Goal: Transaction & Acquisition: Book appointment/travel/reservation

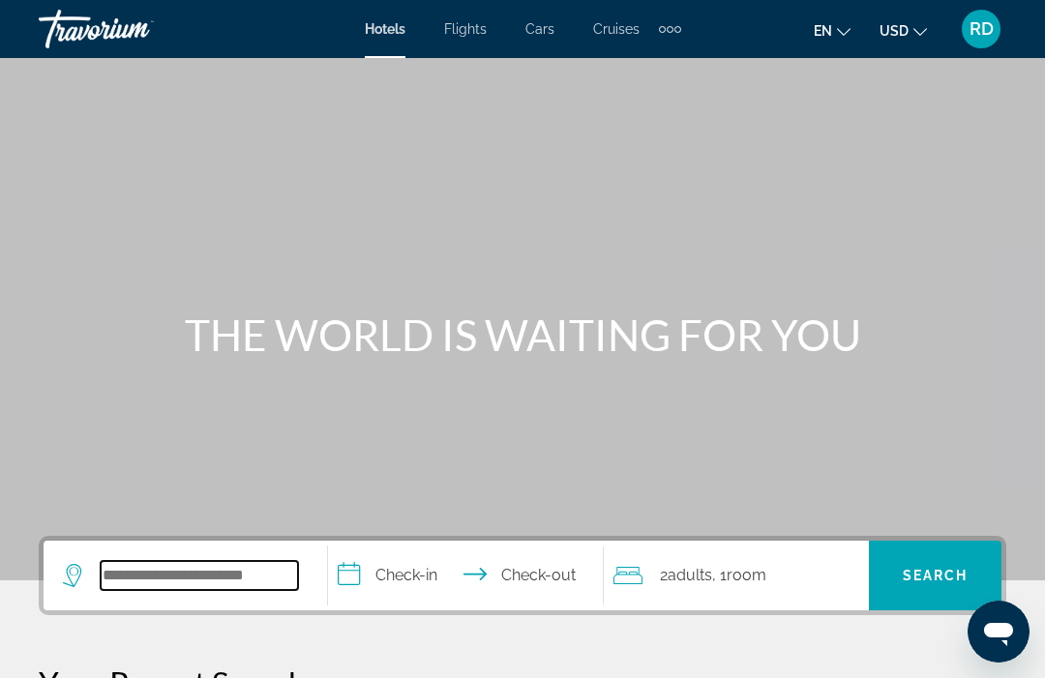
click at [268, 567] on input "Search hotel destination" at bounding box center [199, 575] width 197 height 29
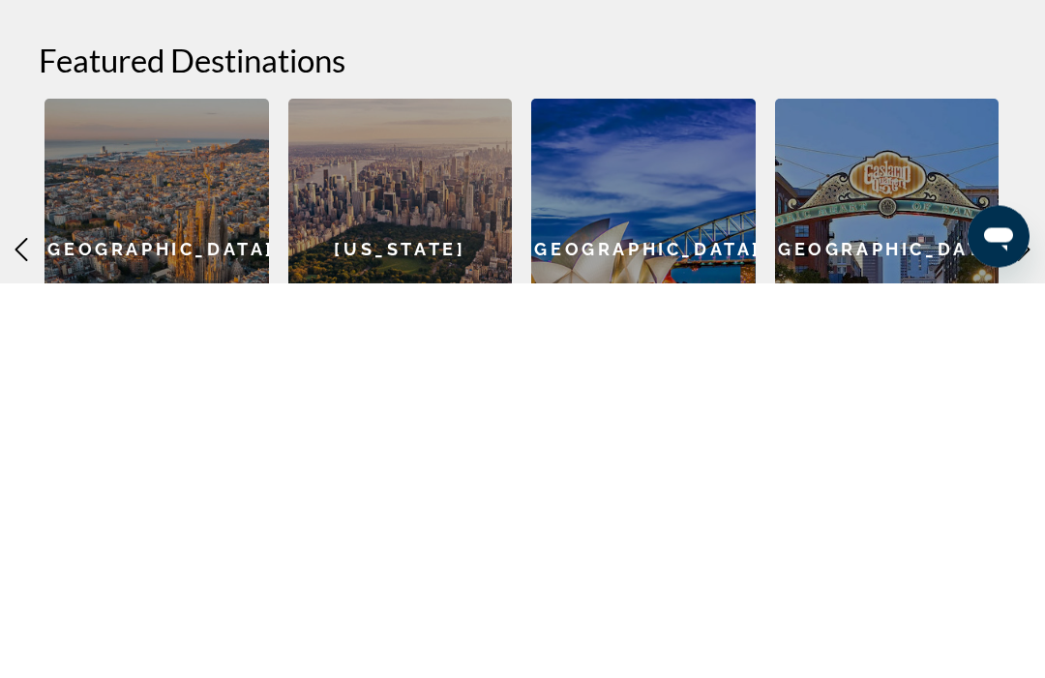
type input "*"
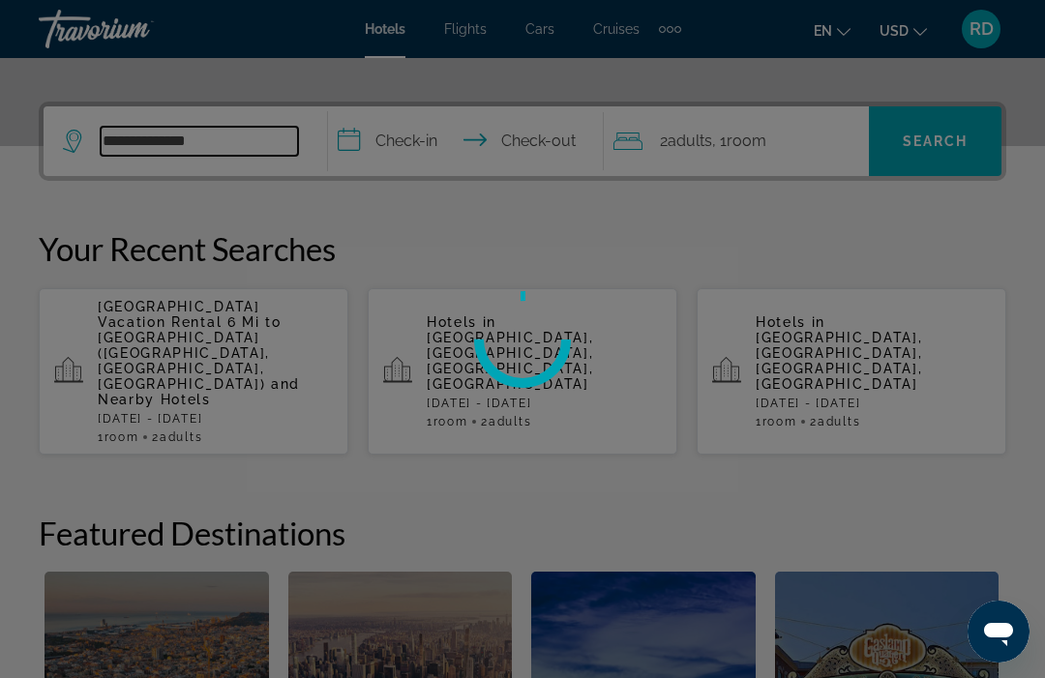
type input "**********"
click at [433, 148] on div at bounding box center [522, 339] width 1045 height 678
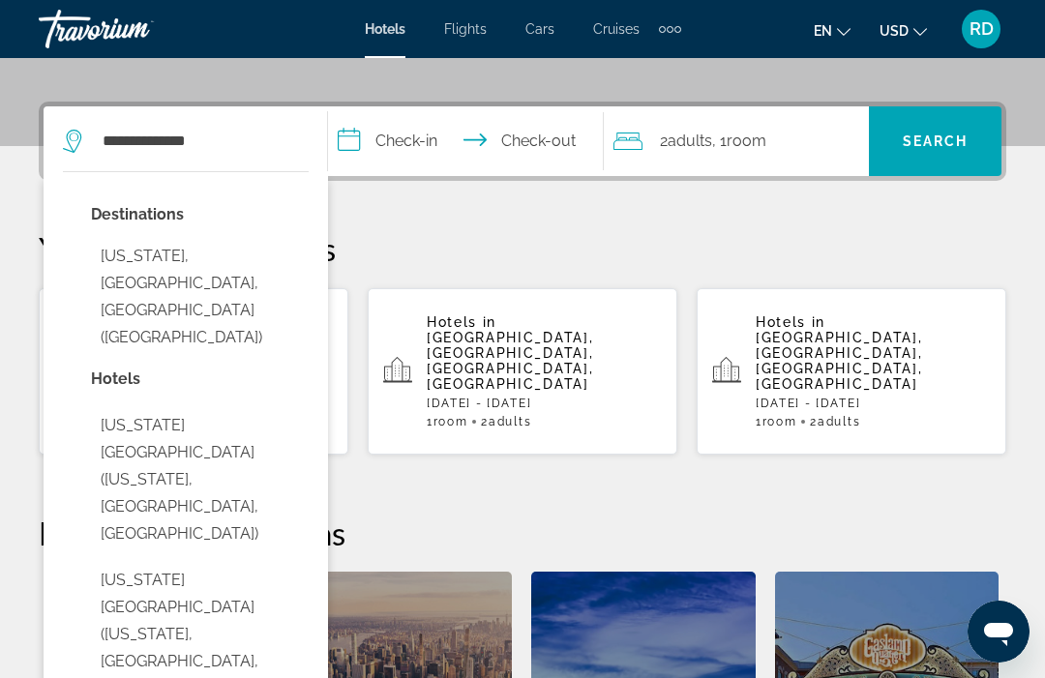
click at [405, 140] on input "**********" at bounding box center [469, 143] width 282 height 75
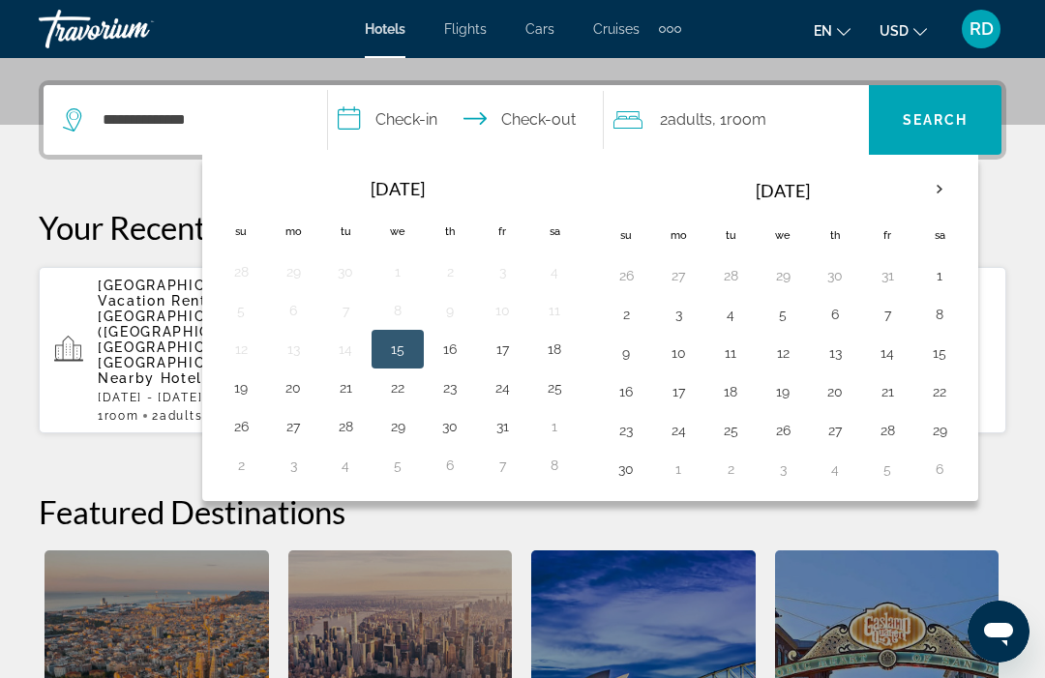
scroll to position [473, 0]
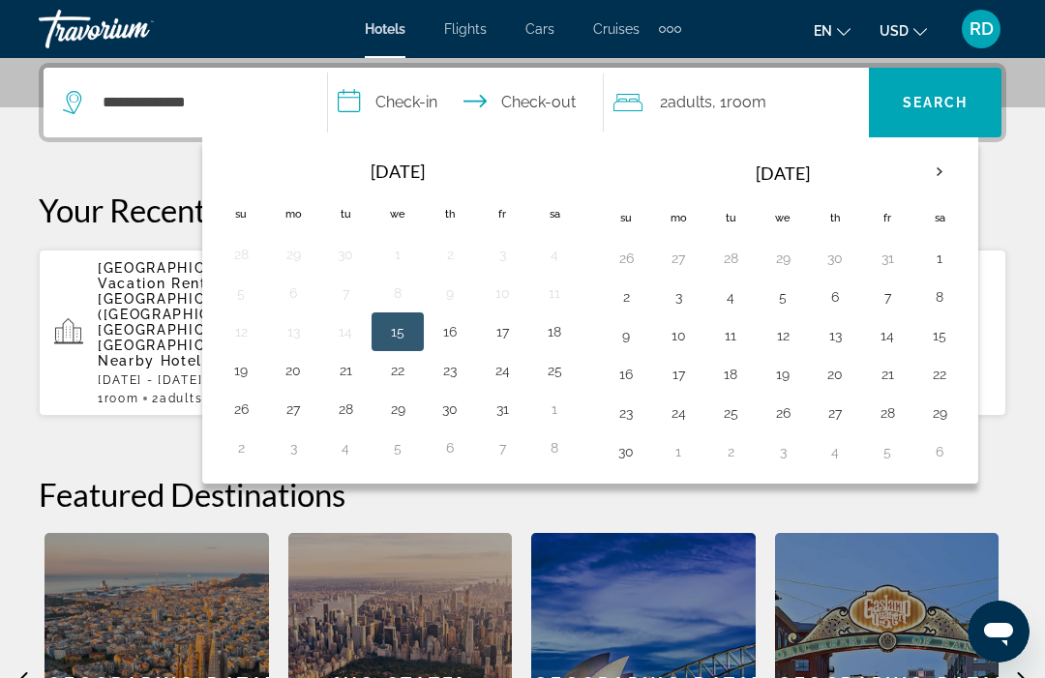
click at [931, 172] on th "Next month" at bounding box center [939, 172] width 52 height 43
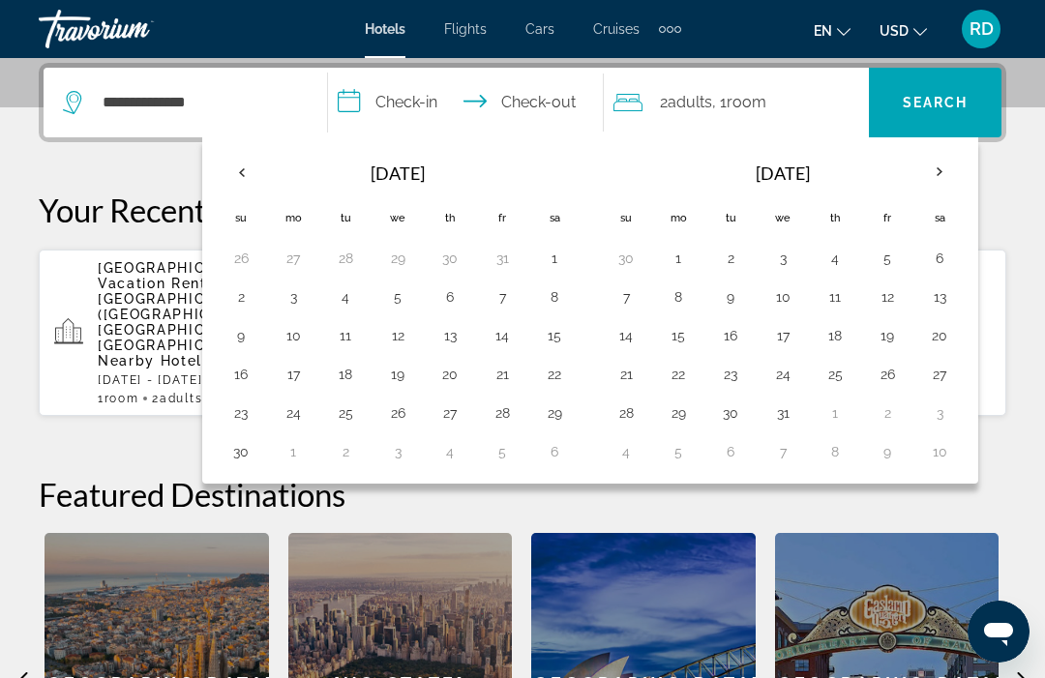
click at [940, 306] on button "13" at bounding box center [939, 296] width 31 height 27
click at [941, 107] on span "Search" at bounding box center [936, 102] width 66 height 15
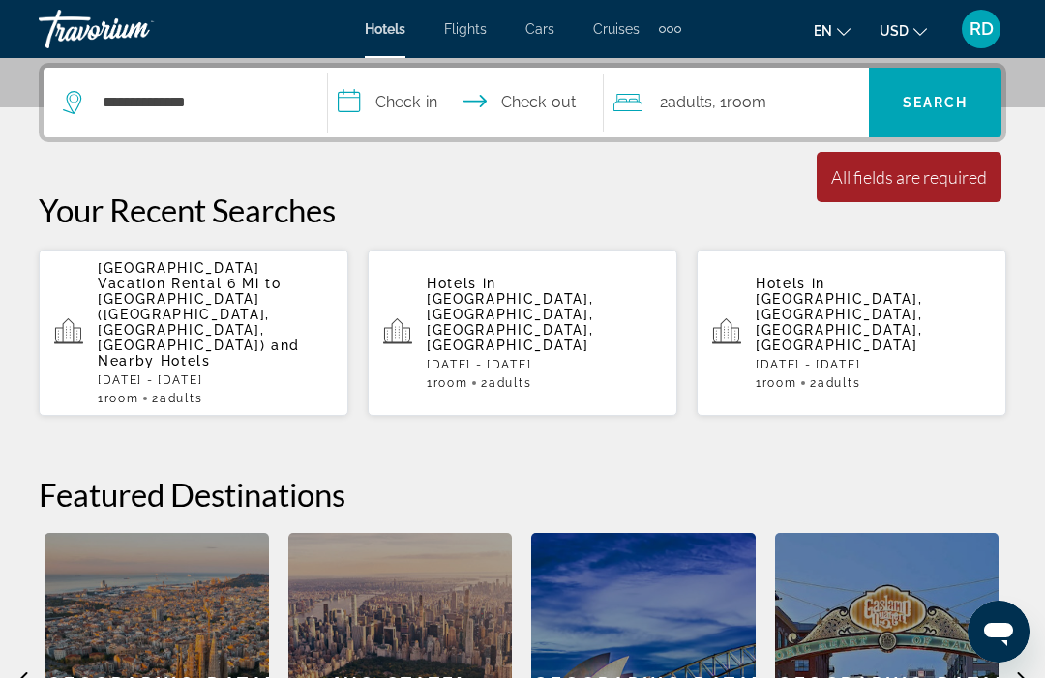
click at [957, 108] on span "Search" at bounding box center [936, 102] width 66 height 15
click at [956, 104] on span "Search" at bounding box center [936, 102] width 66 height 15
click at [976, 101] on span "Search" at bounding box center [935, 102] width 133 height 46
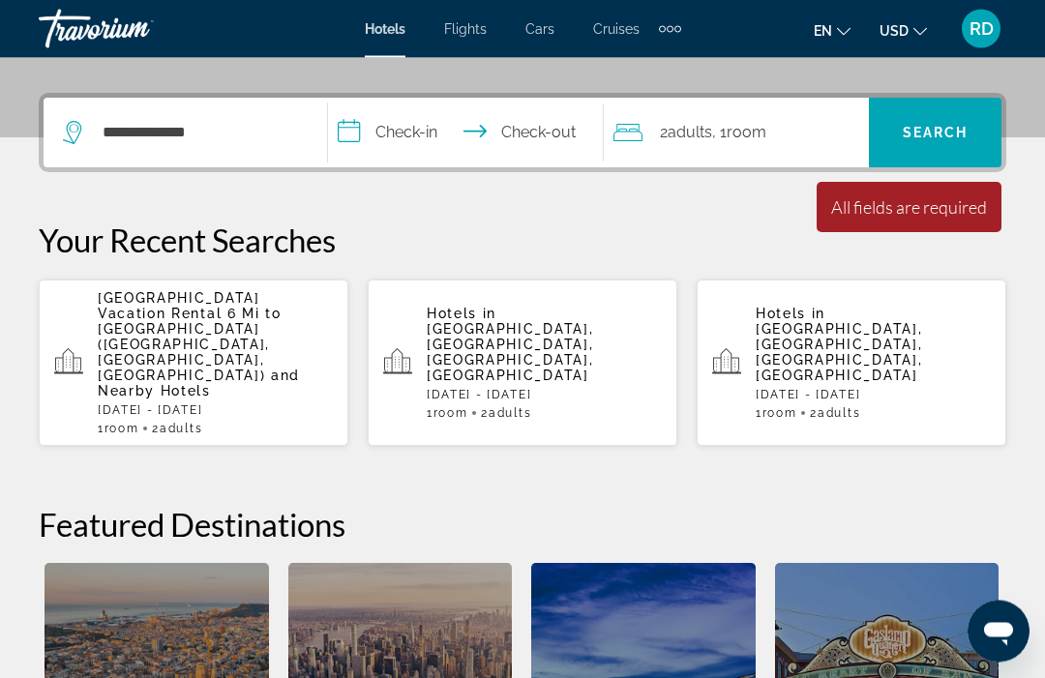
click at [404, 139] on input "**********" at bounding box center [469, 136] width 282 height 75
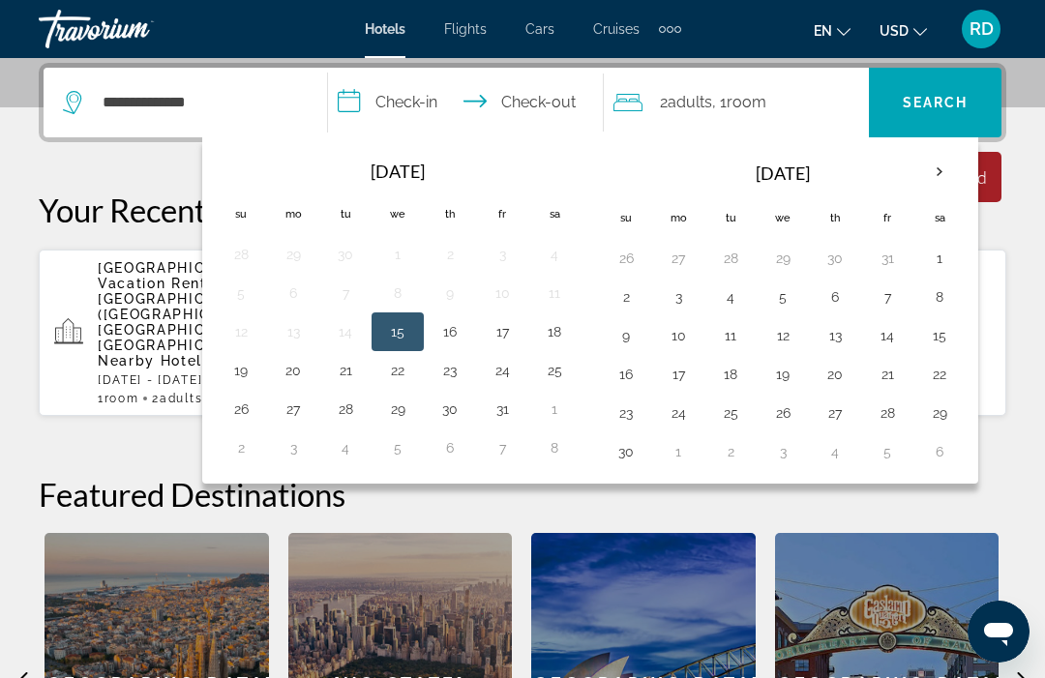
click at [941, 170] on th "Next month" at bounding box center [939, 172] width 52 height 43
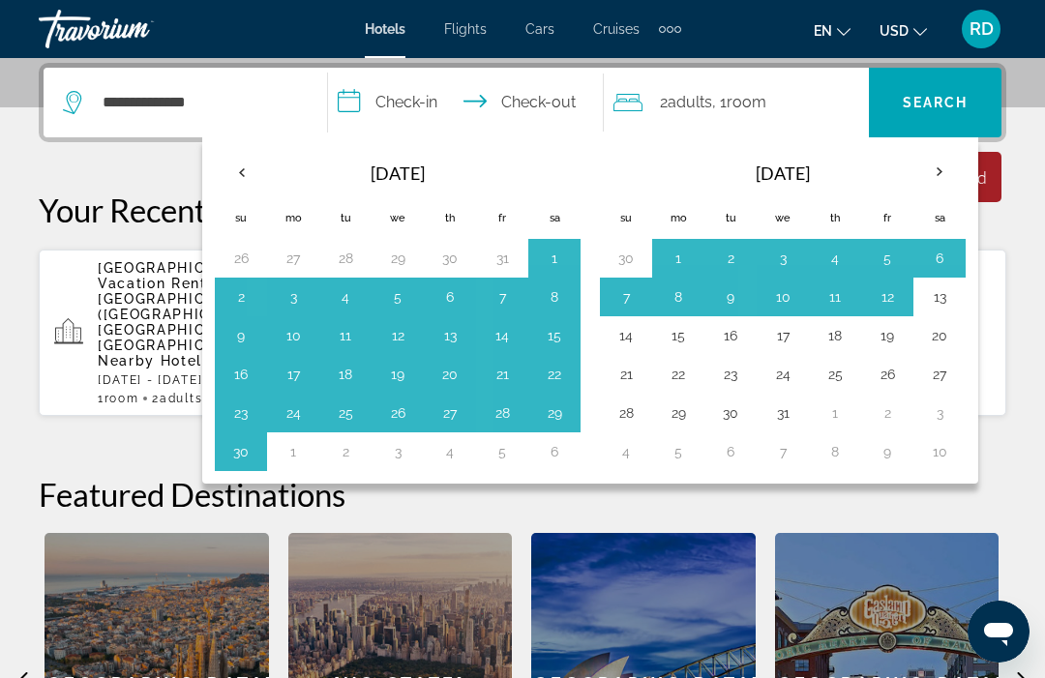
click at [942, 303] on button "13" at bounding box center [939, 296] width 31 height 27
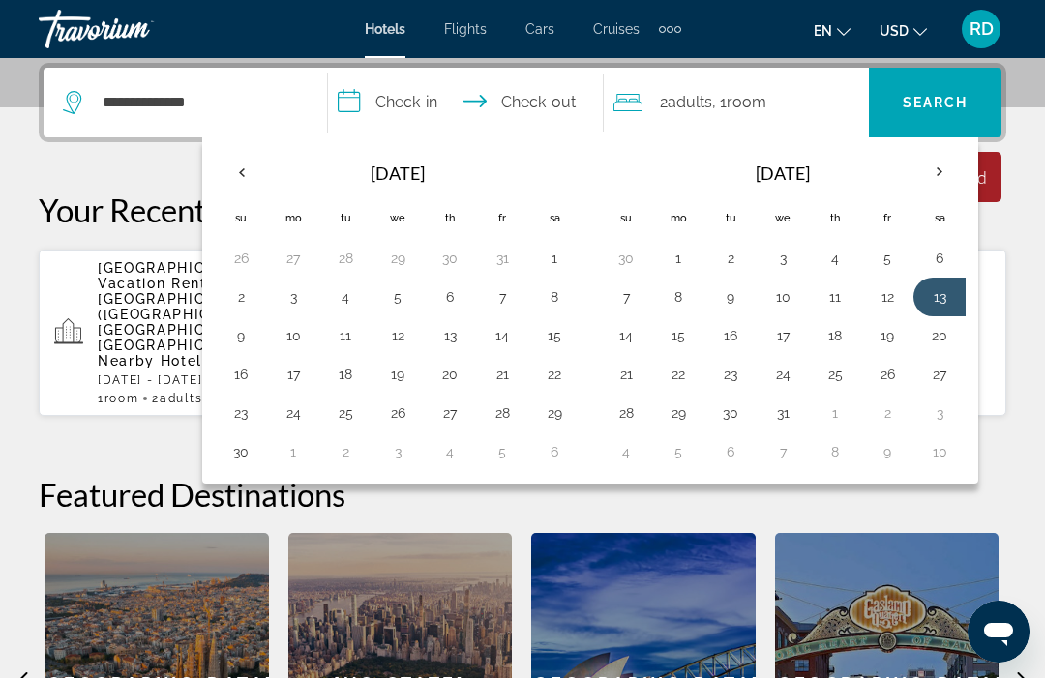
click at [634, 342] on button "14" at bounding box center [625, 335] width 31 height 27
type input "**********"
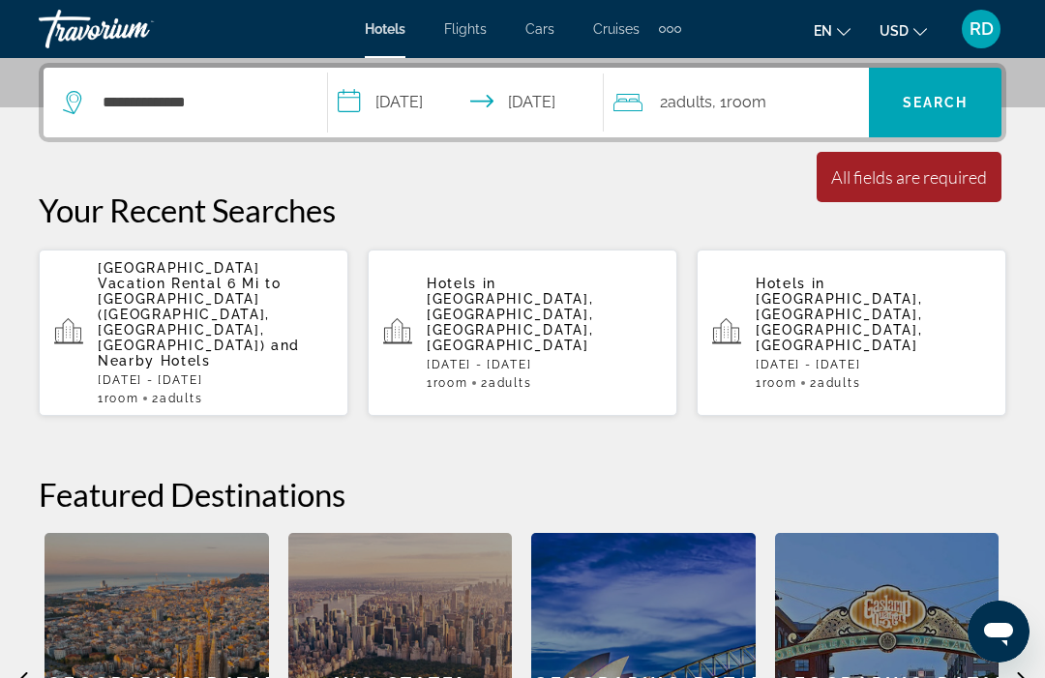
click at [919, 99] on span "Search" at bounding box center [936, 102] width 66 height 15
click at [960, 92] on span "Search" at bounding box center [935, 102] width 133 height 46
click at [936, 104] on span "Search" at bounding box center [936, 102] width 66 height 15
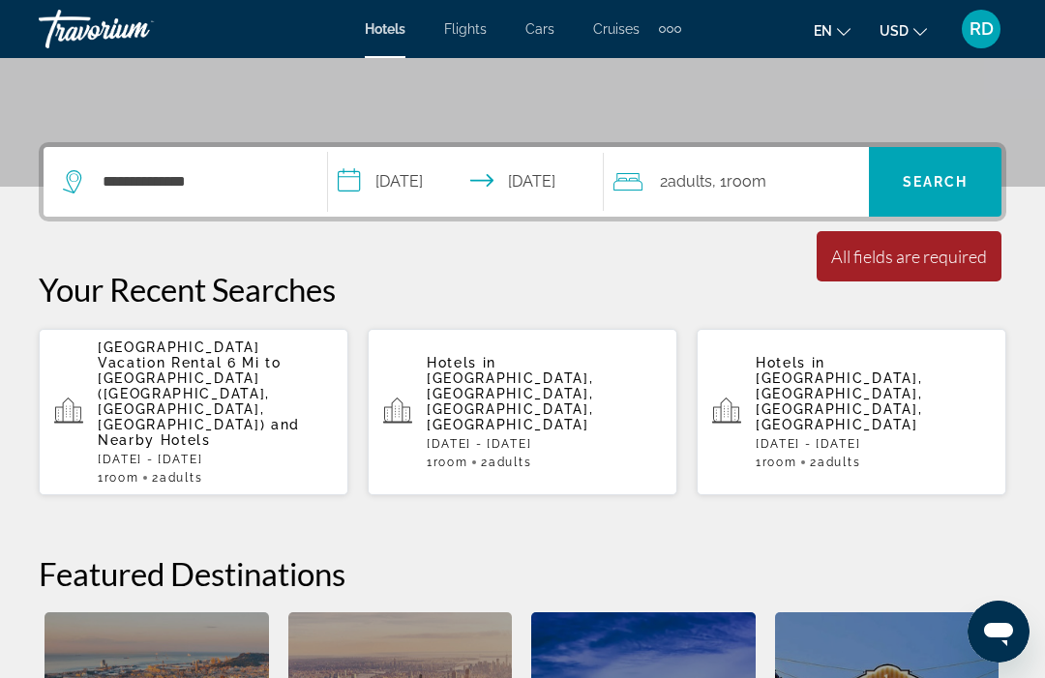
scroll to position [399, 0]
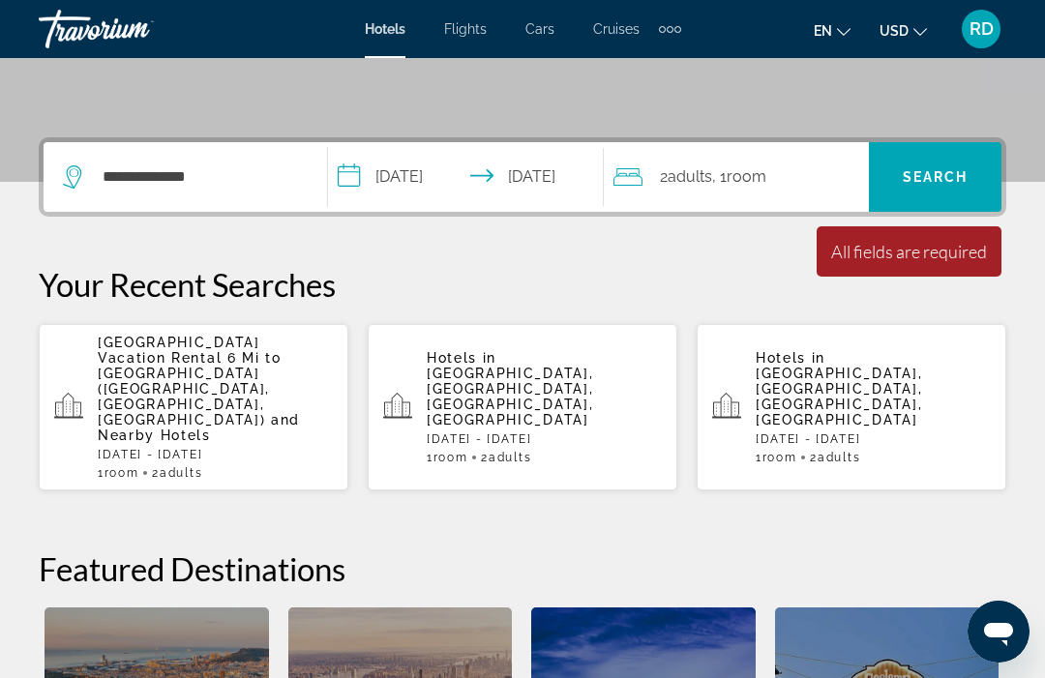
click at [778, 197] on div "2 Adult Adults , 1 Room rooms" at bounding box center [740, 177] width 255 height 70
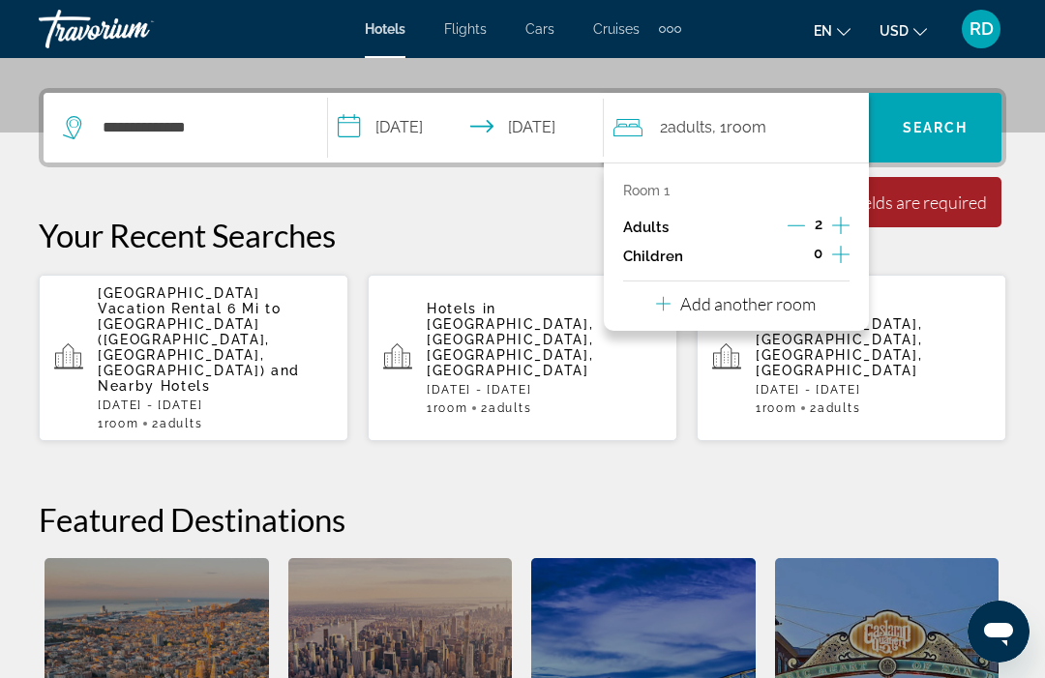
scroll to position [473, 0]
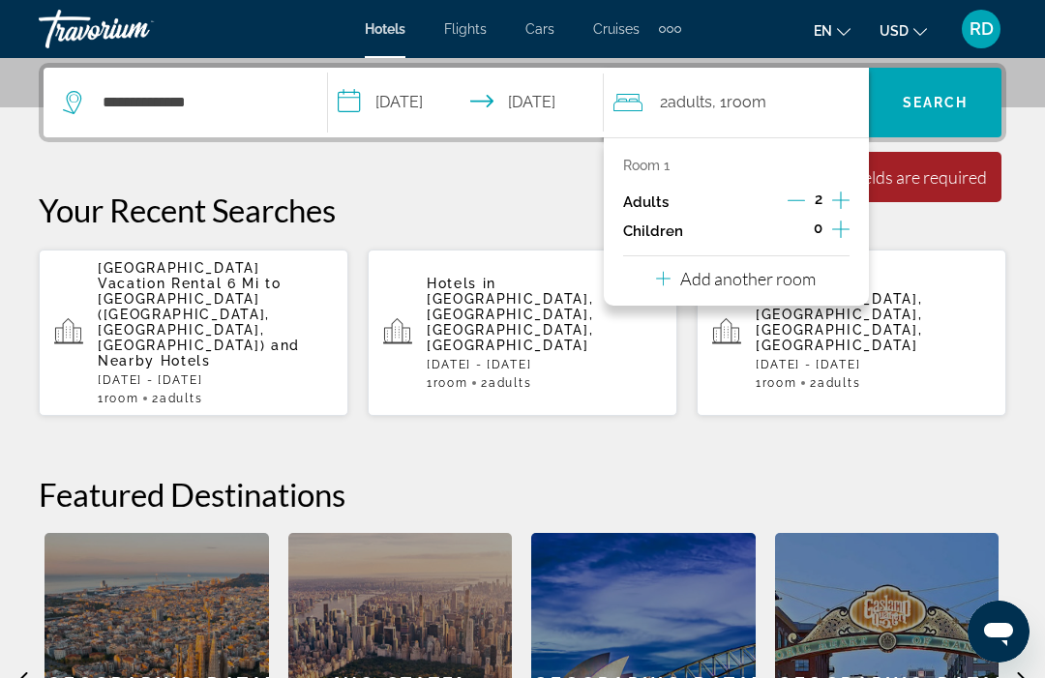
click at [836, 200] on icon "Increment adults" at bounding box center [840, 200] width 17 height 23
click at [844, 208] on icon "Increment adults" at bounding box center [840, 200] width 17 height 23
click at [846, 210] on icon "Increment adults" at bounding box center [840, 200] width 17 height 23
click at [846, 206] on icon "Increment adults" at bounding box center [840, 200] width 17 height 23
click at [950, 112] on span "Search" at bounding box center [935, 102] width 133 height 46
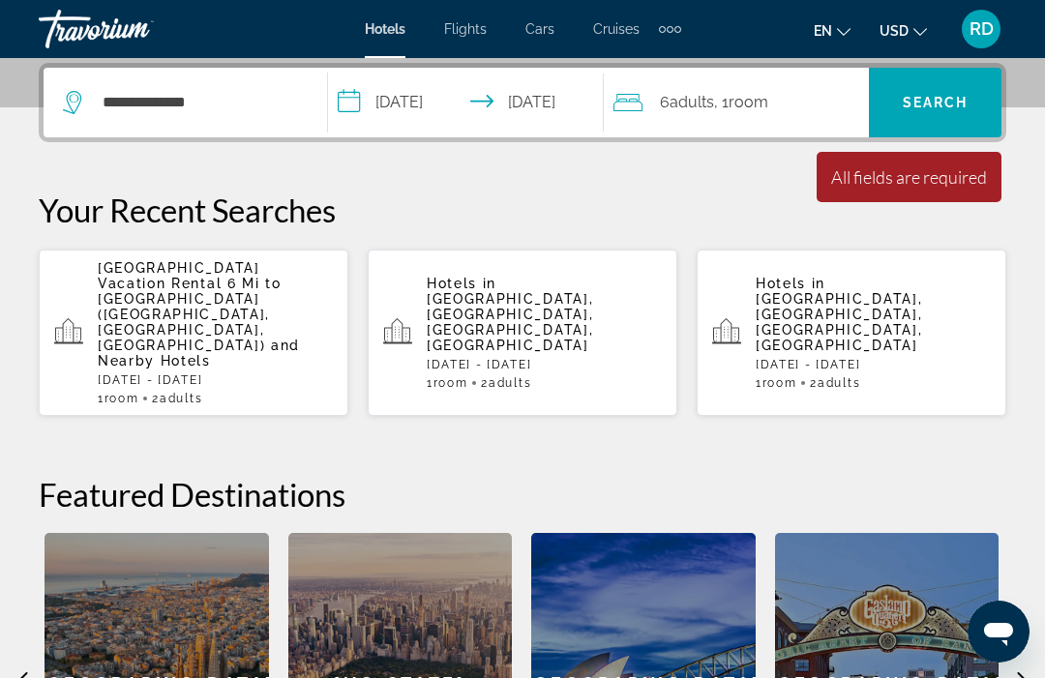
click at [963, 114] on span "Search" at bounding box center [935, 102] width 133 height 46
click at [964, 112] on span "Search" at bounding box center [935, 102] width 133 height 46
click at [951, 117] on span "Search" at bounding box center [935, 102] width 133 height 46
click at [946, 114] on span "Search" at bounding box center [935, 102] width 133 height 46
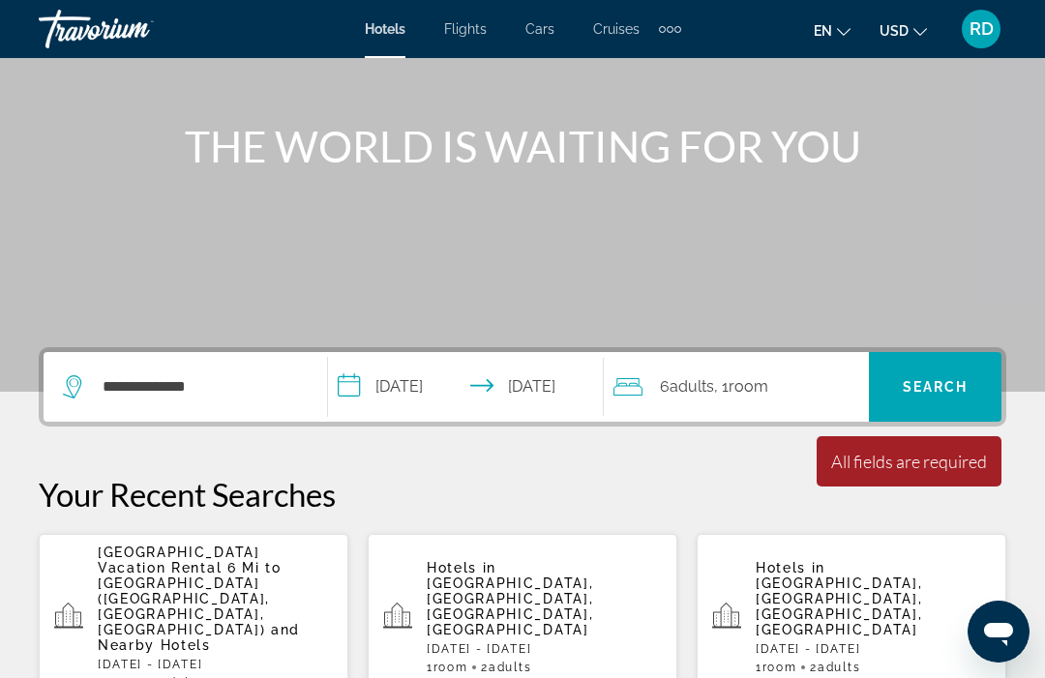
scroll to position [190, 0]
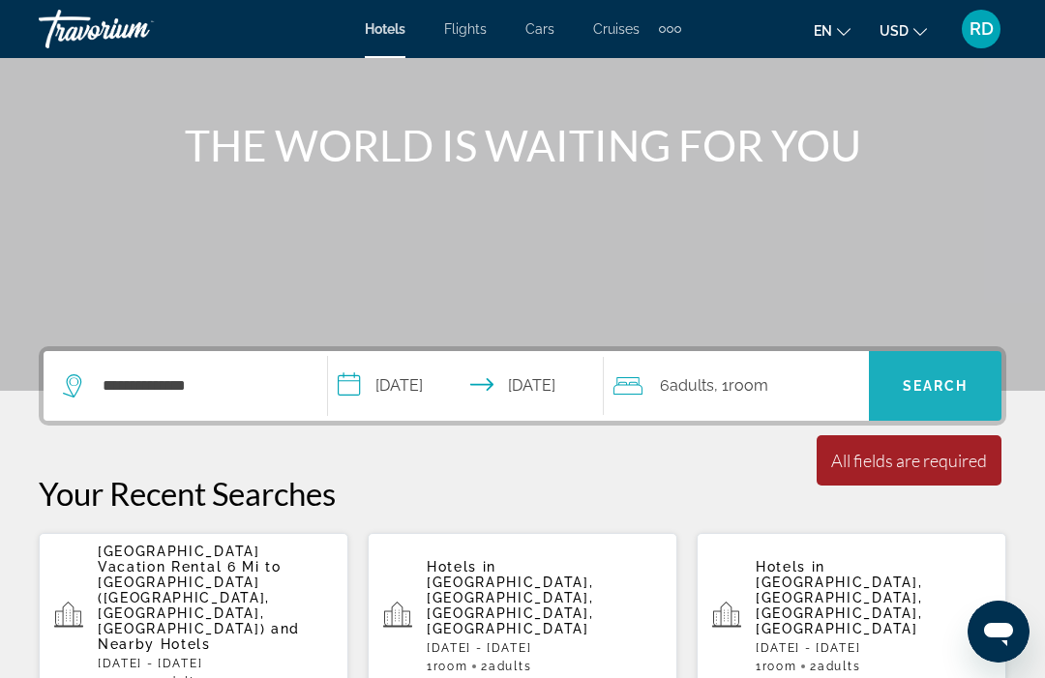
click at [939, 391] on span "Search" at bounding box center [936, 385] width 66 height 15
click at [936, 387] on span "Search" at bounding box center [936, 385] width 66 height 15
click at [930, 392] on span "Search" at bounding box center [936, 385] width 66 height 15
click at [928, 378] on span "Search" at bounding box center [936, 385] width 66 height 15
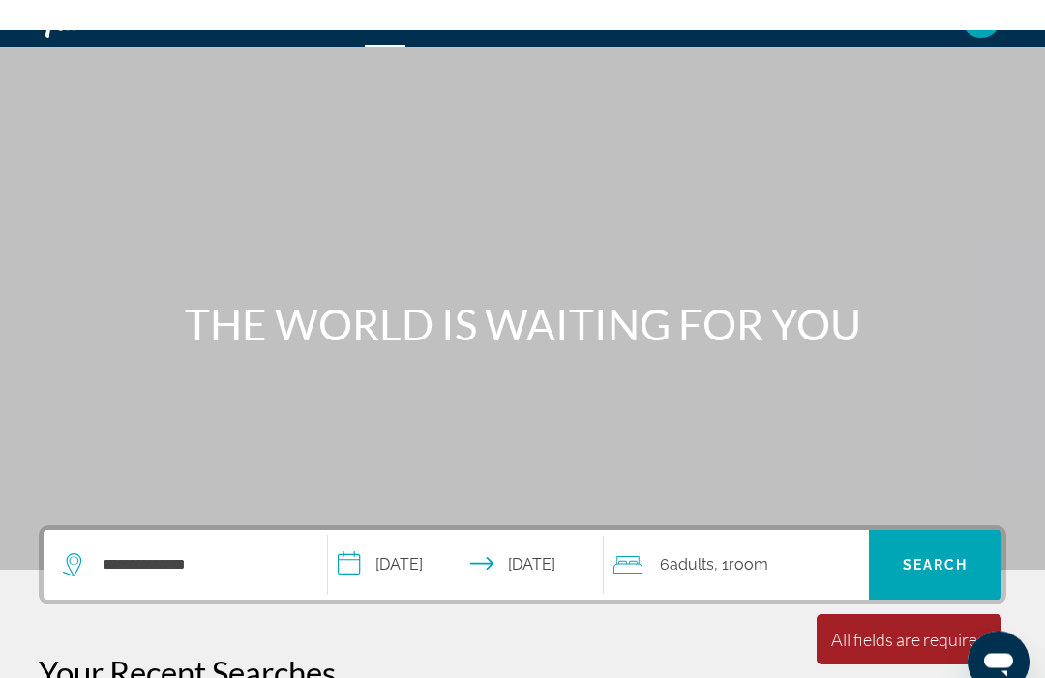
scroll to position [0, 0]
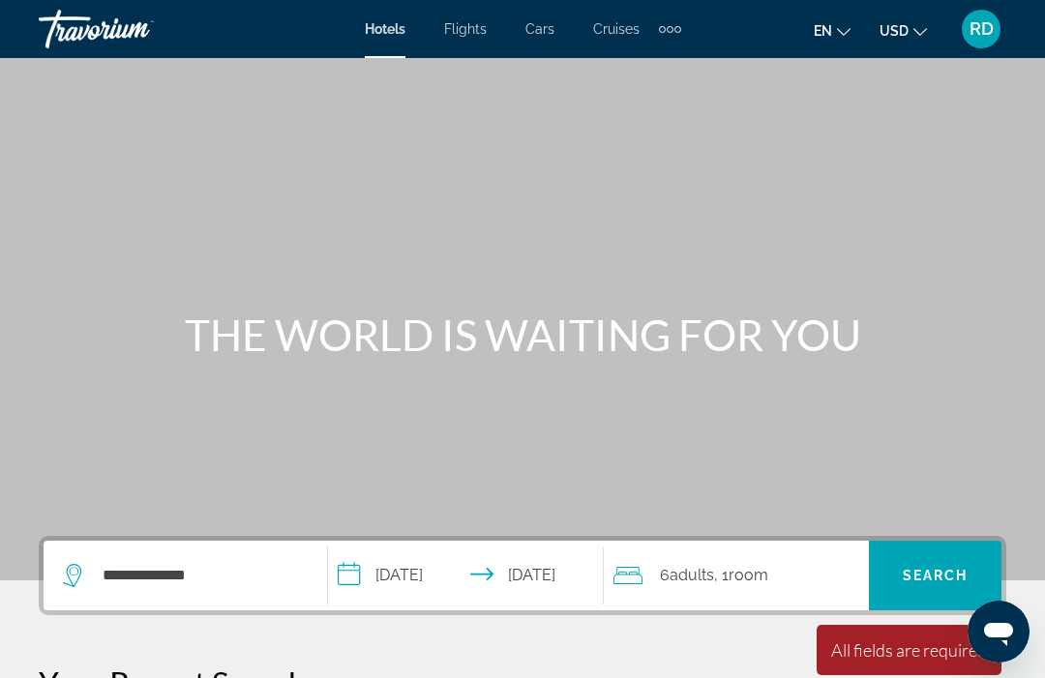
click at [970, 31] on span "RD" at bounding box center [981, 28] width 24 height 19
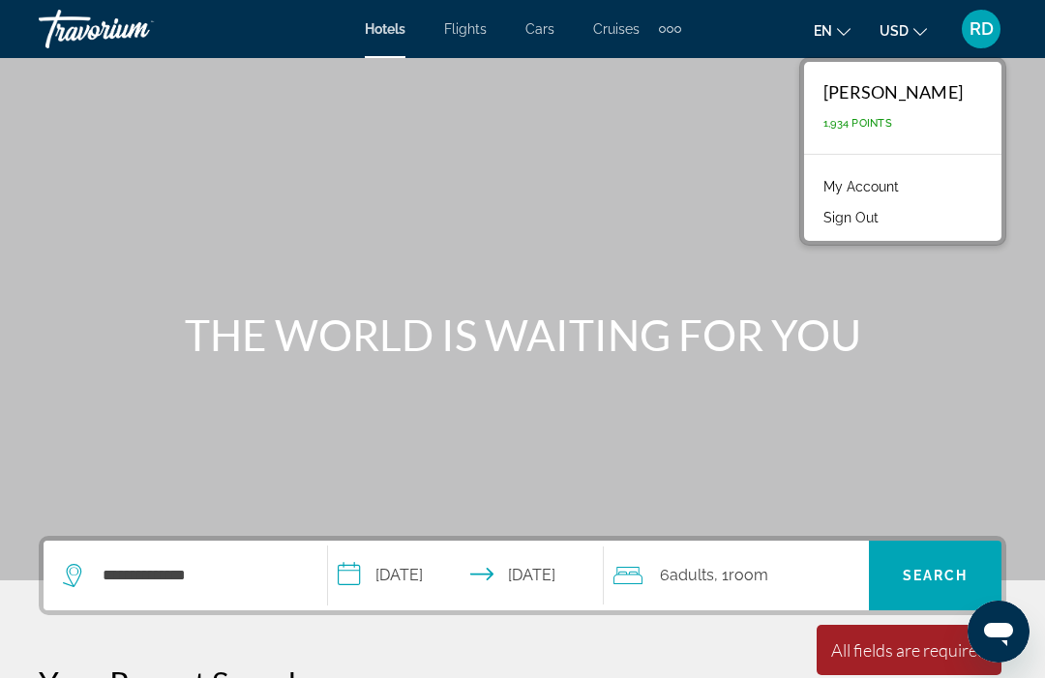
click at [900, 100] on div "[PERSON_NAME]" at bounding box center [892, 91] width 139 height 21
click at [868, 101] on div "[PERSON_NAME]" at bounding box center [892, 91] width 139 height 21
click at [762, 367] on div "Main content" at bounding box center [522, 290] width 1045 height 580
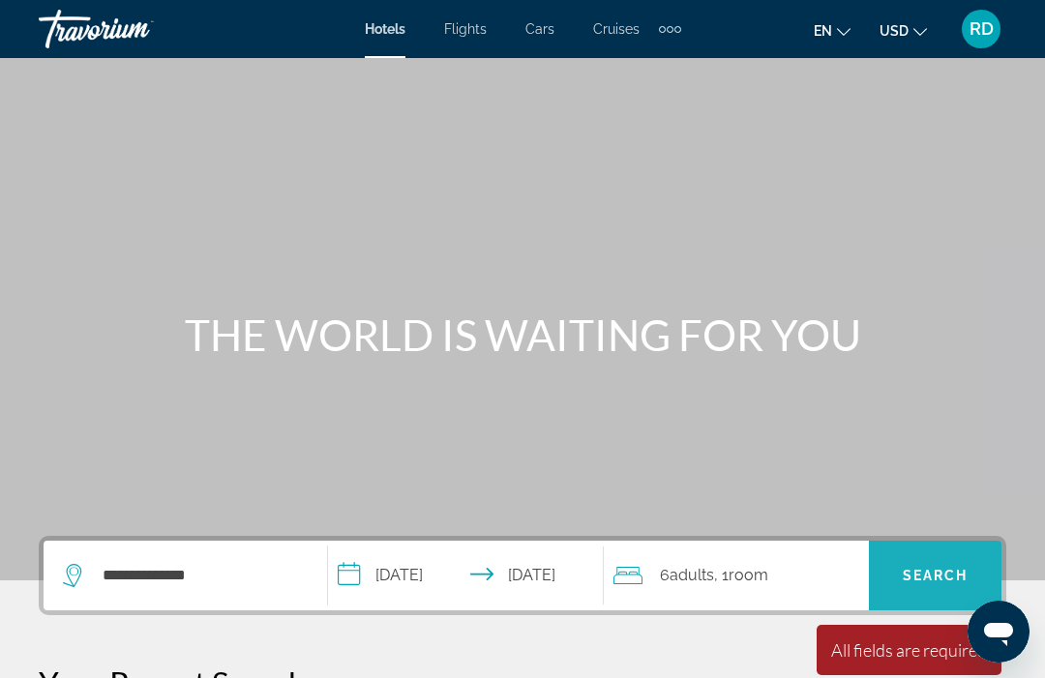
click at [902, 558] on span "Search" at bounding box center [935, 575] width 133 height 46
click at [910, 578] on span "Search" at bounding box center [936, 575] width 66 height 15
click at [754, 132] on div "Main content" at bounding box center [522, 290] width 1045 height 580
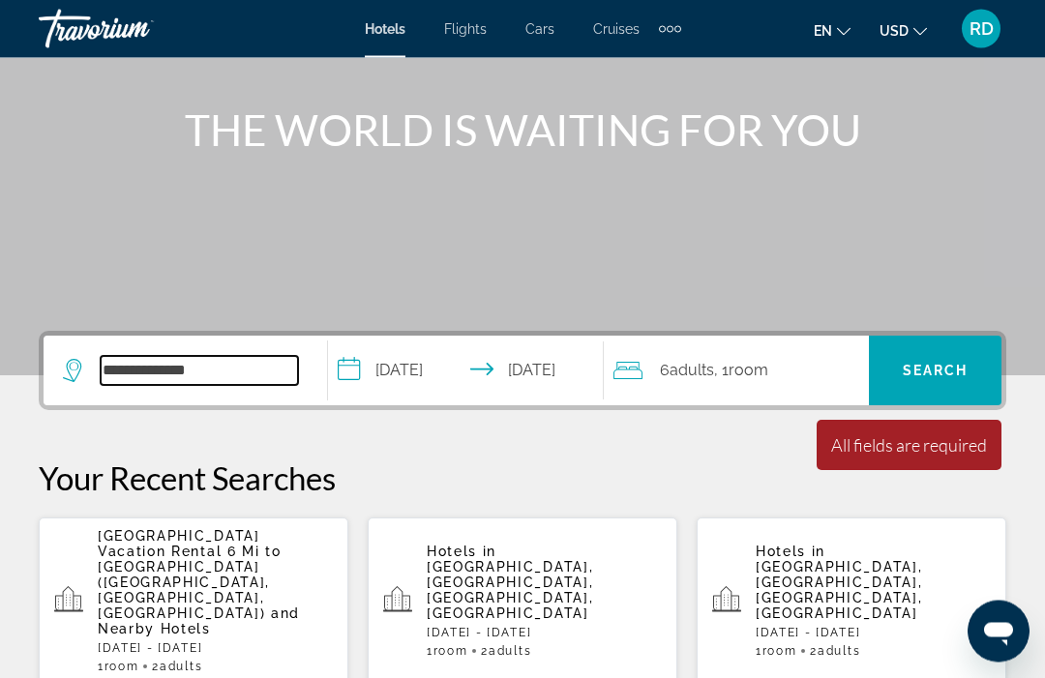
click at [238, 386] on input "**********" at bounding box center [199, 371] width 197 height 29
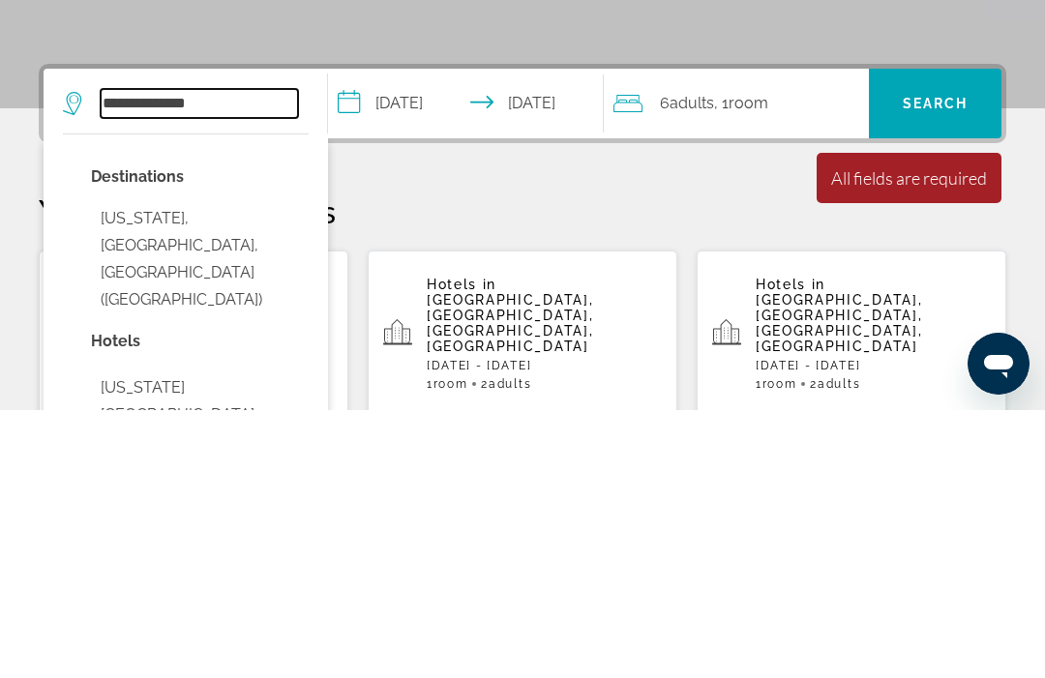
scroll to position [276, 0]
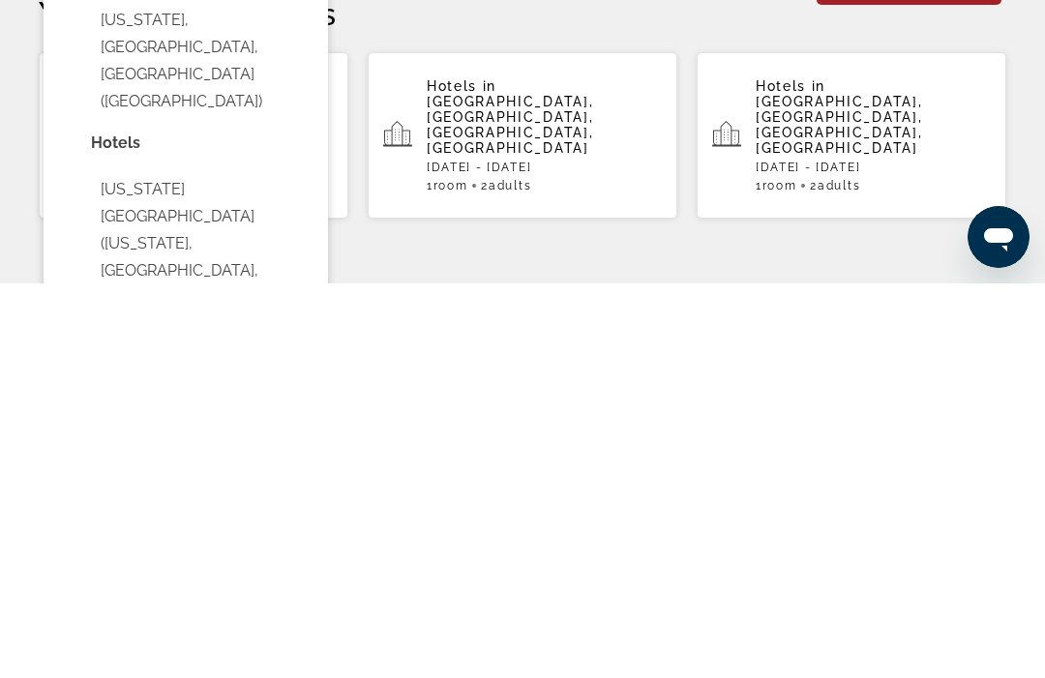
click at [234, 397] on button "[US_STATE], [GEOGRAPHIC_DATA], [GEOGRAPHIC_DATA] ([GEOGRAPHIC_DATA])" at bounding box center [200, 456] width 218 height 118
type input "**********"
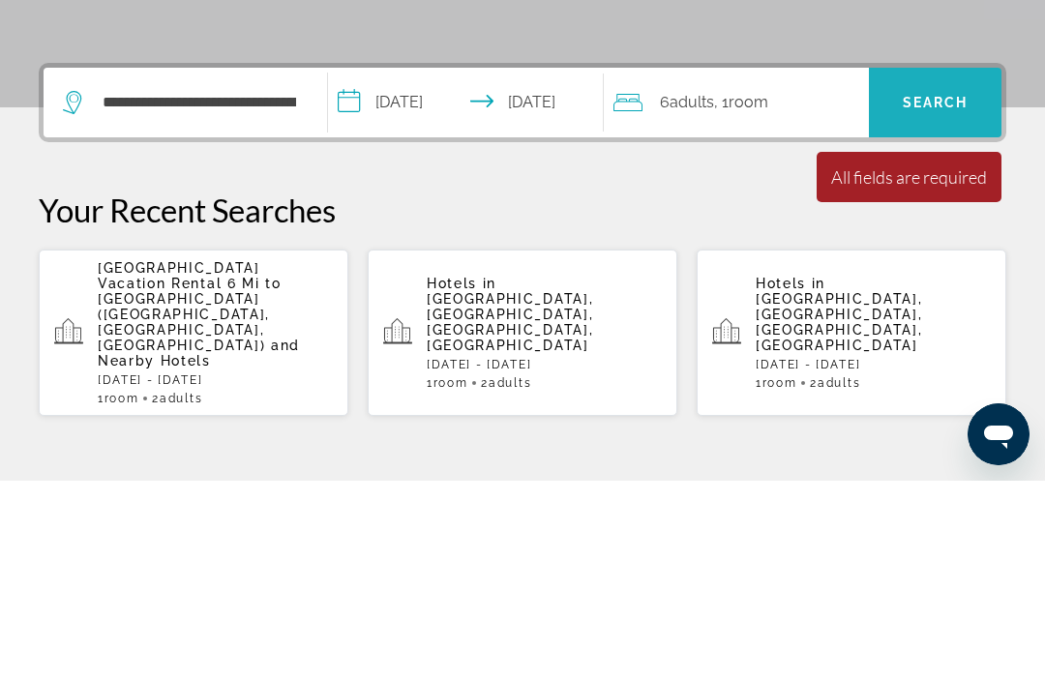
click at [972, 277] on span "Search" at bounding box center [935, 300] width 133 height 46
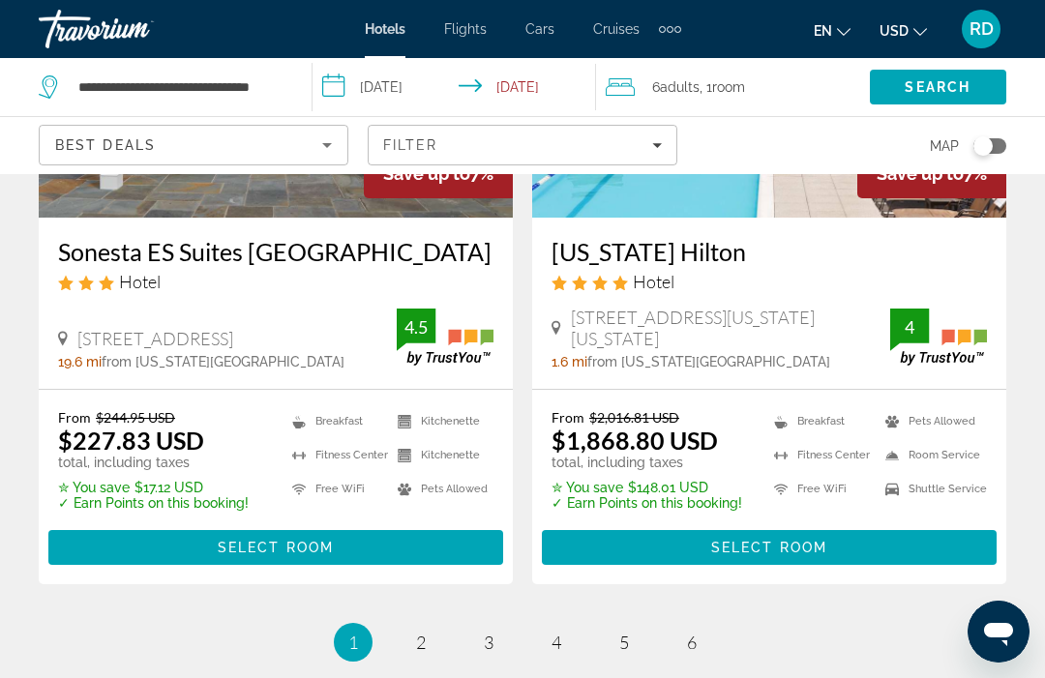
scroll to position [4106, 0]
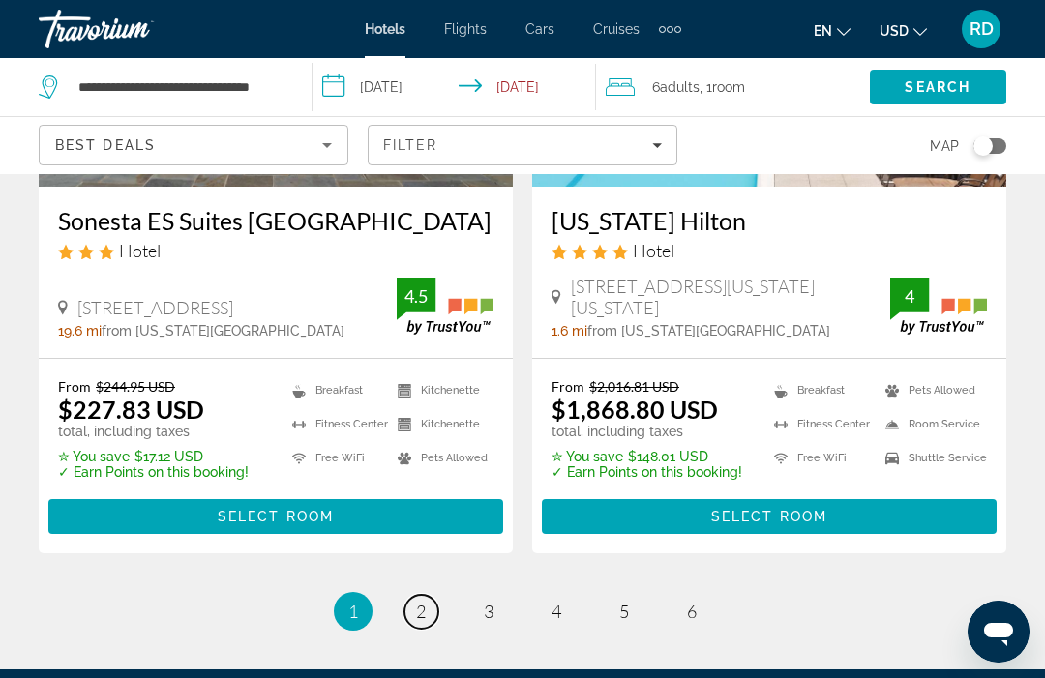
click at [430, 595] on link "page 2" at bounding box center [421, 612] width 34 height 34
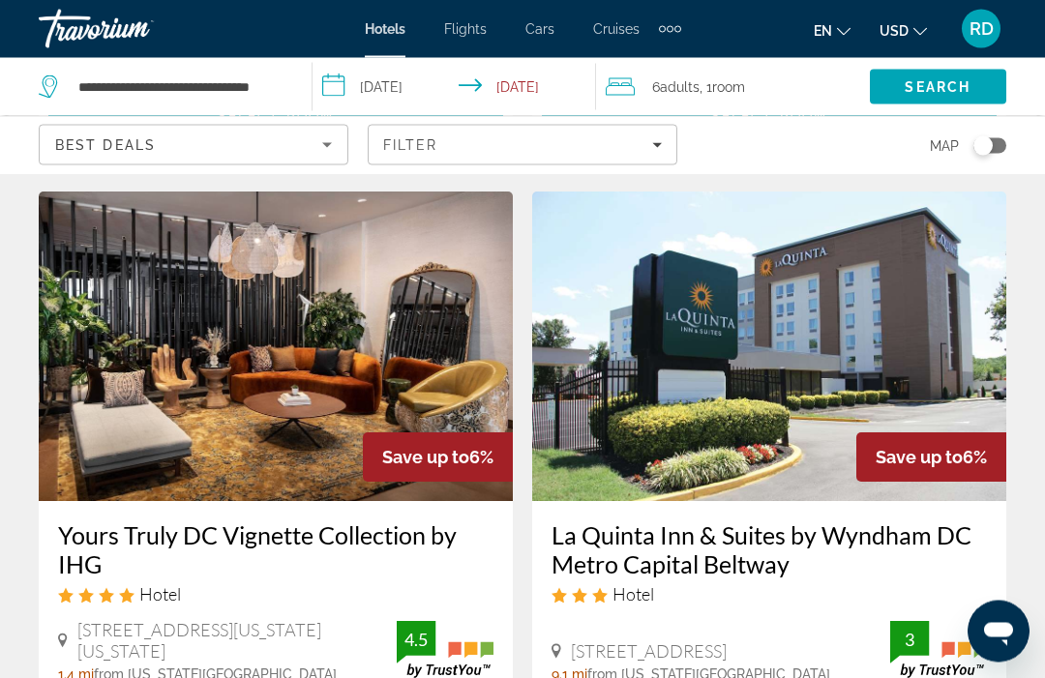
scroll to position [793, 0]
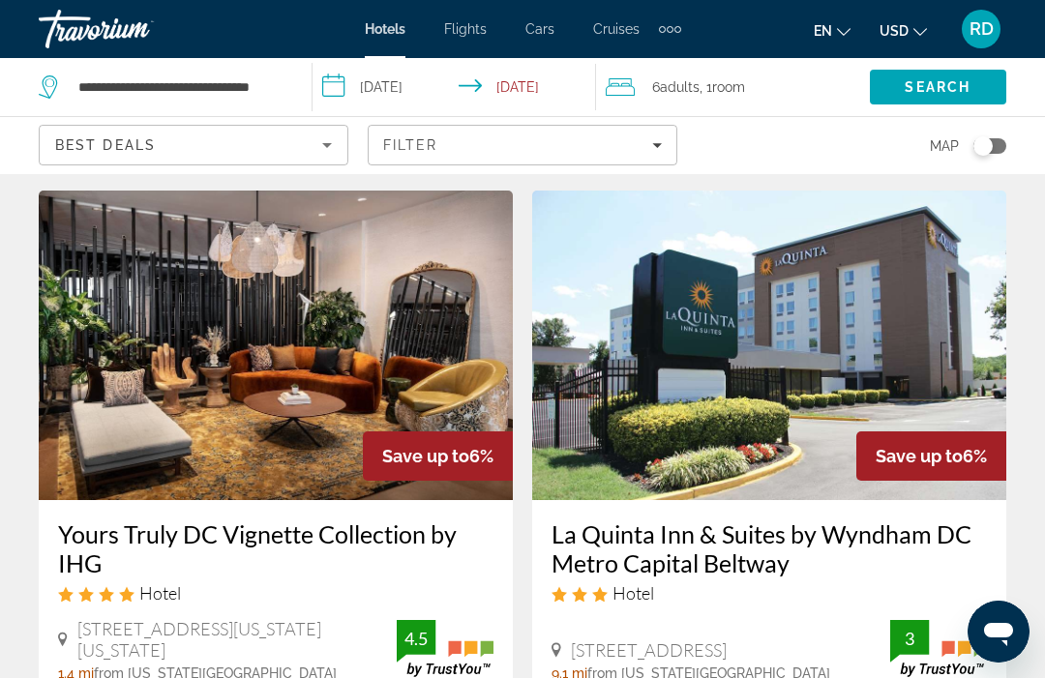
click at [900, 599] on div "Hotel" at bounding box center [768, 592] width 435 height 21
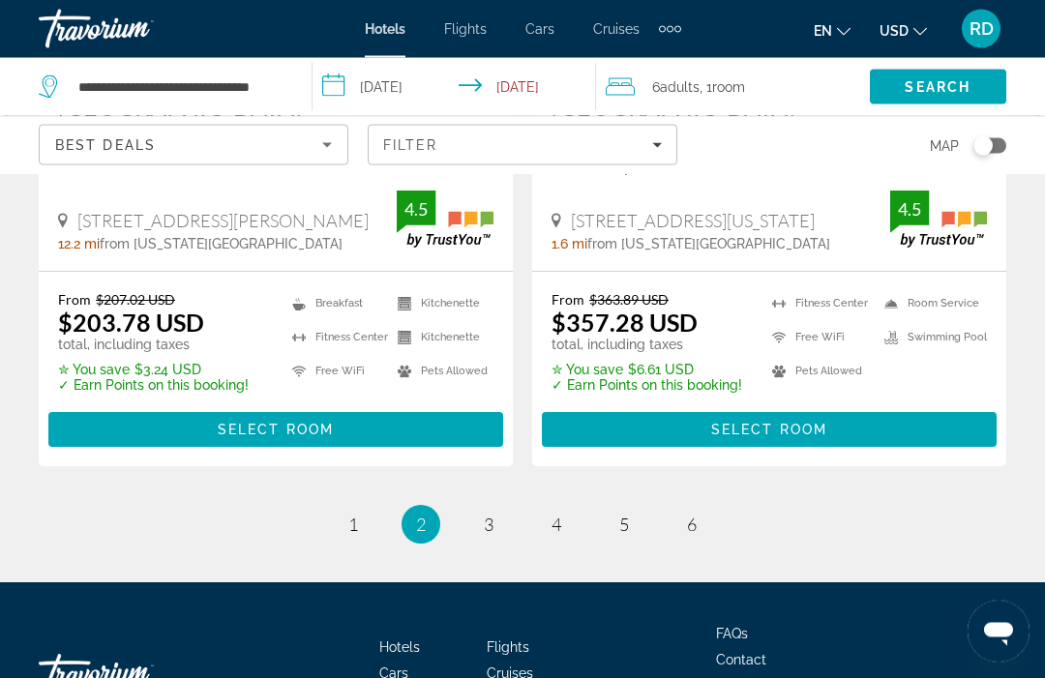
scroll to position [4239, 0]
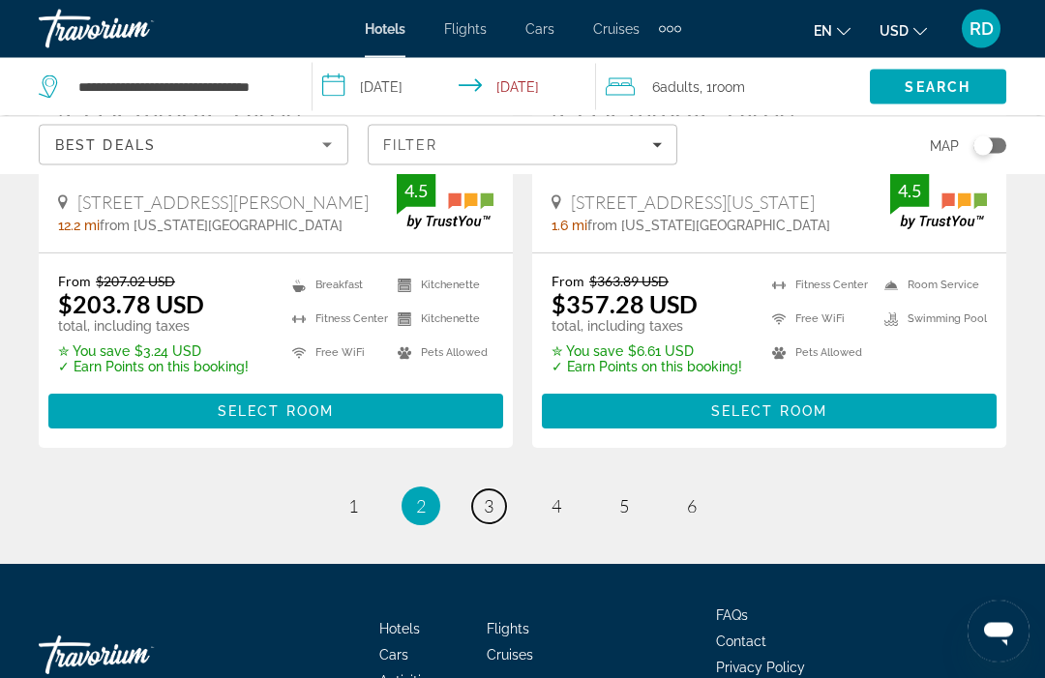
click at [491, 496] on span "3" at bounding box center [489, 506] width 10 height 21
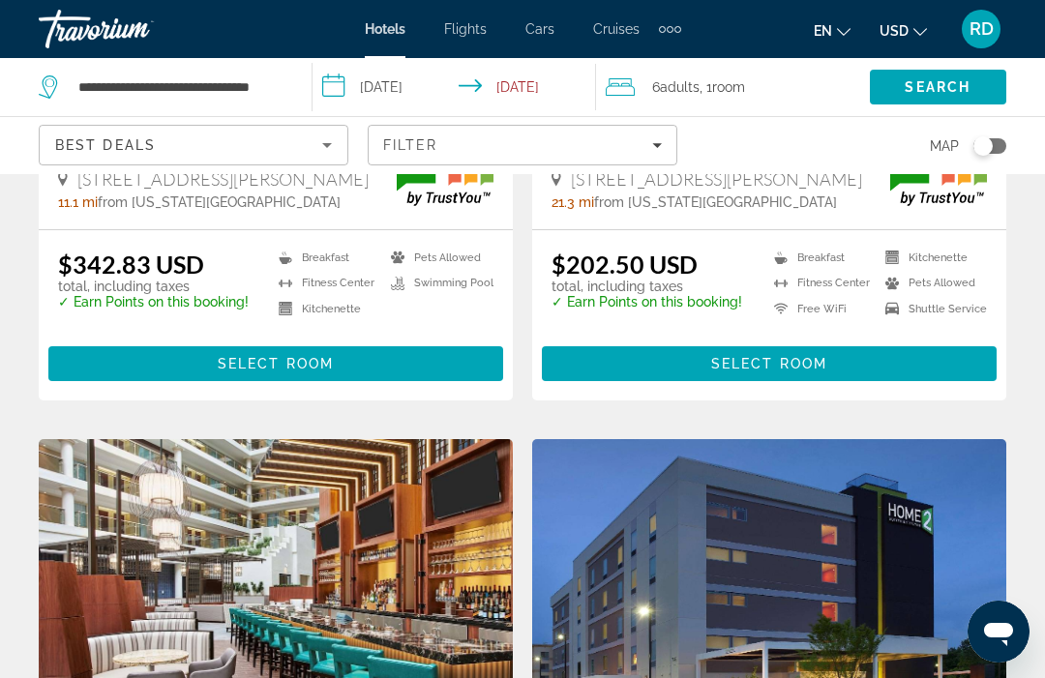
scroll to position [3580, 0]
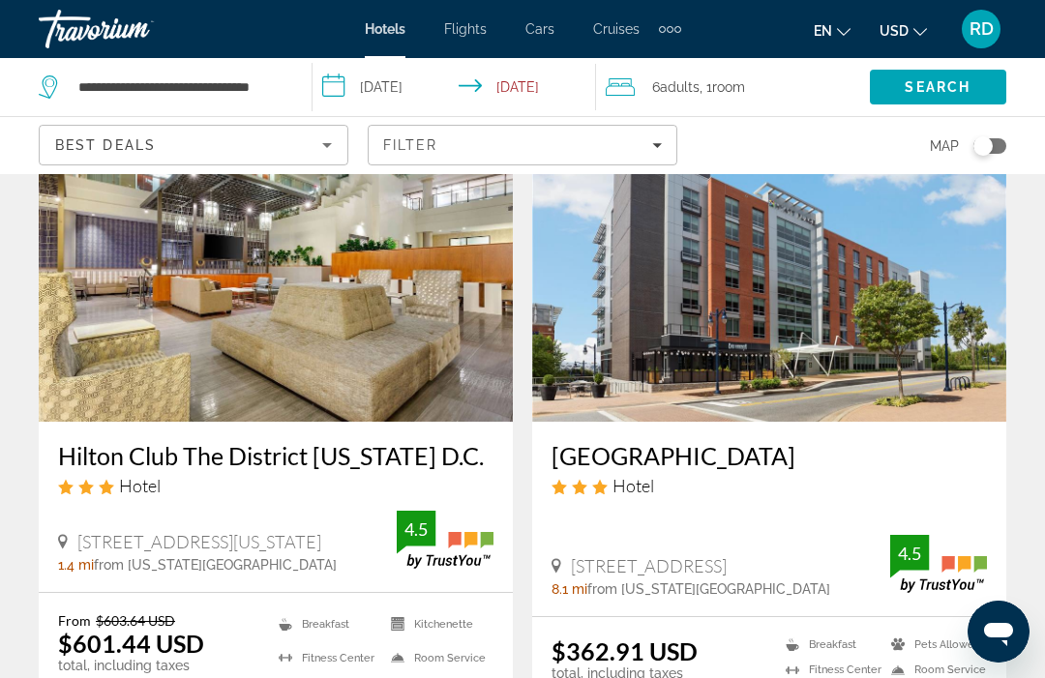
click at [658, 154] on span "Filters" at bounding box center [523, 145] width 308 height 46
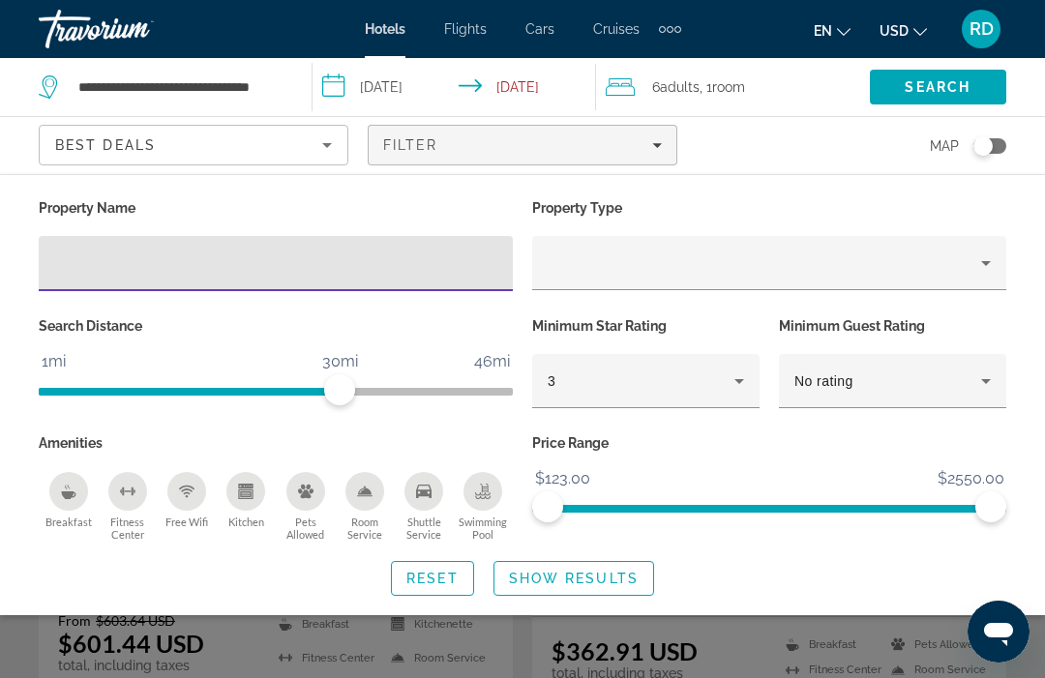
scroll to position [1622, 0]
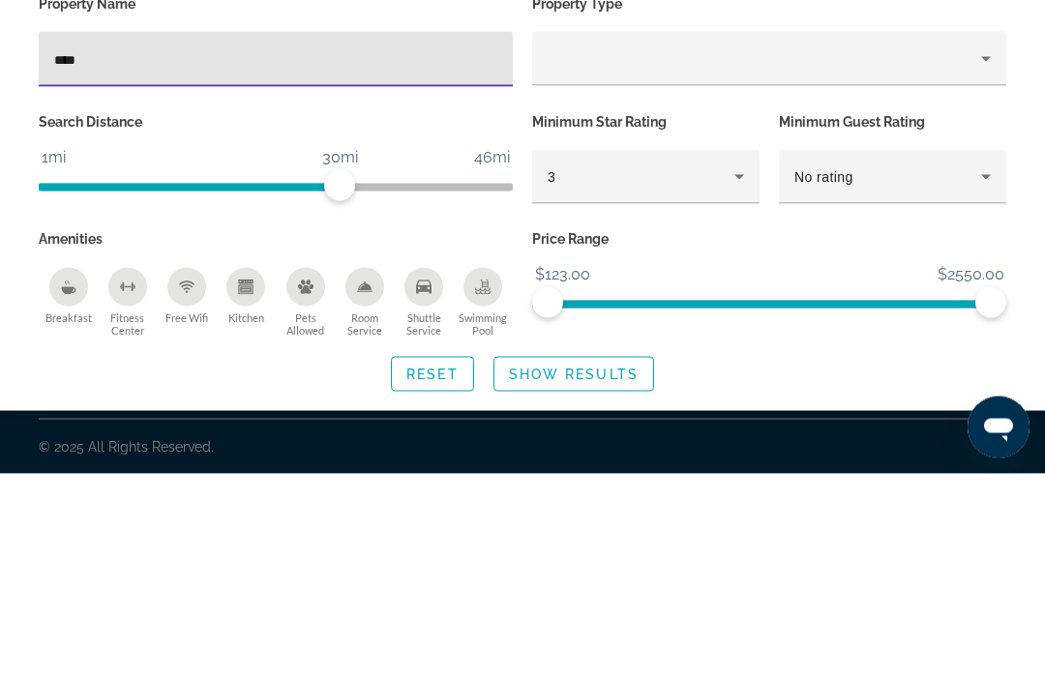
click at [406, 253] on input "****" at bounding box center [275, 264] width 443 height 23
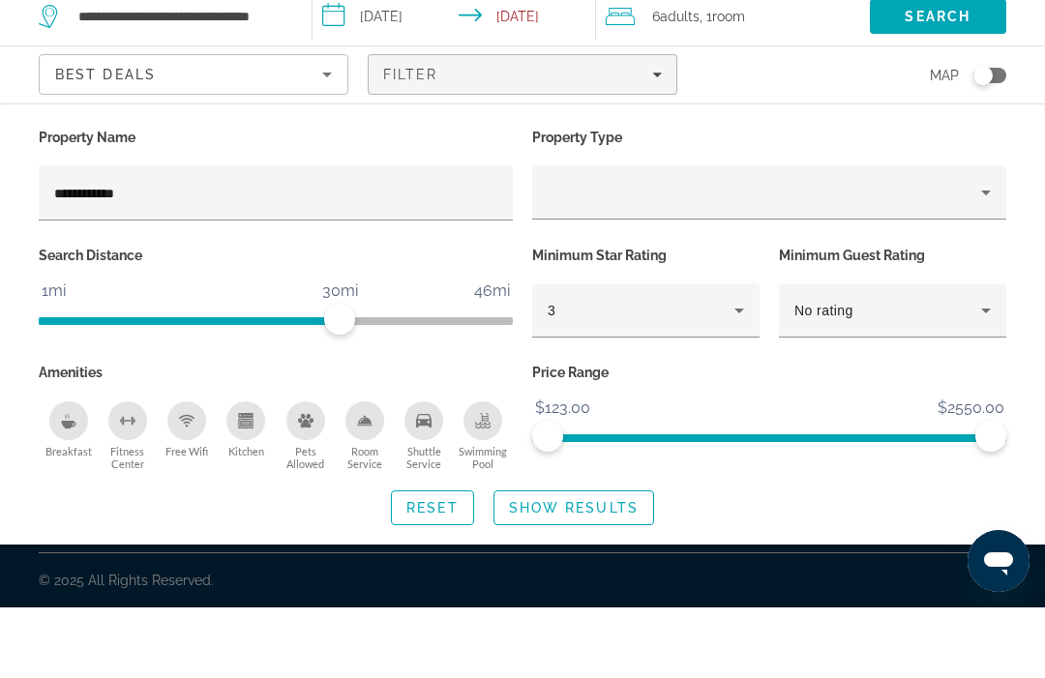
scroll to position [65, 0]
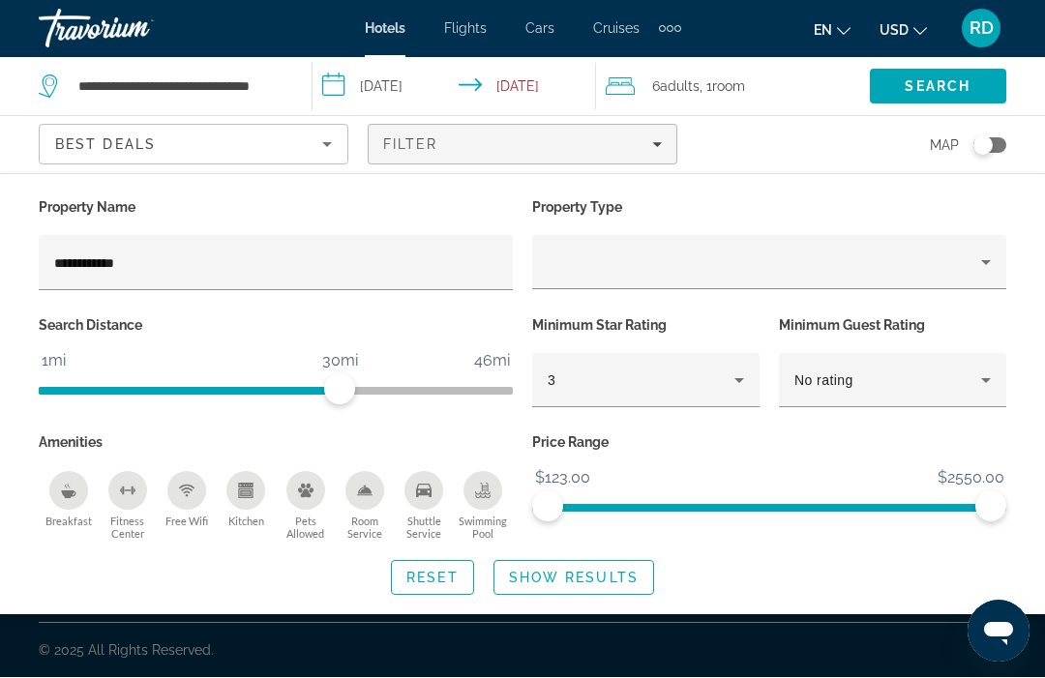
type input "**********"
click at [724, 252] on div "Property type" at bounding box center [764, 263] width 433 height 23
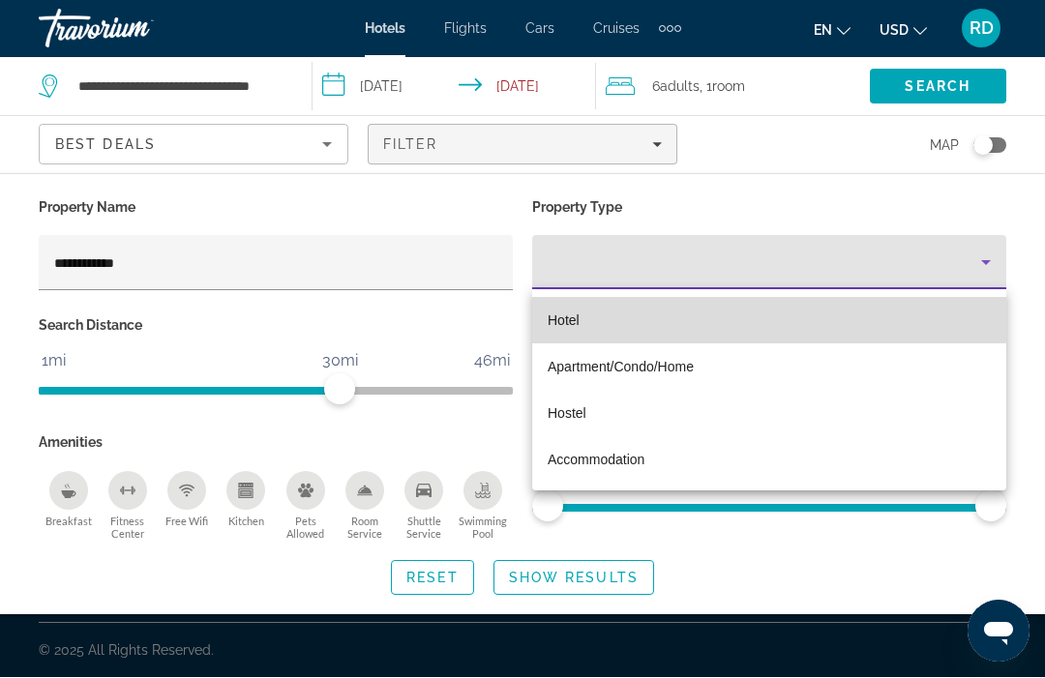
click at [708, 318] on mat-option "Hotel" at bounding box center [769, 321] width 474 height 46
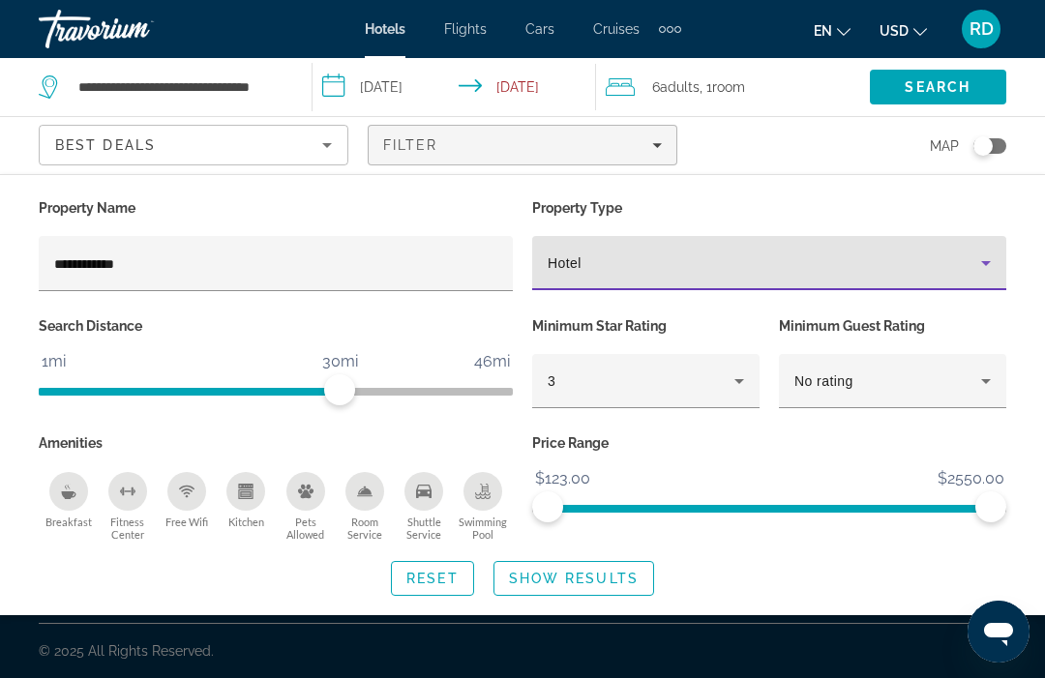
click at [742, 390] on icon "Hotel Filters" at bounding box center [739, 381] width 23 height 23
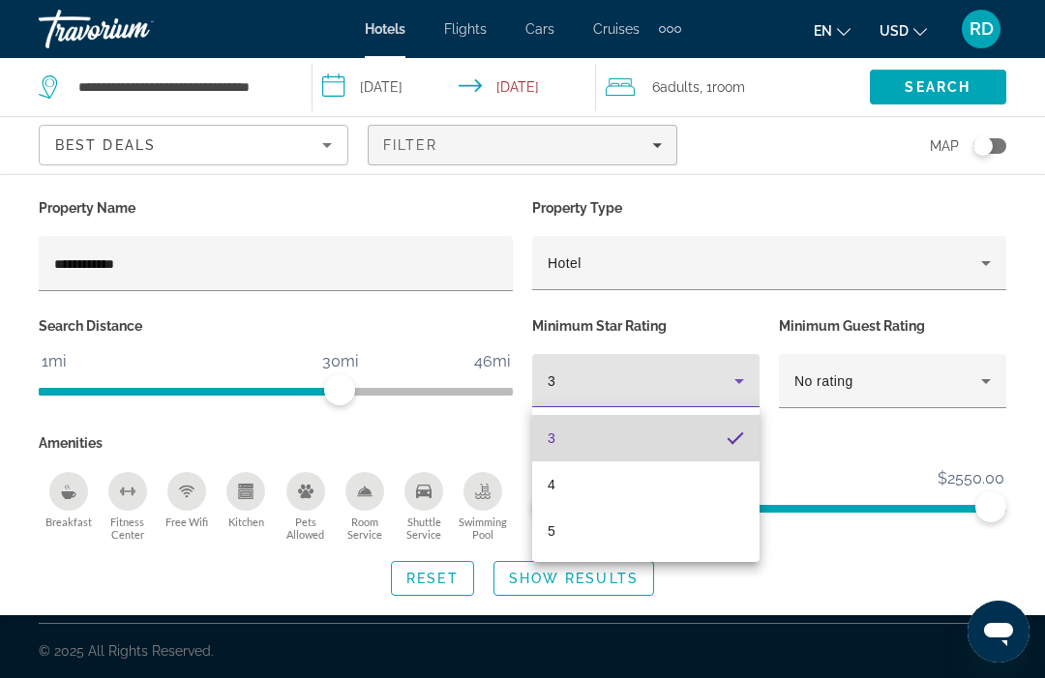
click at [742, 439] on mat-pseudo-checkbox "3 stars" at bounding box center [735, 438] width 17 height 17
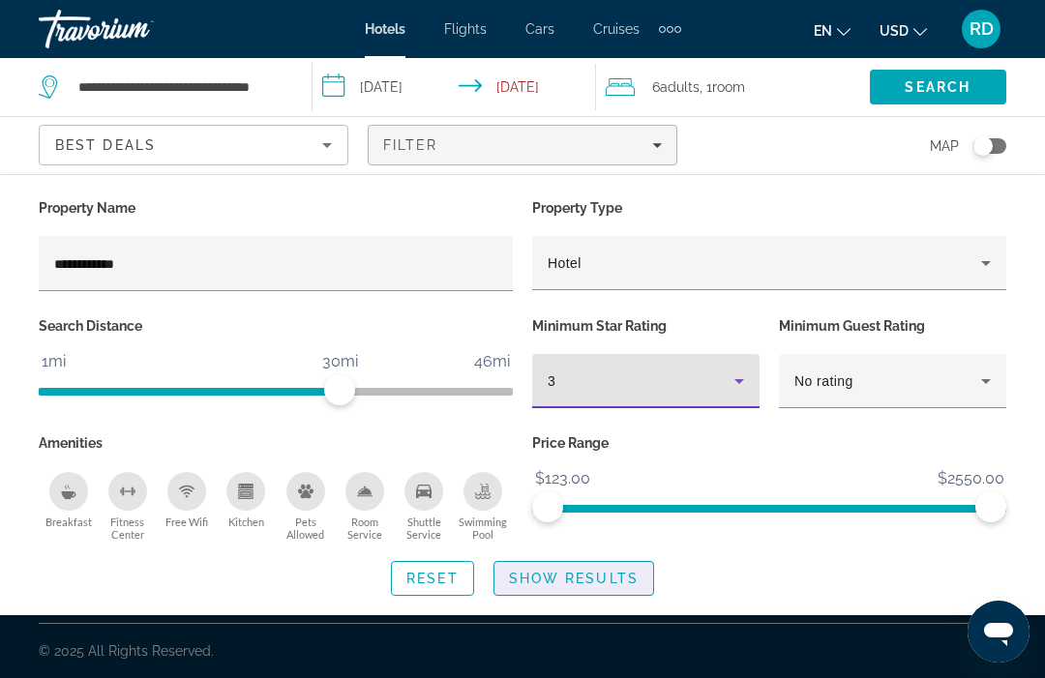
click at [629, 573] on span "Show Results" at bounding box center [574, 578] width 130 height 15
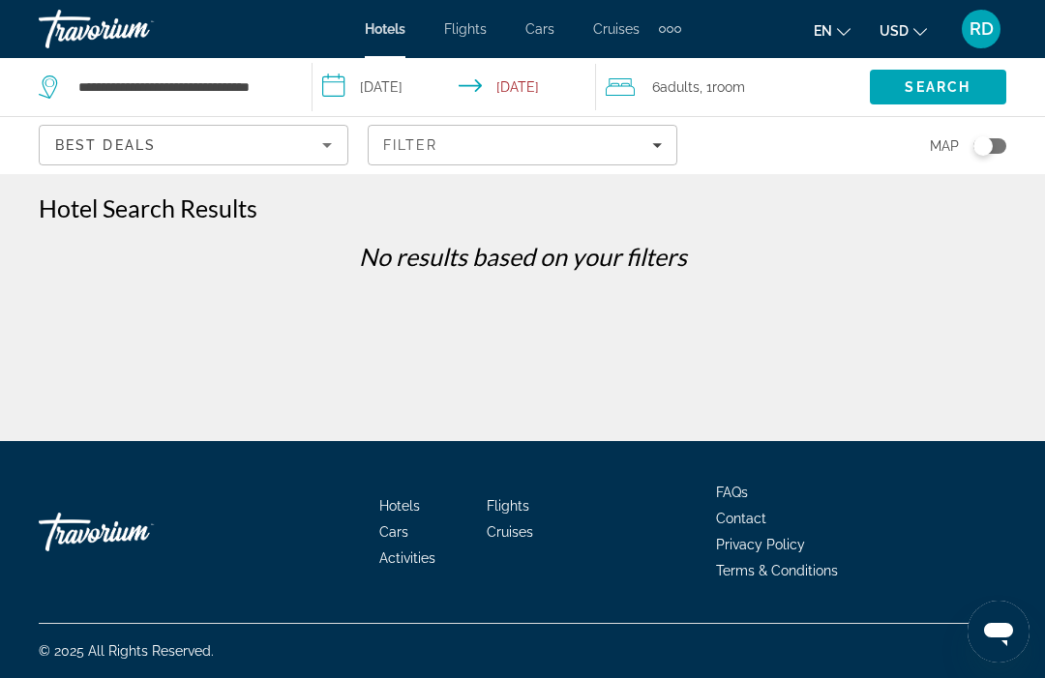
click at [331, 153] on icon "Sort by" at bounding box center [326, 145] width 23 height 23
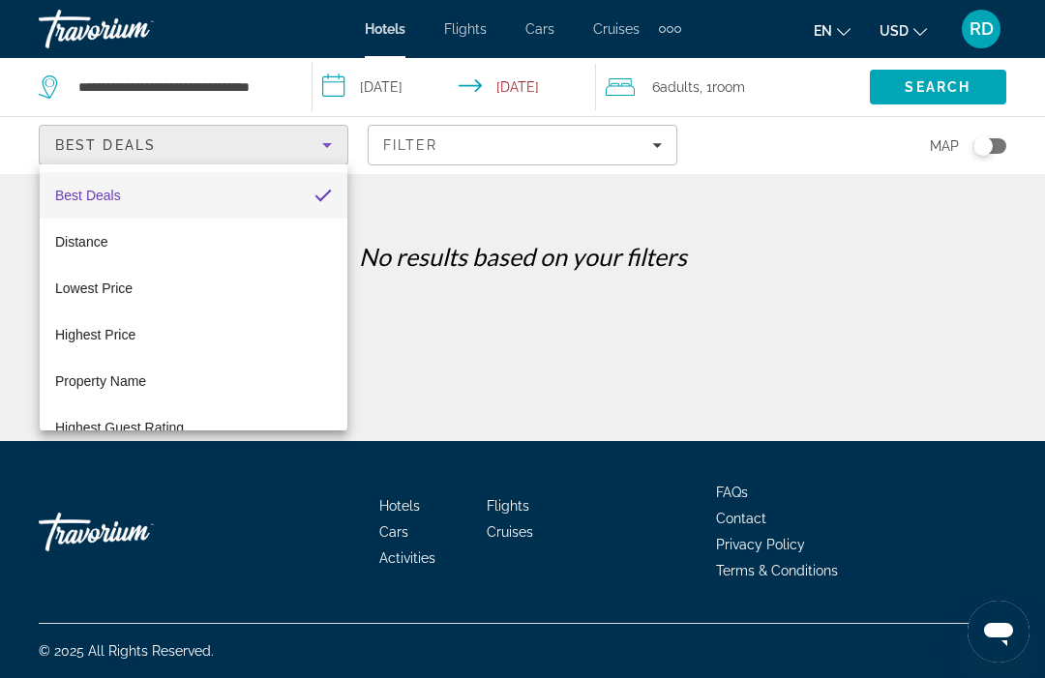
click at [554, 145] on div at bounding box center [522, 339] width 1045 height 678
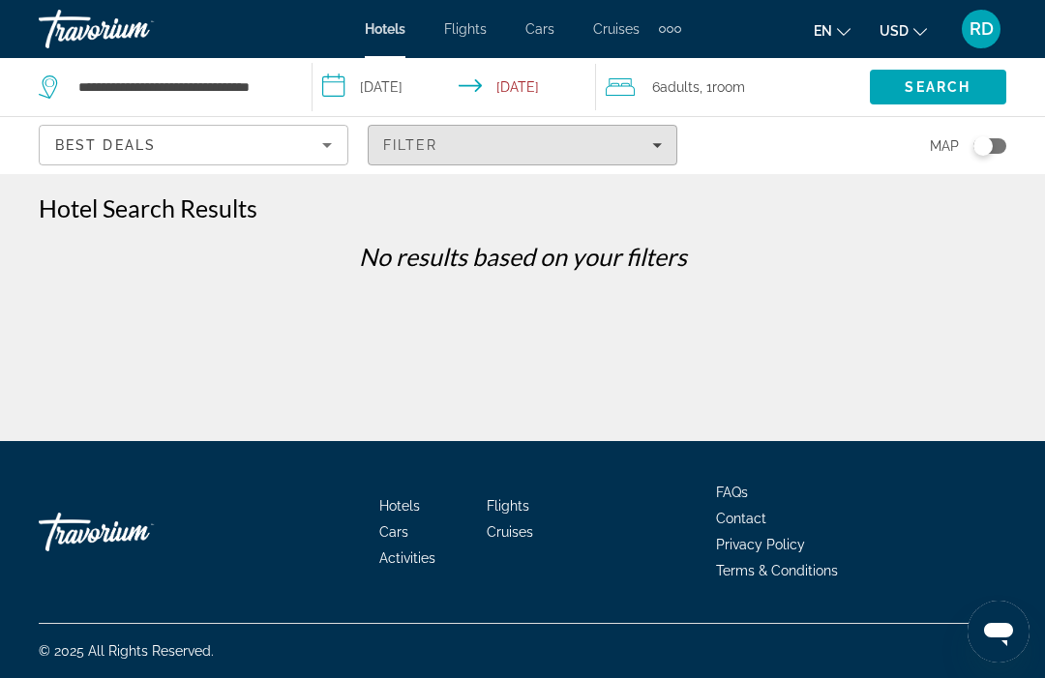
click at [611, 164] on span "Filters" at bounding box center [523, 145] width 308 height 46
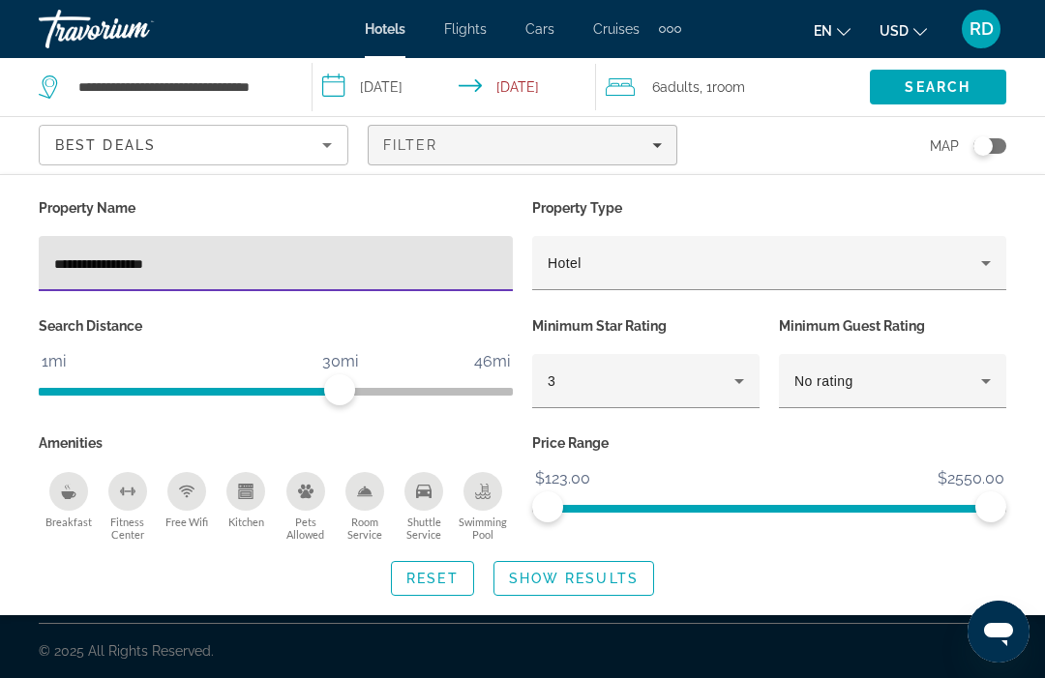
type input "**********"
click at [822, 254] on div "**********" at bounding box center [522, 394] width 1045 height 441
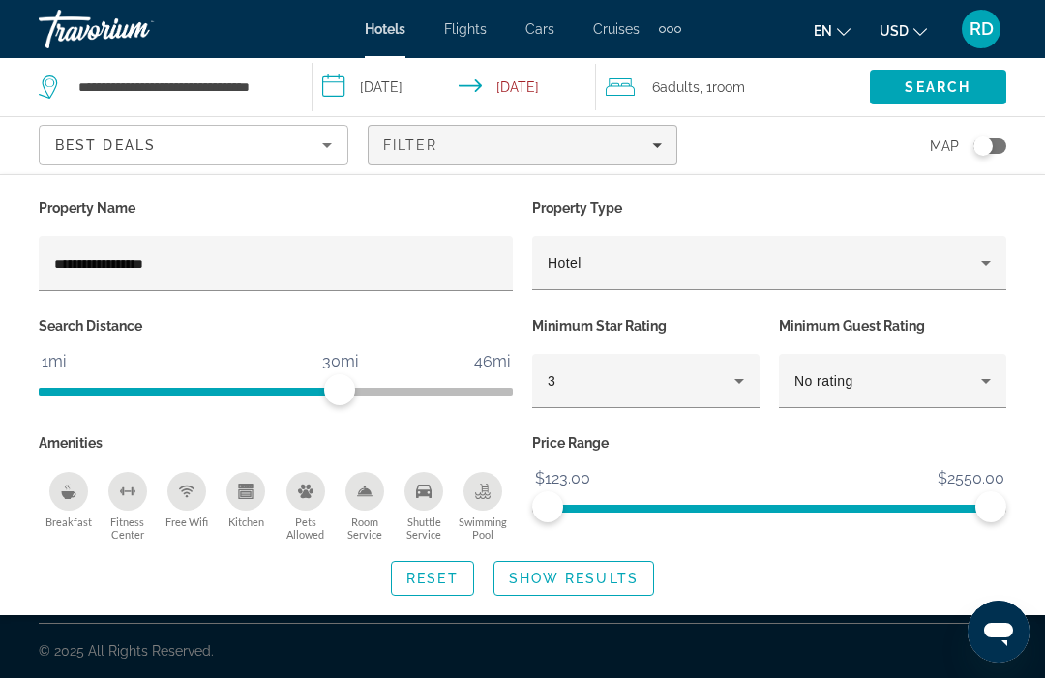
click at [618, 571] on span "Show Results" at bounding box center [574, 578] width 130 height 15
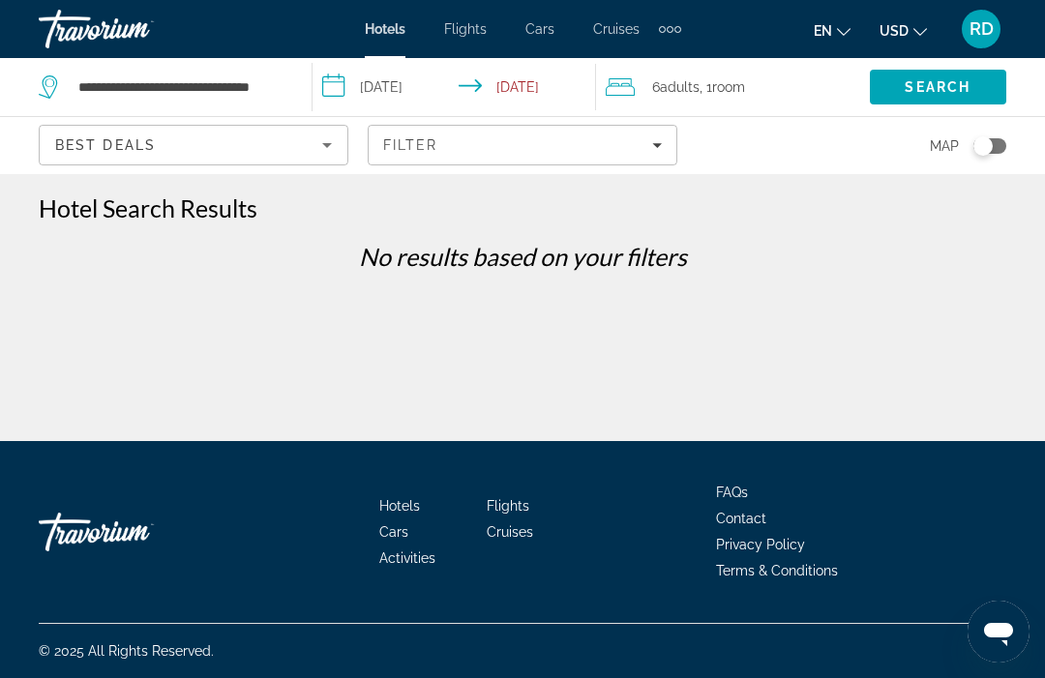
click at [310, 146] on div "Best Deals" at bounding box center [188, 145] width 267 height 23
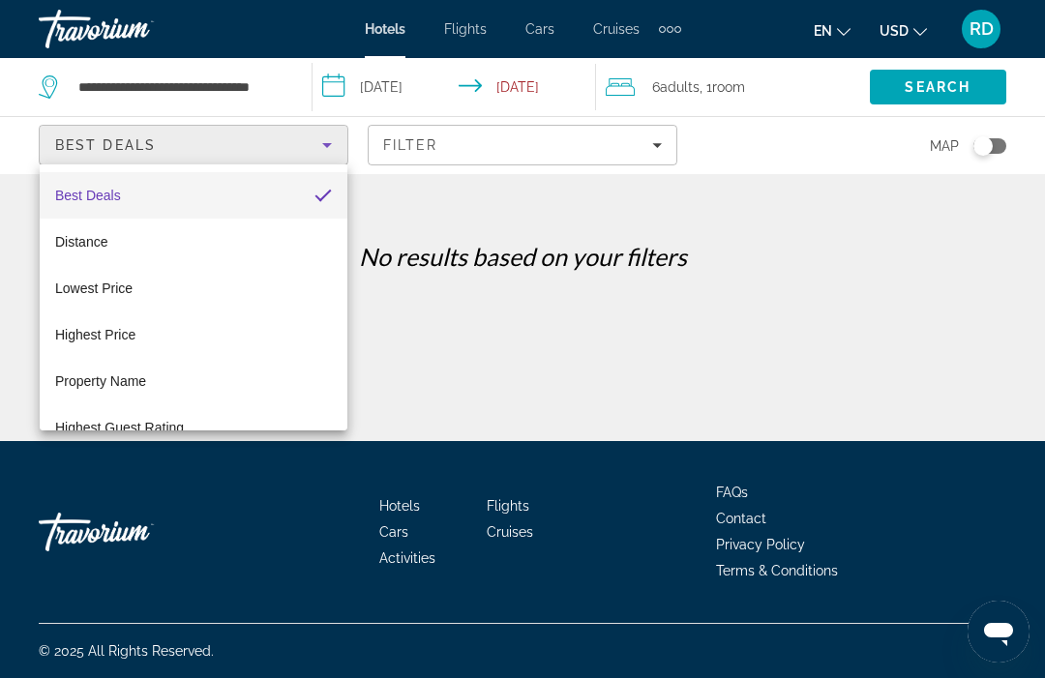
click at [582, 348] on div at bounding box center [522, 339] width 1045 height 678
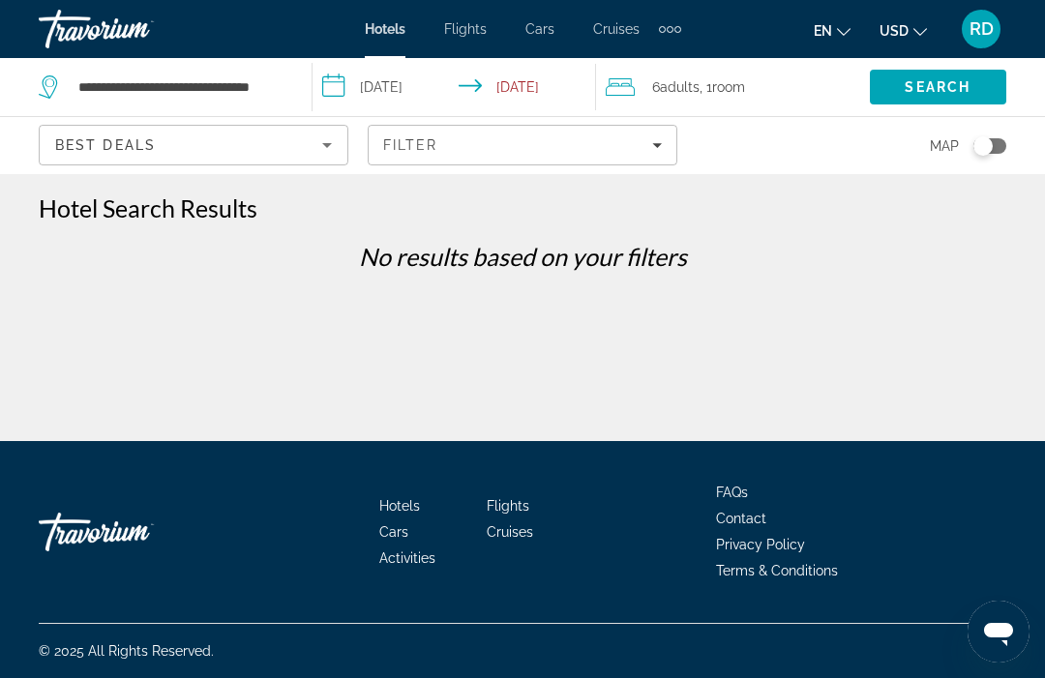
click at [939, 98] on span "Search" at bounding box center [938, 87] width 136 height 46
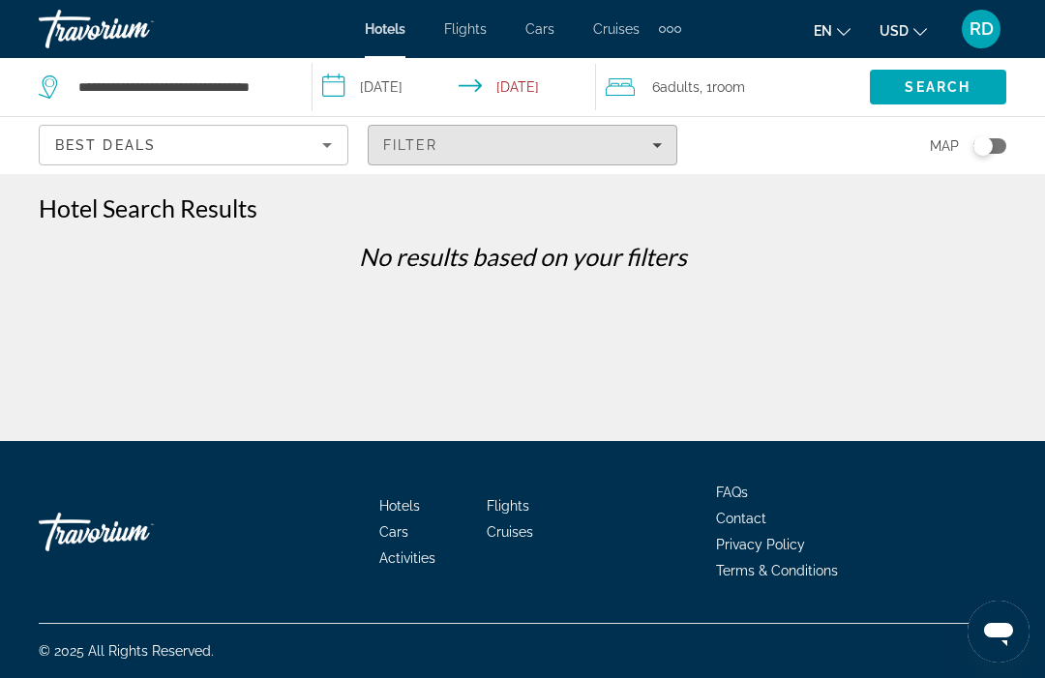
click at [623, 151] on div "Filter" at bounding box center [522, 144] width 279 height 15
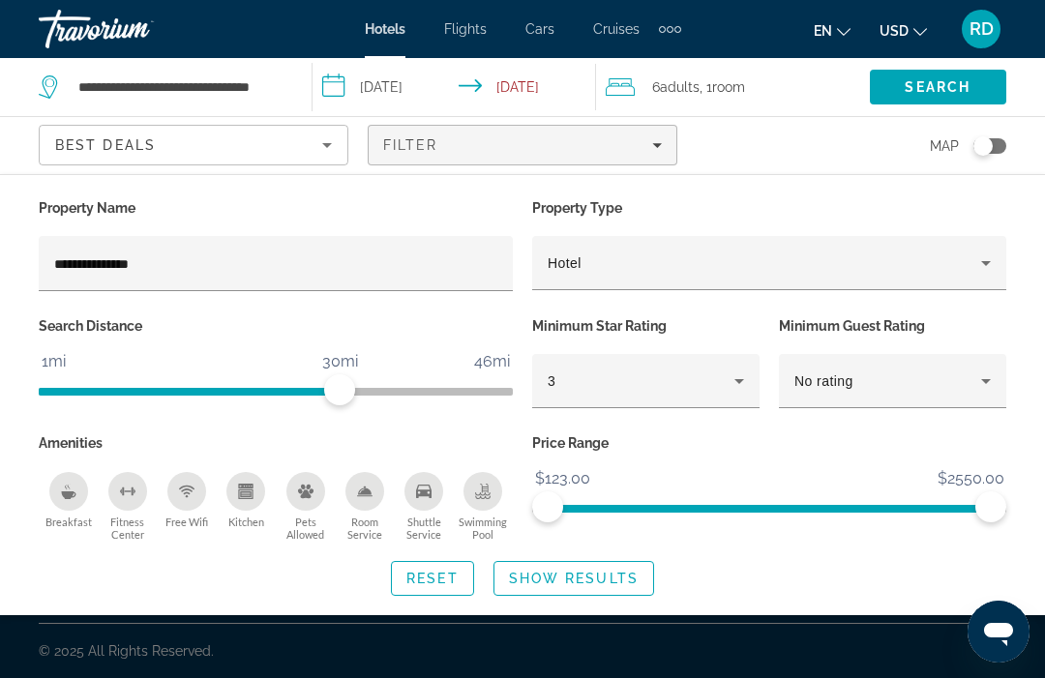
click at [940, 96] on span "Search" at bounding box center [938, 87] width 136 height 46
click at [348, 253] on input "**********" at bounding box center [275, 264] width 443 height 23
type input "**********"
click at [936, 86] on span "Search" at bounding box center [938, 86] width 66 height 15
click at [930, 104] on span "Search" at bounding box center [938, 87] width 136 height 46
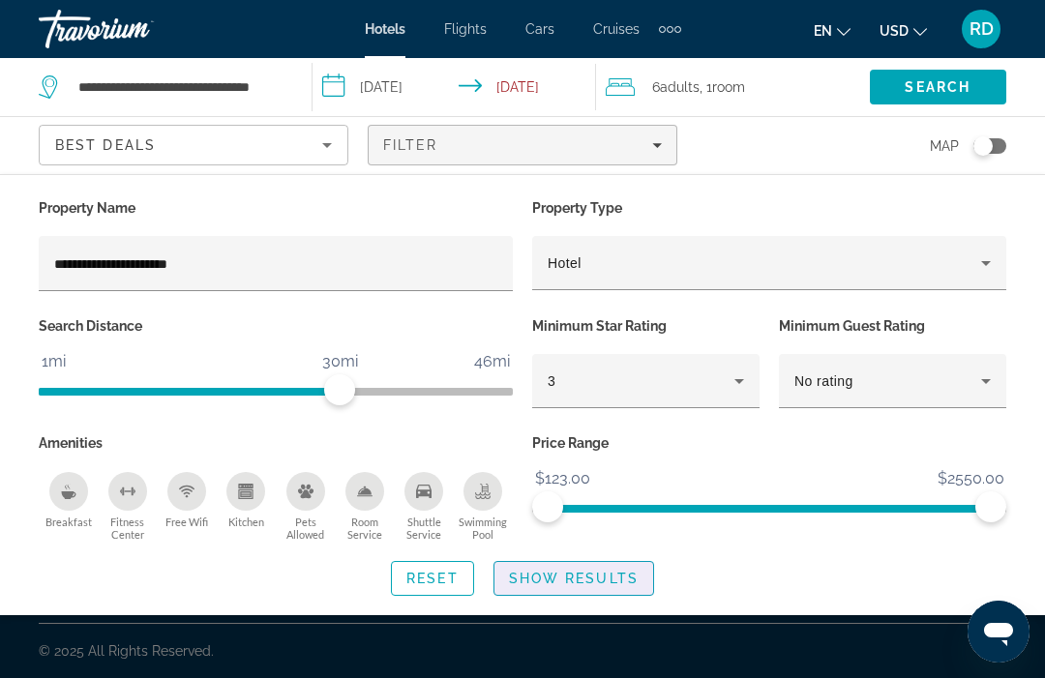
click at [591, 571] on span "Show Results" at bounding box center [574, 578] width 130 height 15
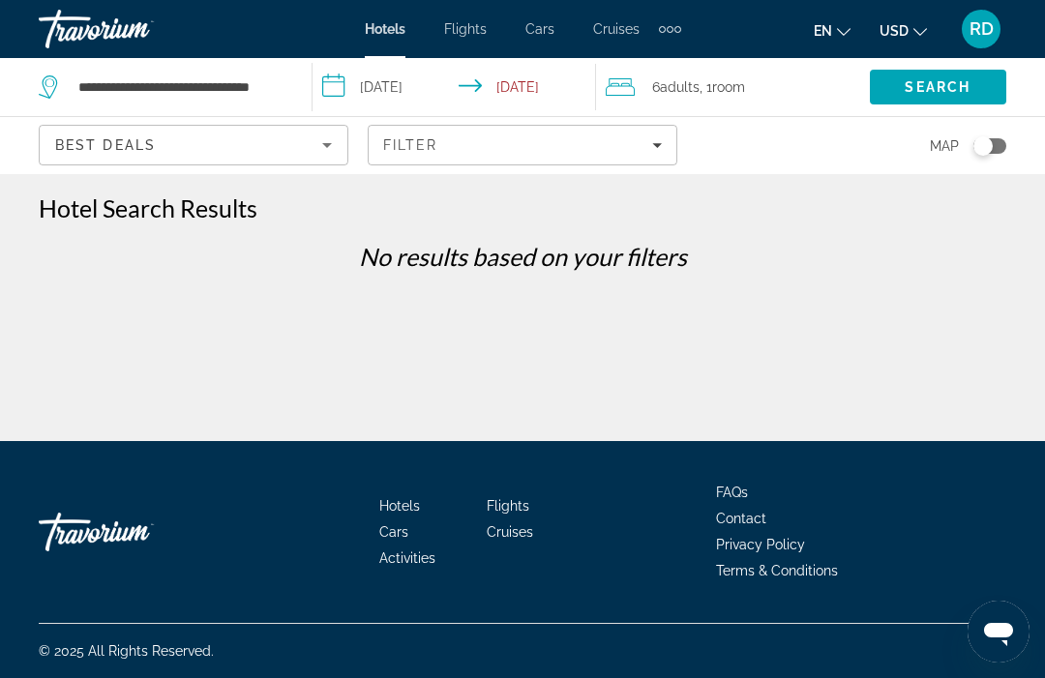
click at [497, 147] on div "Filter" at bounding box center [522, 144] width 279 height 15
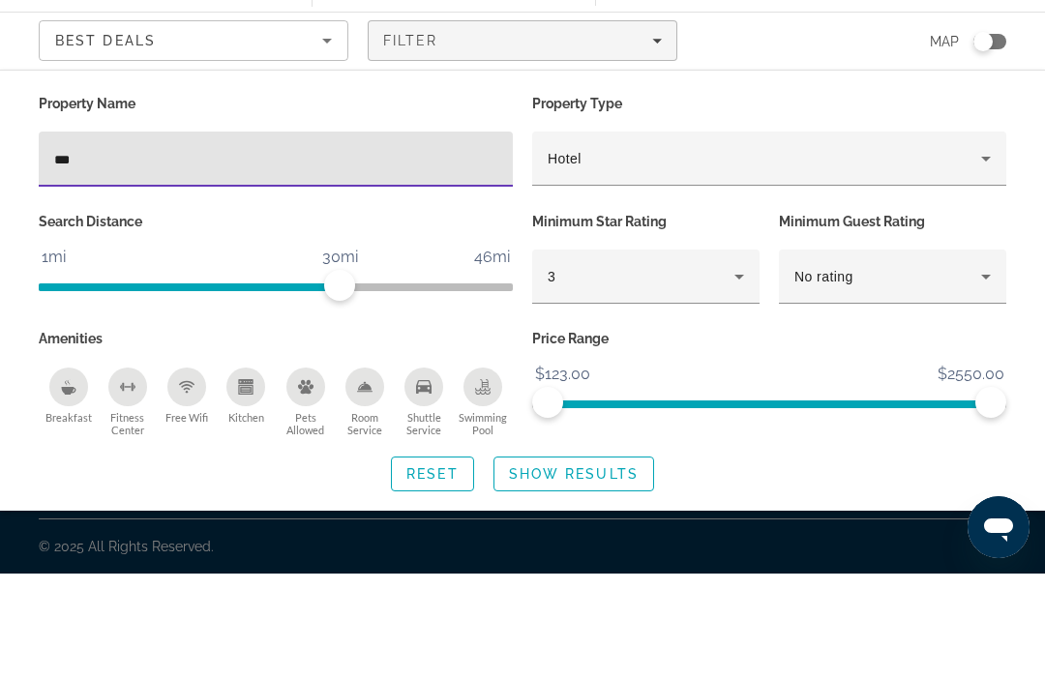
type input "**"
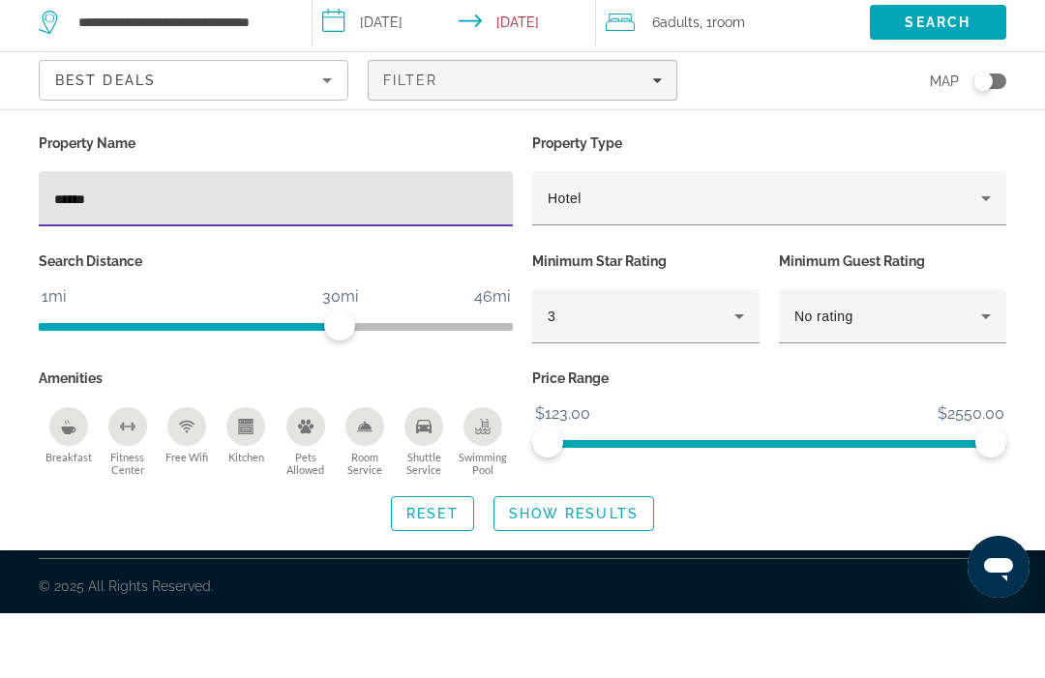
scroll to position [65, 0]
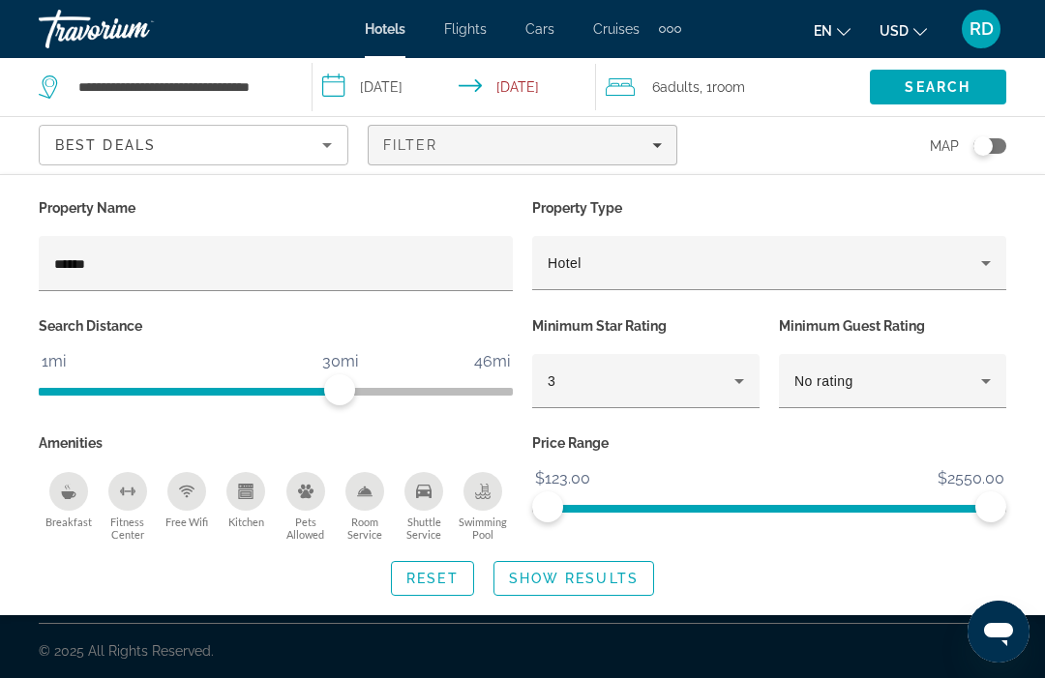
type input "******"
click at [955, 85] on span "Search" at bounding box center [938, 86] width 66 height 15
click at [961, 89] on span "Search" at bounding box center [938, 86] width 66 height 15
click at [612, 572] on span "Show Results" at bounding box center [574, 578] width 130 height 15
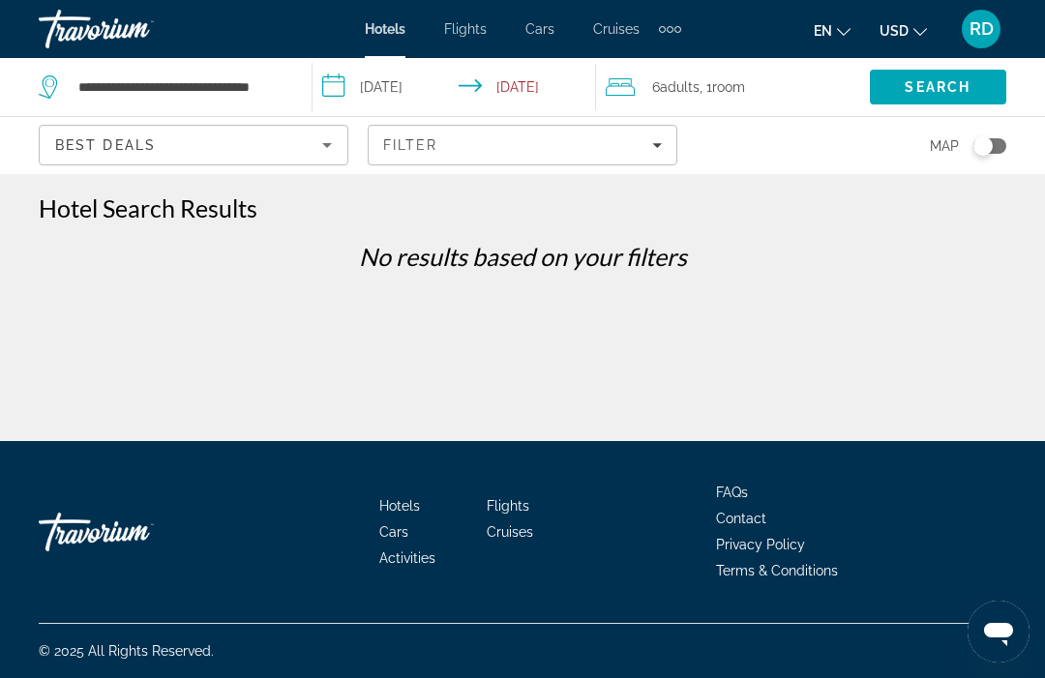
click at [488, 154] on span "Filters" at bounding box center [523, 145] width 308 height 46
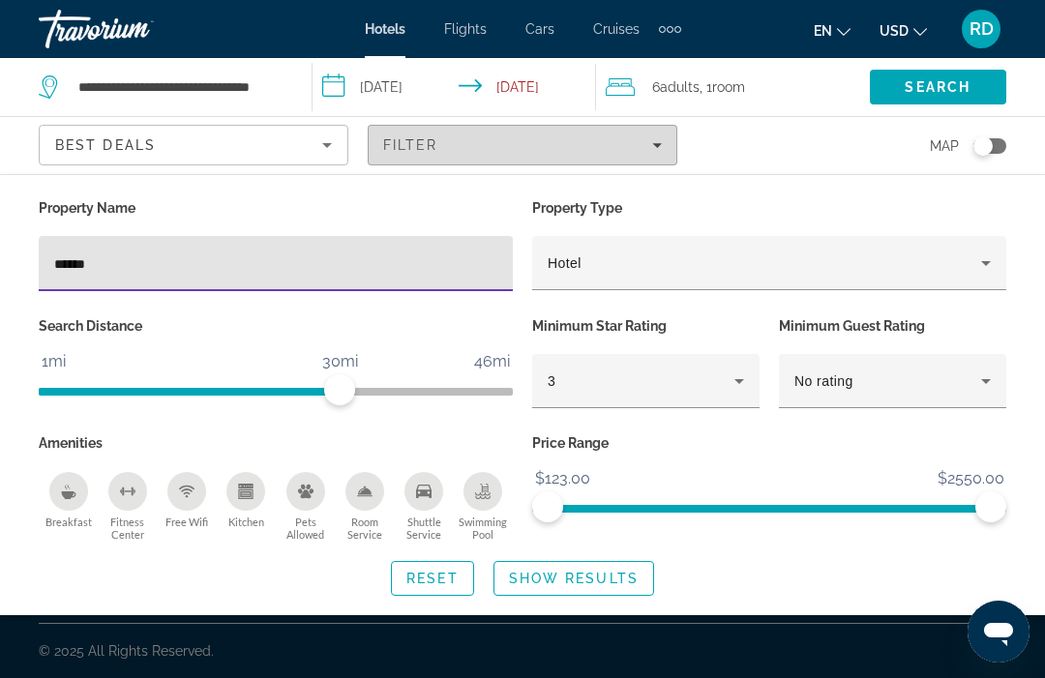
scroll to position [64, 0]
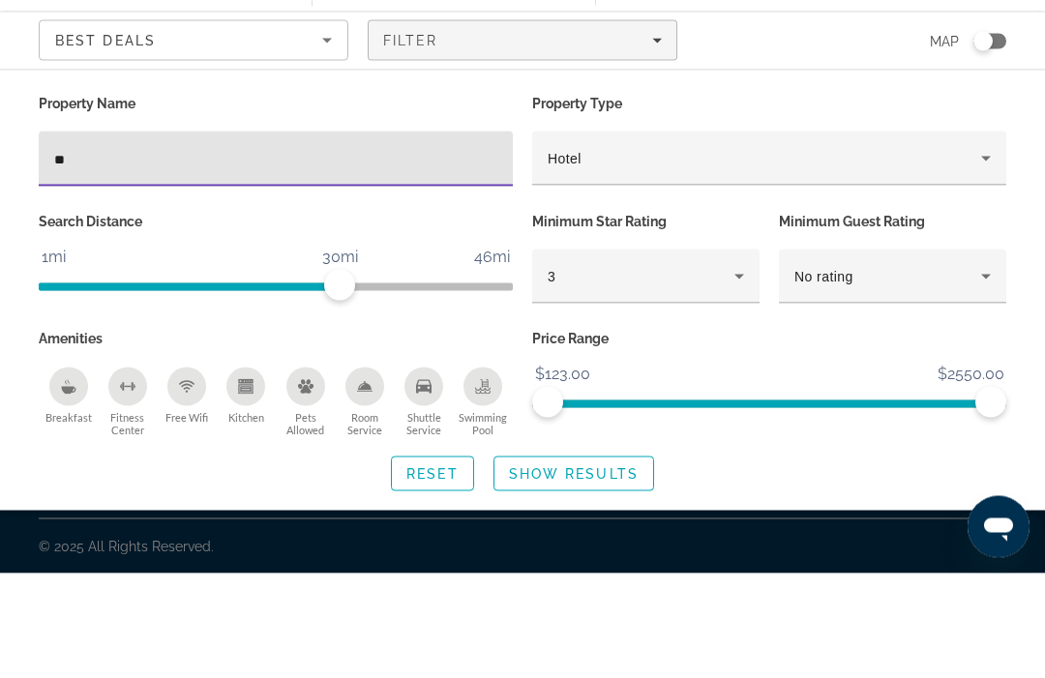
type input "*"
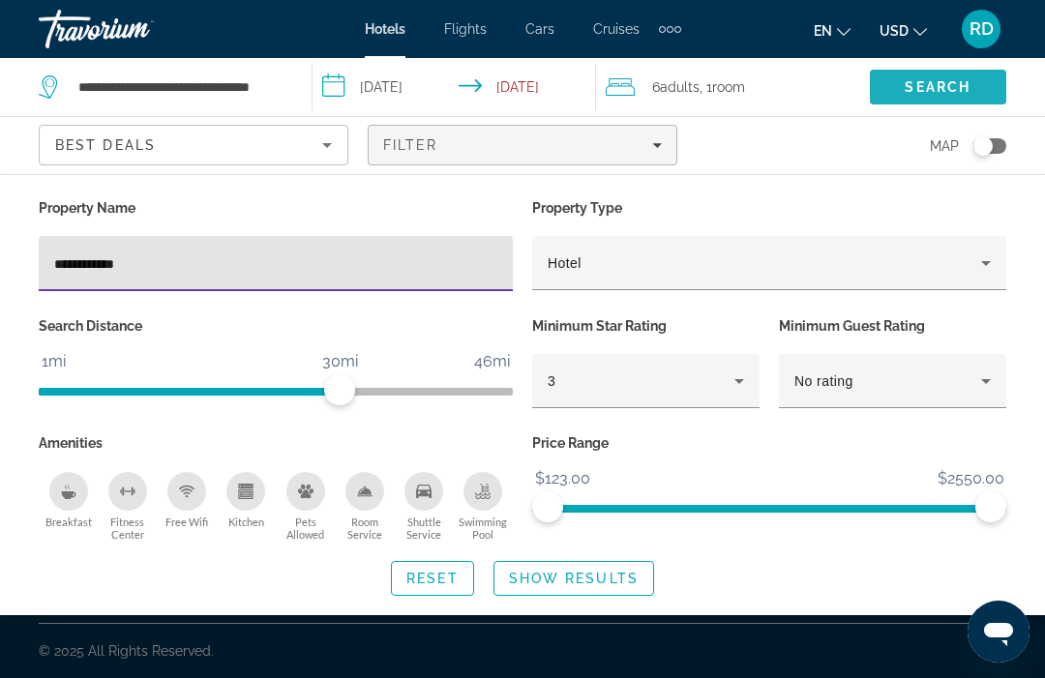
type input "**********"
click at [951, 92] on span "Search" at bounding box center [938, 86] width 66 height 15
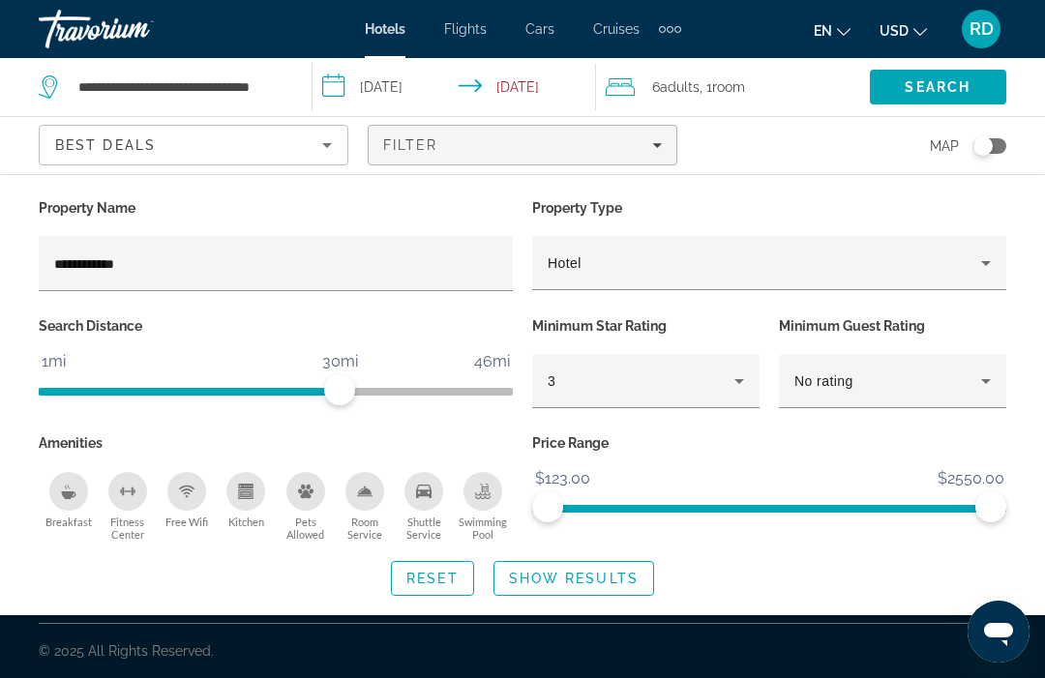
click at [619, 561] on span "Search widget" at bounding box center [573, 578] width 159 height 46
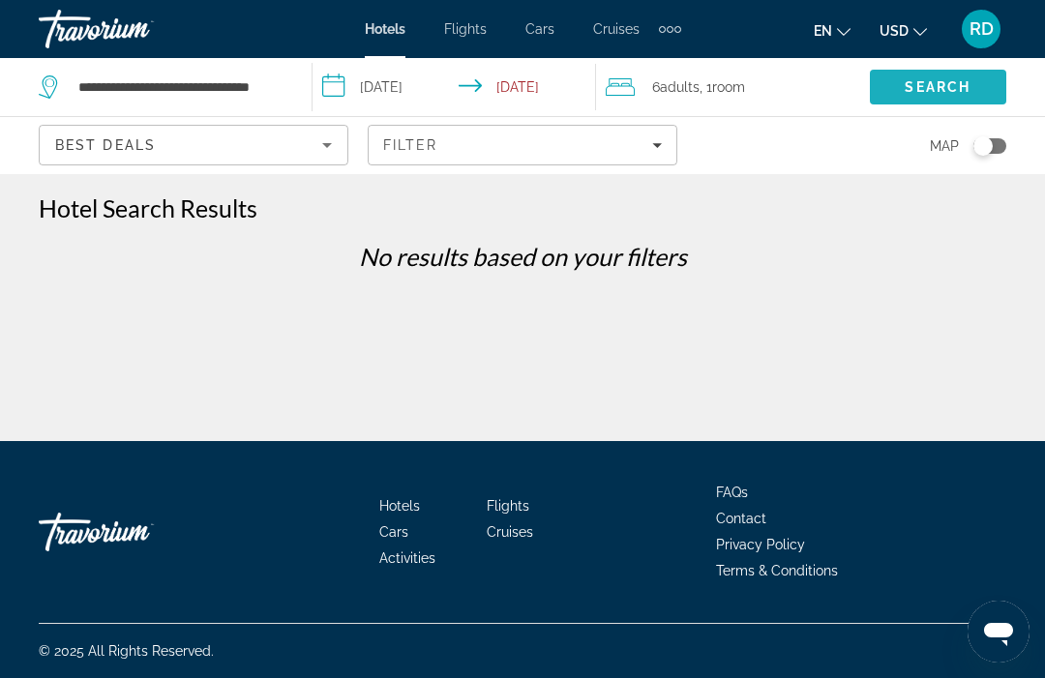
click at [920, 79] on span "Search" at bounding box center [938, 86] width 66 height 15
click at [919, 84] on span "Search" at bounding box center [938, 86] width 66 height 15
click at [627, 140] on div "Filter" at bounding box center [522, 144] width 279 height 15
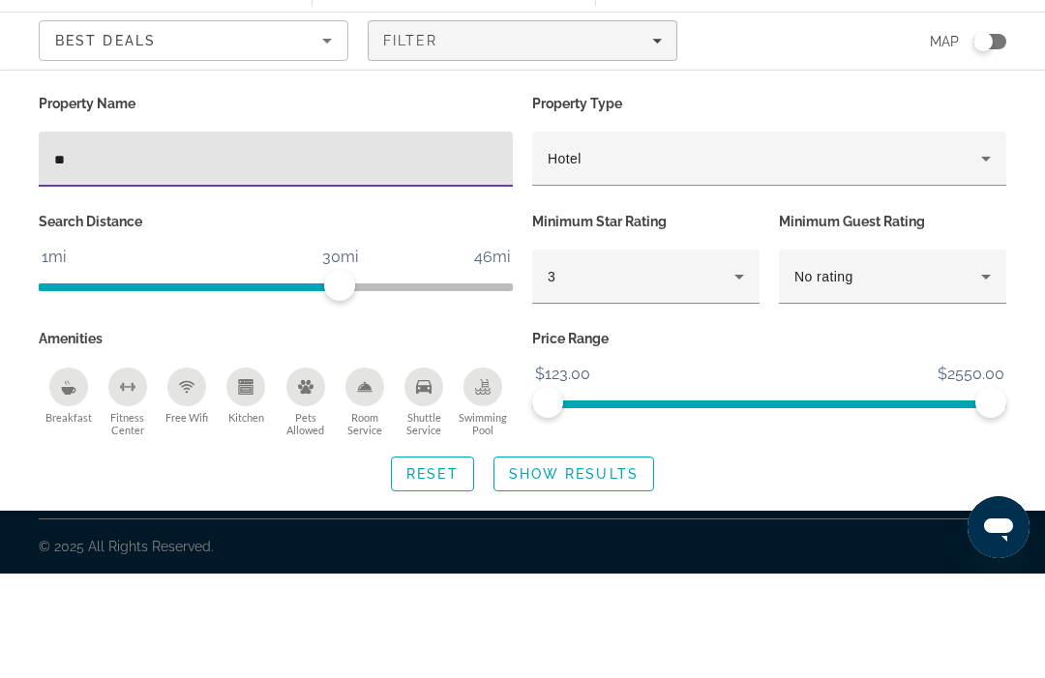
type input "*"
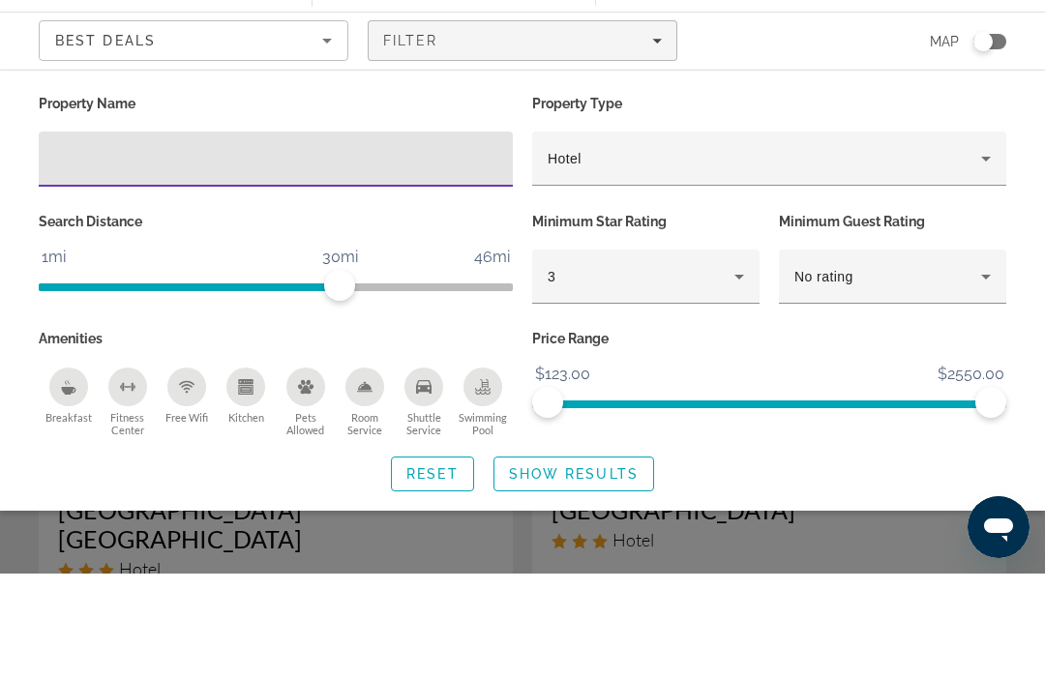
scroll to position [104, 0]
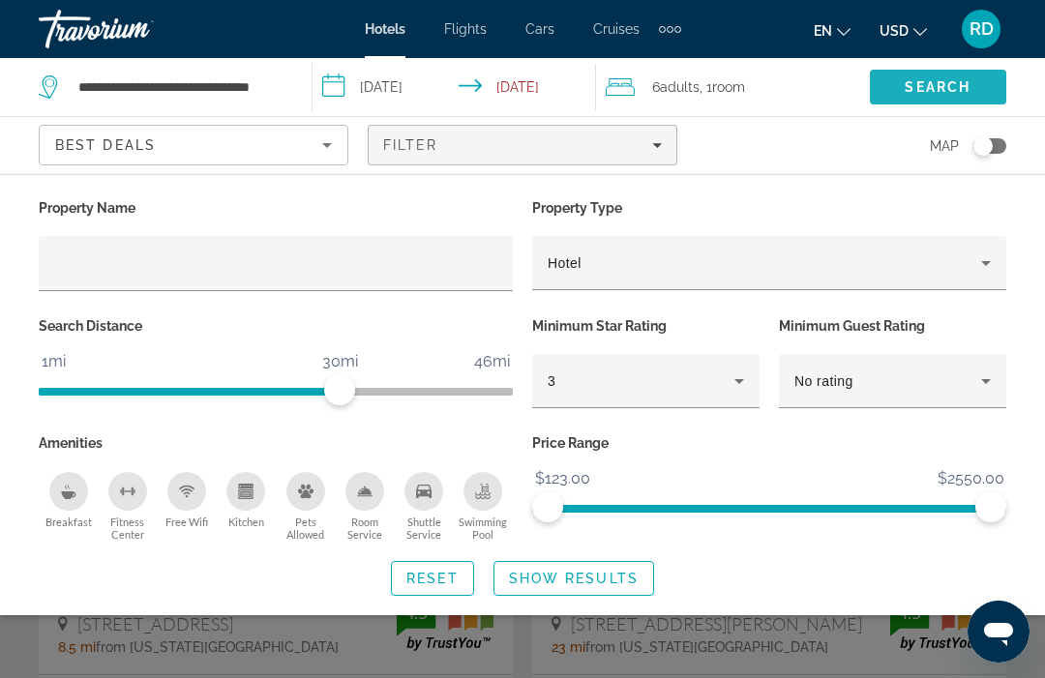
click at [934, 93] on span "Search" at bounding box center [938, 86] width 66 height 15
click at [424, 578] on span "Reset" at bounding box center [432, 578] width 52 height 15
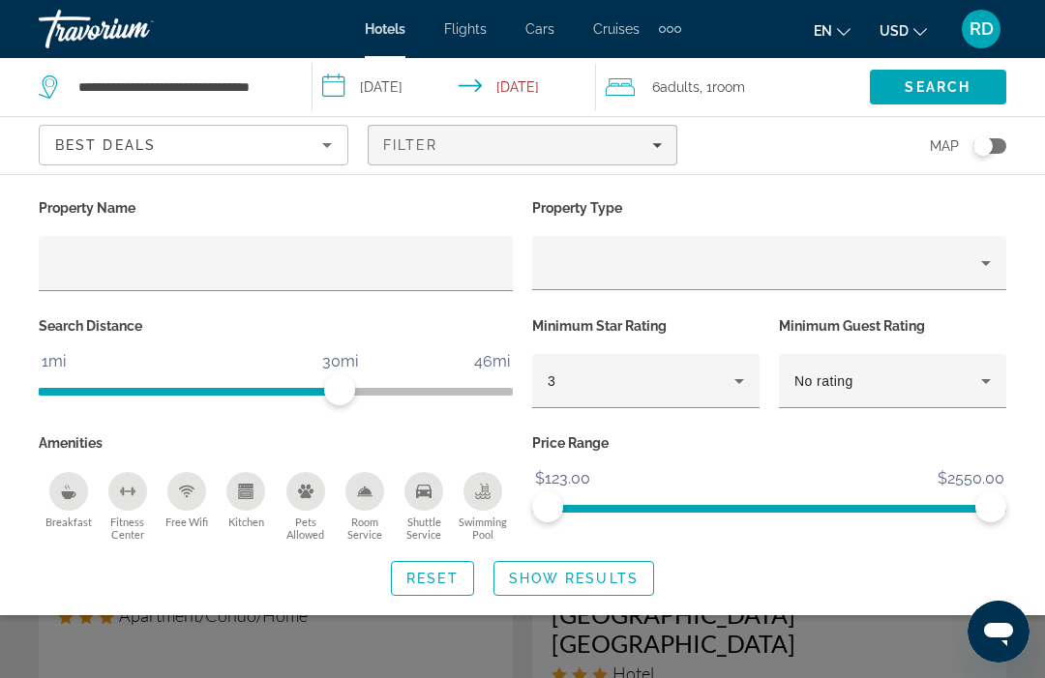
click at [956, 193] on div "Property Name Property Type Search Distance 1mi 46mi 30mi Minimum Star Rating 3…" at bounding box center [522, 394] width 1045 height 441
click at [941, 187] on div "Property Name Property Type Search Distance 1mi 46mi 30mi Minimum Star Rating 3…" at bounding box center [522, 394] width 1045 height 441
click at [664, 253] on div "Property type" at bounding box center [764, 263] width 433 height 23
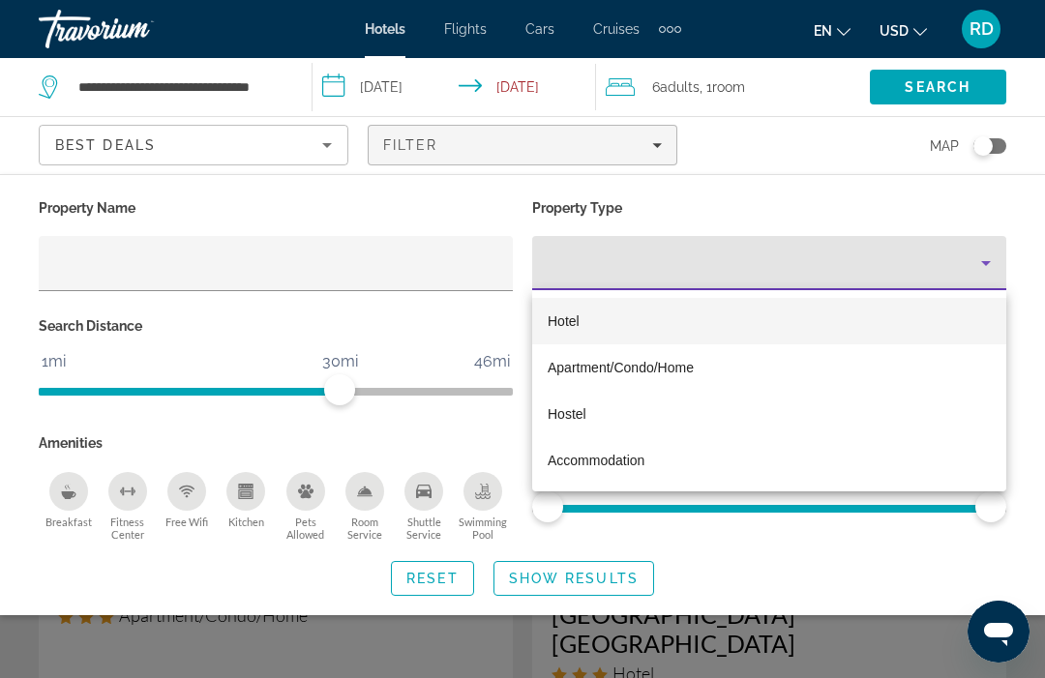
click at [428, 676] on div at bounding box center [522, 339] width 1045 height 678
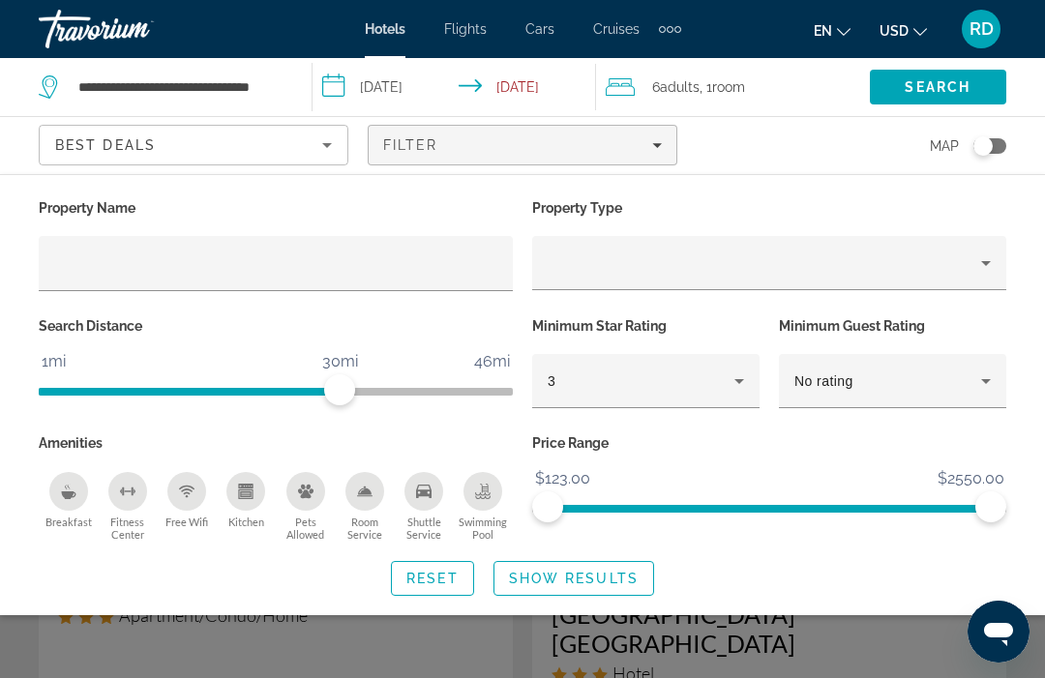
click at [433, 674] on div "Search widget" at bounding box center [522, 484] width 1045 height 388
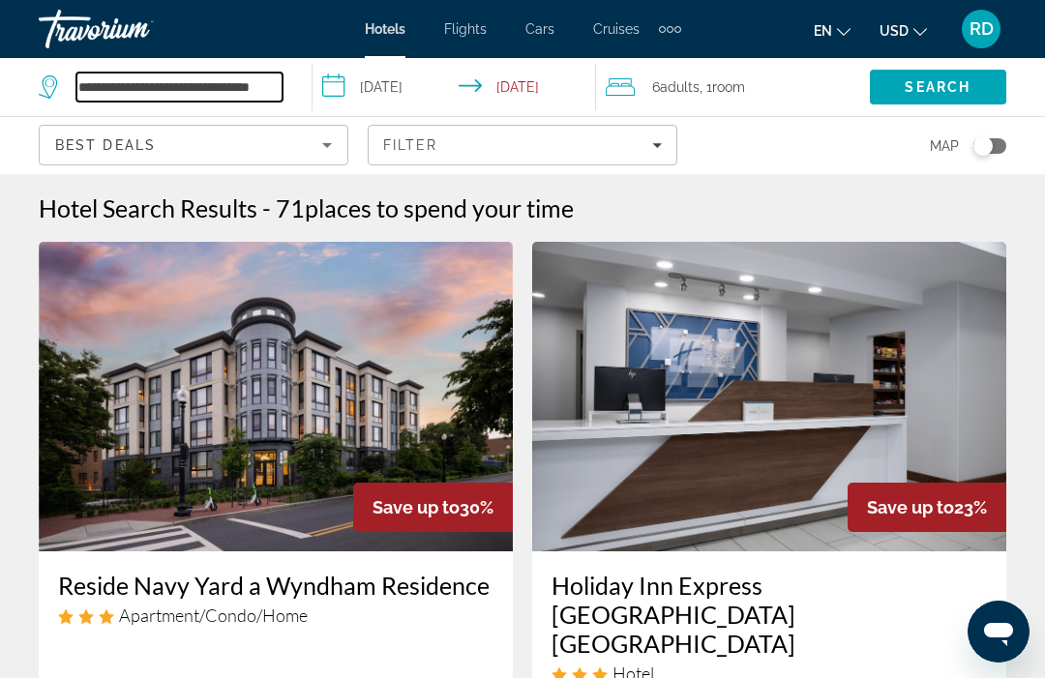
click at [220, 83] on input "**********" at bounding box center [179, 87] width 206 height 29
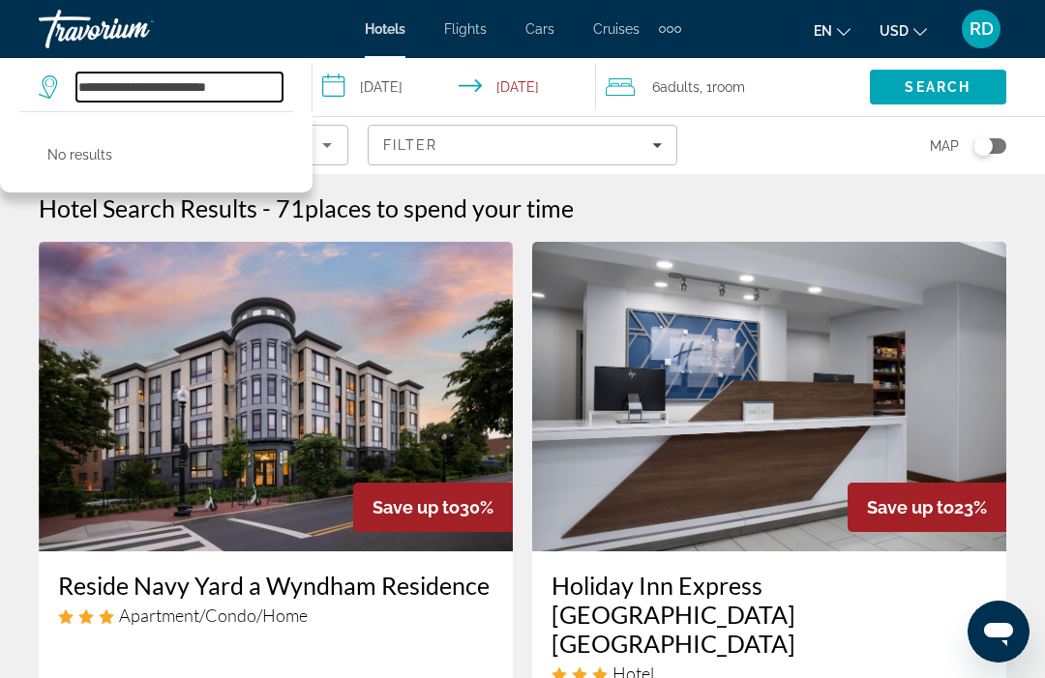
click at [255, 80] on input "**********" at bounding box center [179, 87] width 206 height 29
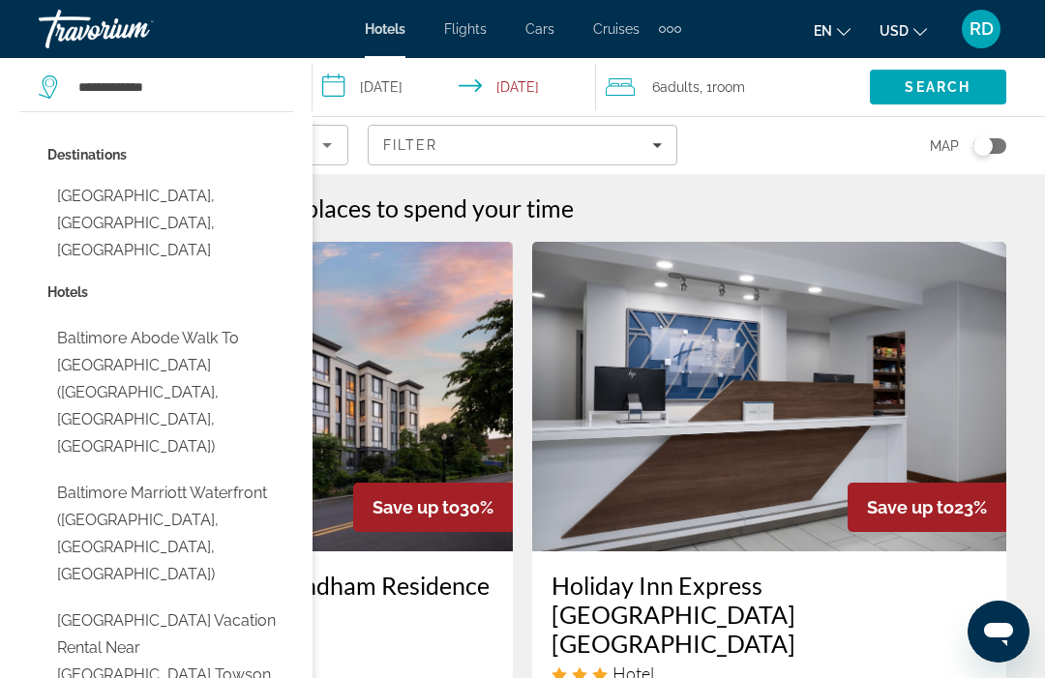
click at [232, 207] on button "[GEOGRAPHIC_DATA], [GEOGRAPHIC_DATA], [GEOGRAPHIC_DATA]" at bounding box center [170, 223] width 246 height 91
type input "**********"
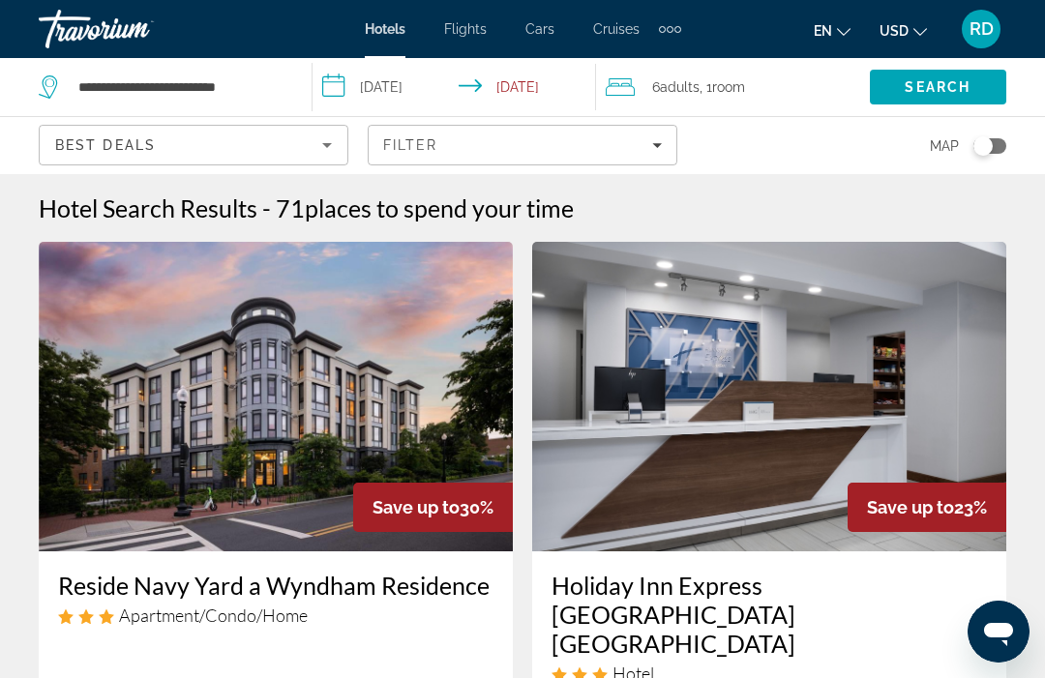
click at [921, 98] on span "Search" at bounding box center [938, 87] width 136 height 46
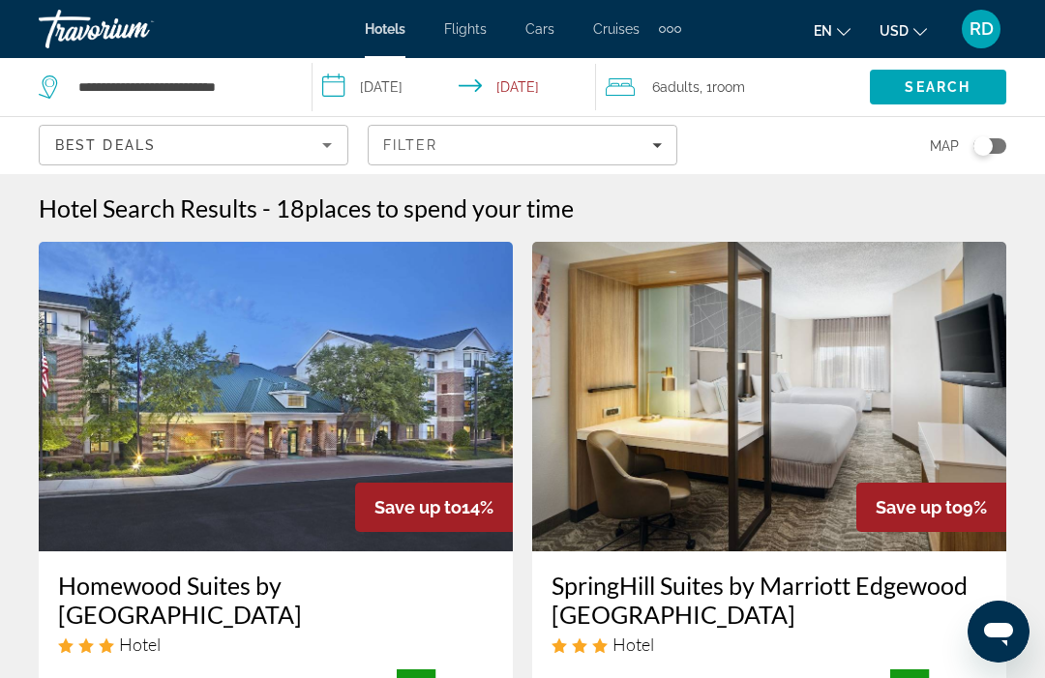
click at [649, 137] on div "Filter" at bounding box center [522, 144] width 279 height 15
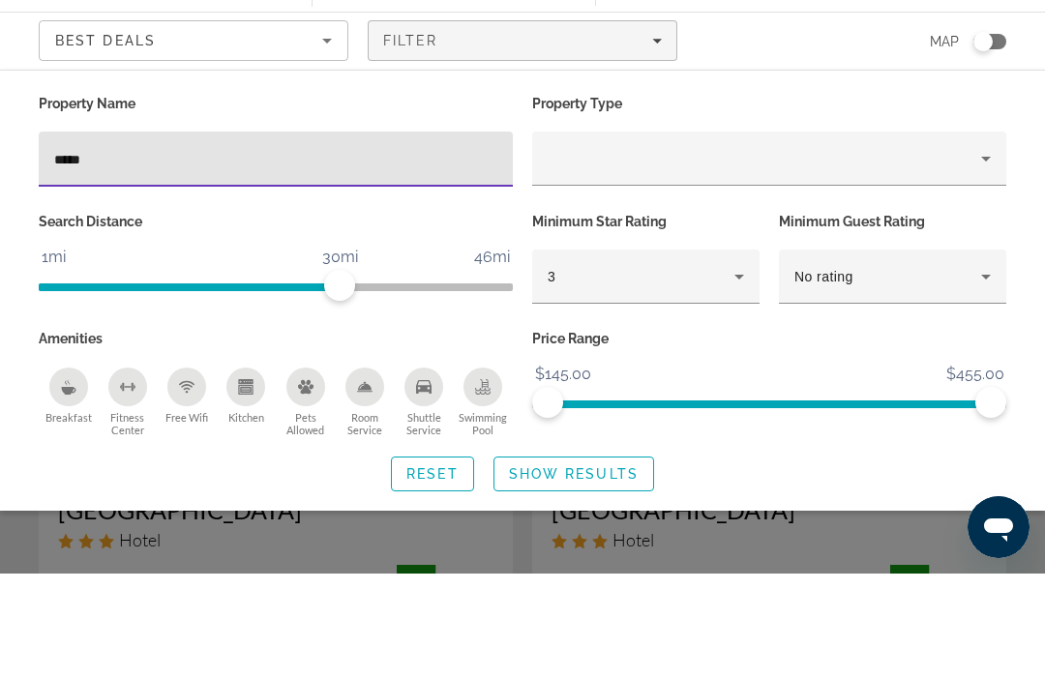
type input "******"
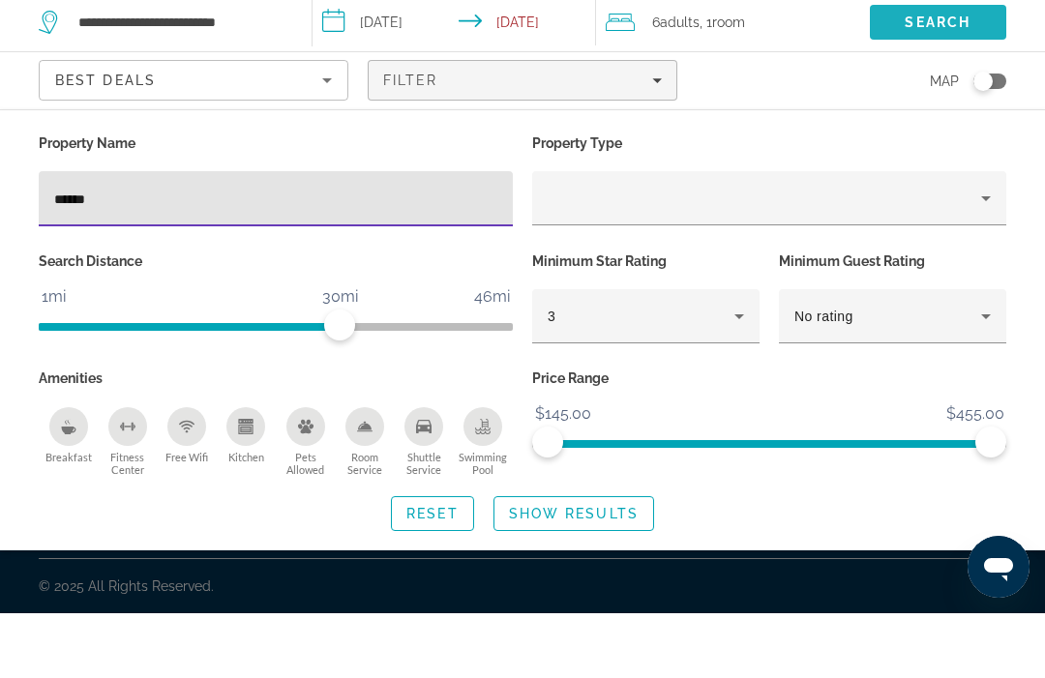
click at [955, 64] on span "Search" at bounding box center [938, 87] width 136 height 46
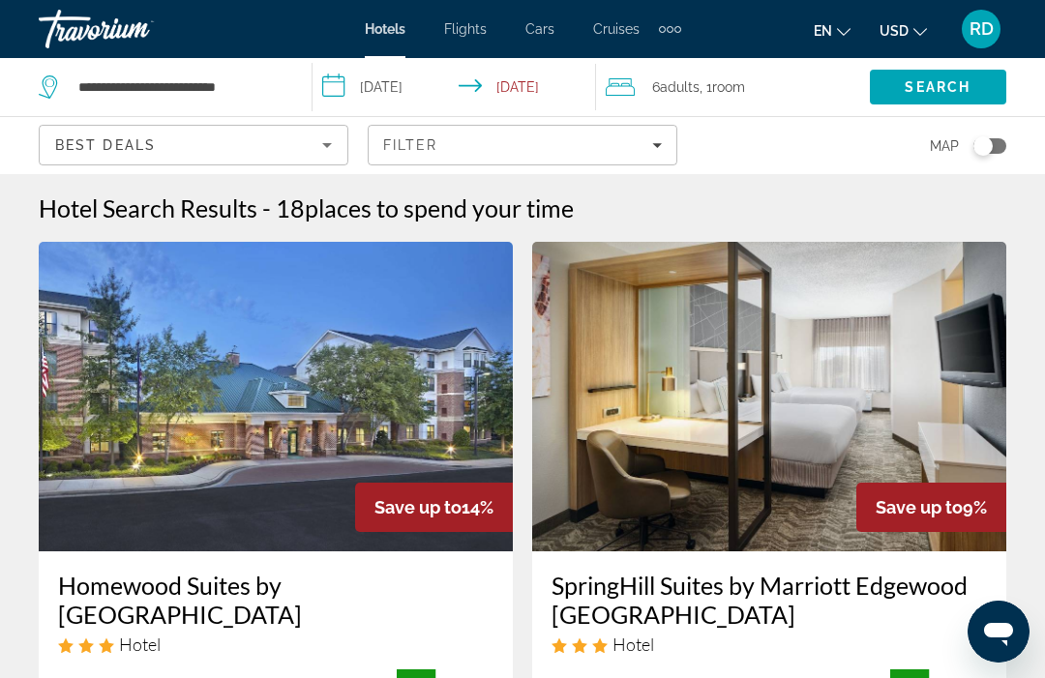
click at [655, 210] on div "Hotel Search Results - 18 places to spend your time" at bounding box center [522, 207] width 967 height 29
click at [660, 211] on div "Hotel Search Results - 18 places to spend your time" at bounding box center [522, 207] width 967 height 29
click at [667, 212] on div "Hotel Search Results - 18 places to spend your time" at bounding box center [522, 207] width 967 height 29
click at [592, 205] on div "Hotel Search Results - 18 places to spend your time" at bounding box center [522, 207] width 967 height 29
click at [667, 214] on div "Hotel Search Results - 18 places to spend your time" at bounding box center [522, 207] width 967 height 29
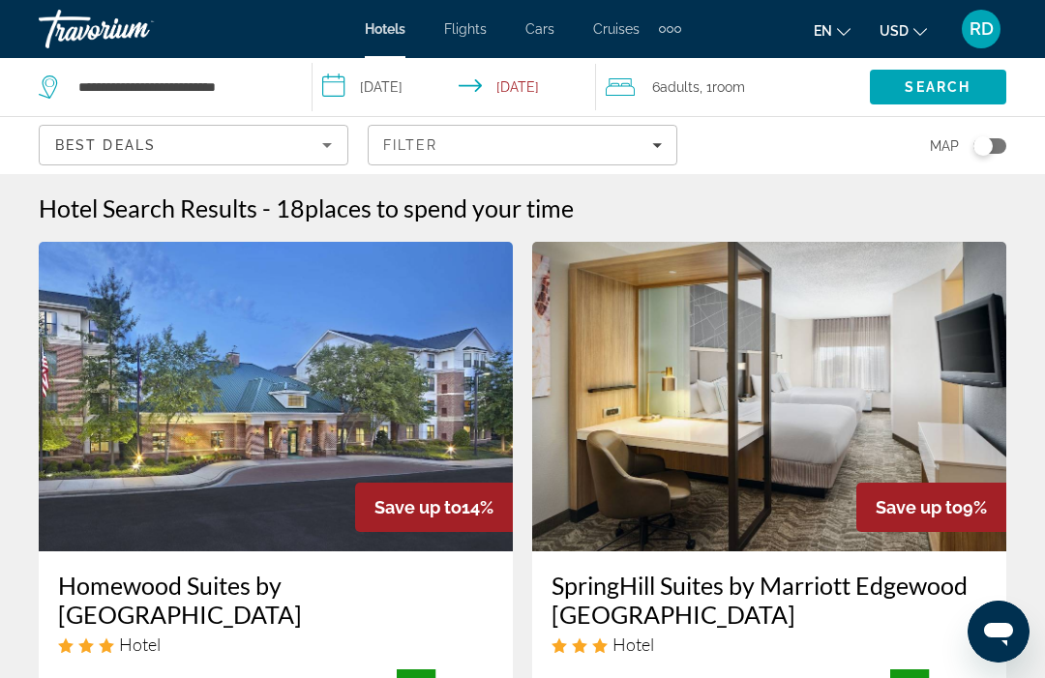
click at [661, 209] on div "Hotel Search Results - 18 places to spend your time" at bounding box center [522, 207] width 967 height 29
click at [666, 214] on div "Hotel Search Results - 18 places to spend your time" at bounding box center [522, 207] width 967 height 29
click at [668, 215] on div "Hotel Search Results - 18 places to spend your time" at bounding box center [522, 207] width 967 height 29
click at [600, 213] on div "Hotel Search Results - 18 places to spend your time" at bounding box center [522, 207] width 967 height 29
click at [329, 220] on span "places to spend your time" at bounding box center [439, 207] width 269 height 29
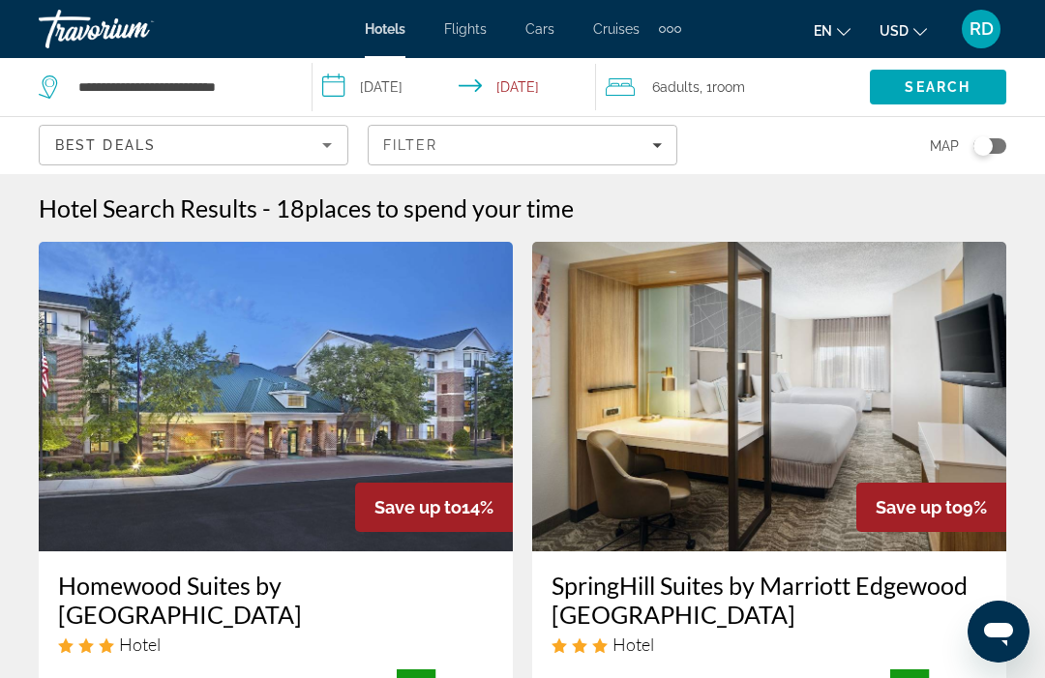
click at [643, 217] on div "Hotel Search Results - 18 places to spend your time" at bounding box center [522, 207] width 967 height 29
click at [659, 149] on icon "Filters" at bounding box center [657, 145] width 10 height 10
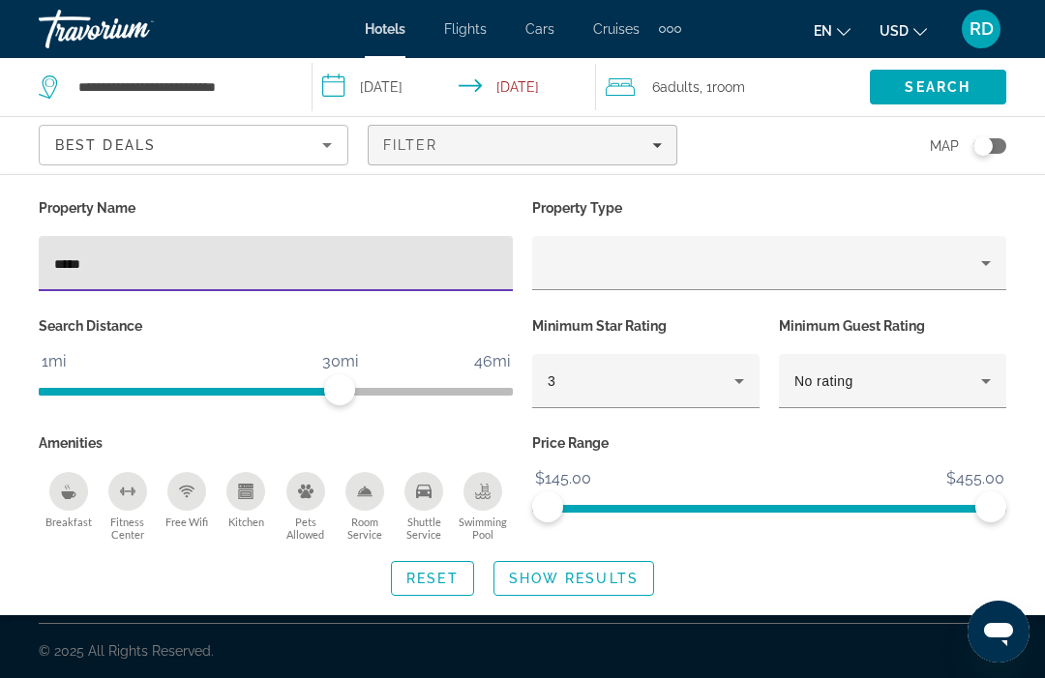
type input "******"
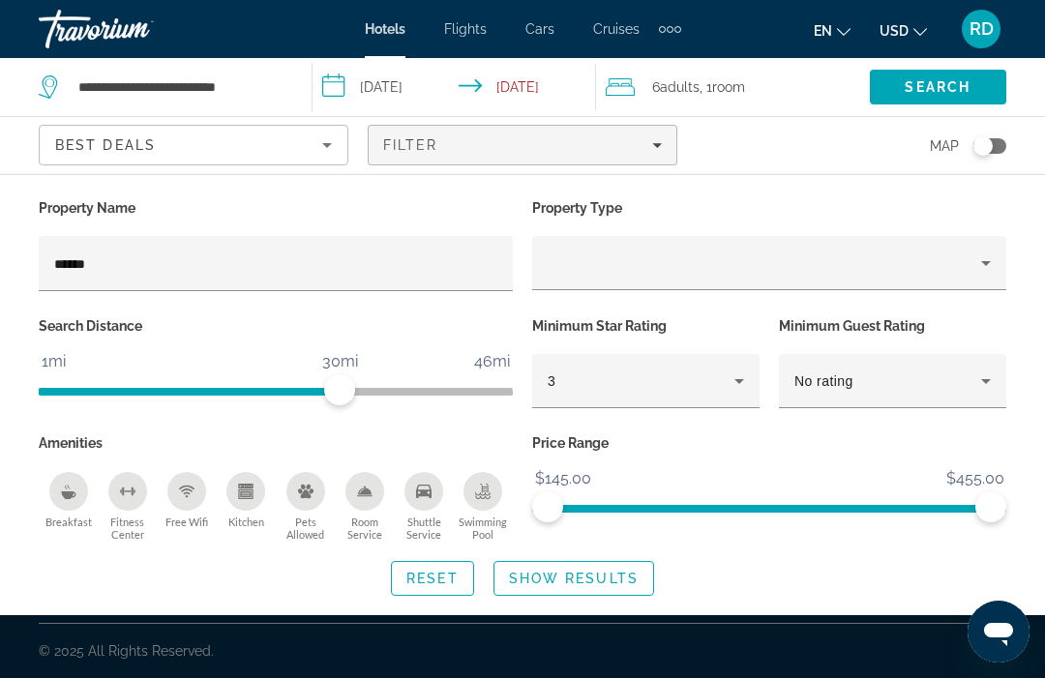
click at [561, 573] on span "Show Results" at bounding box center [574, 578] width 130 height 15
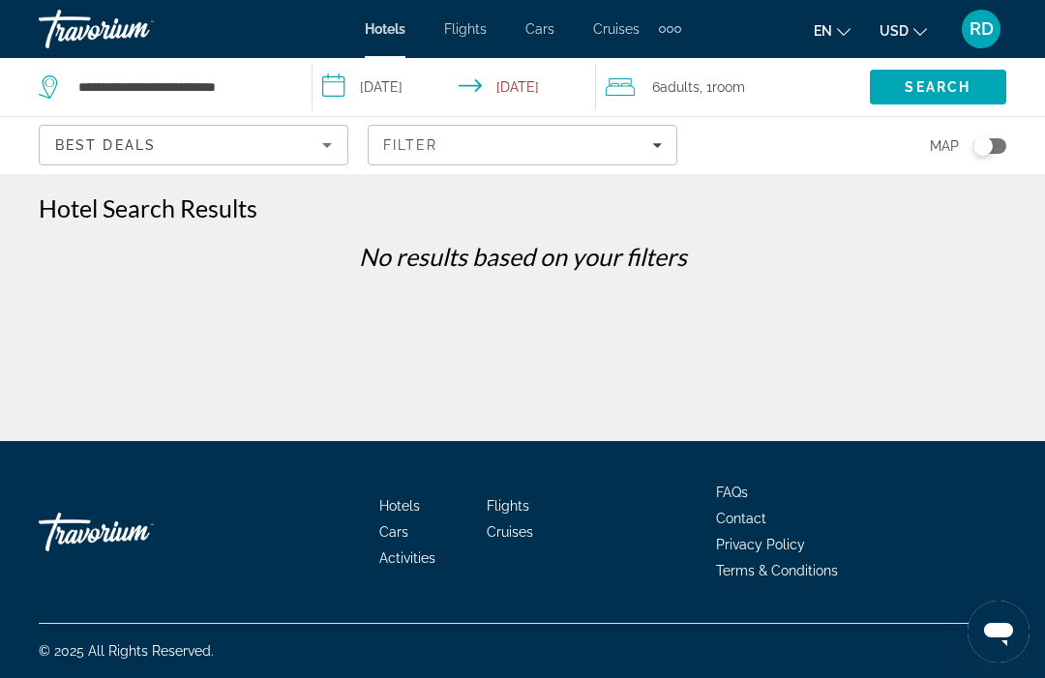
click at [656, 148] on icon "Filters" at bounding box center [657, 145] width 10 height 10
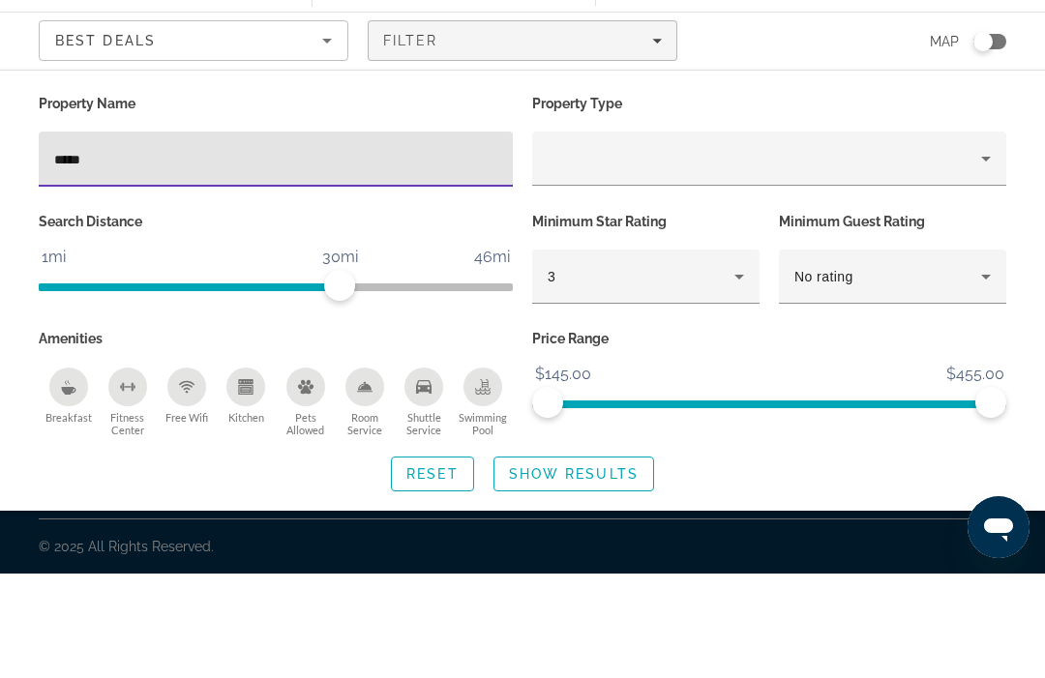
type input "******"
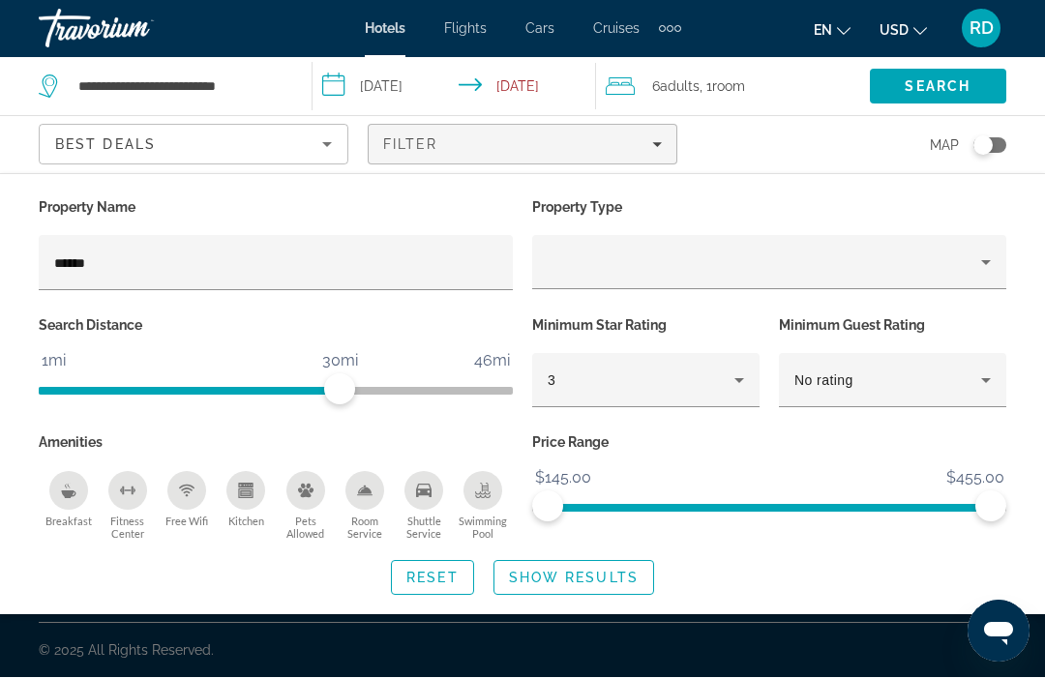
click at [604, 571] on span "Show Results" at bounding box center [574, 578] width 130 height 15
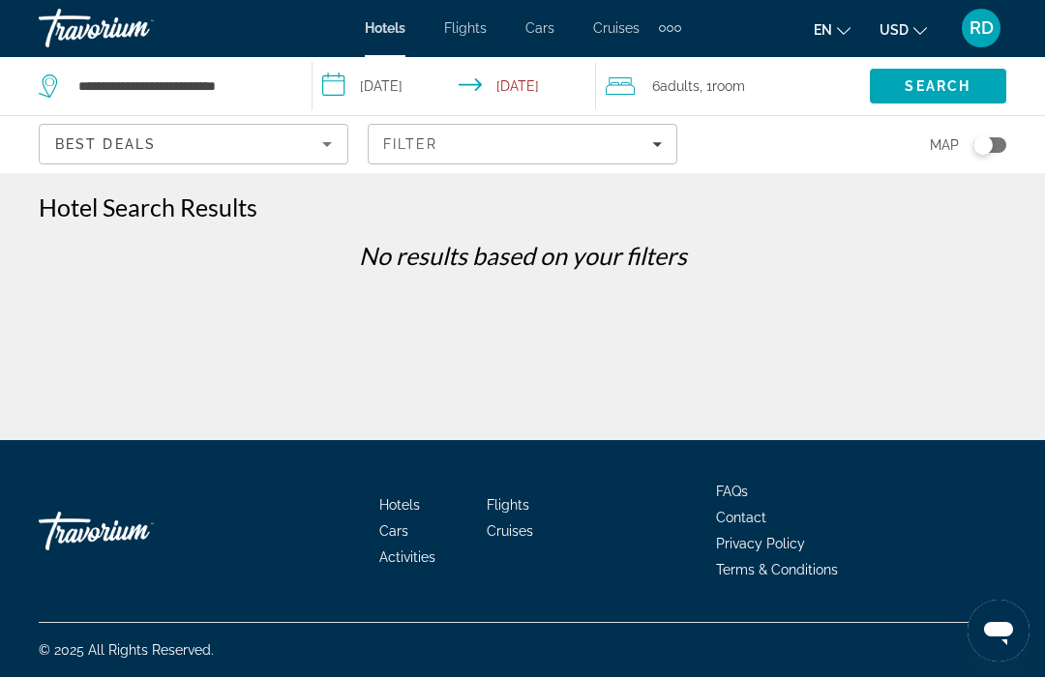
click at [654, 152] on span "Filters" at bounding box center [523, 145] width 308 height 46
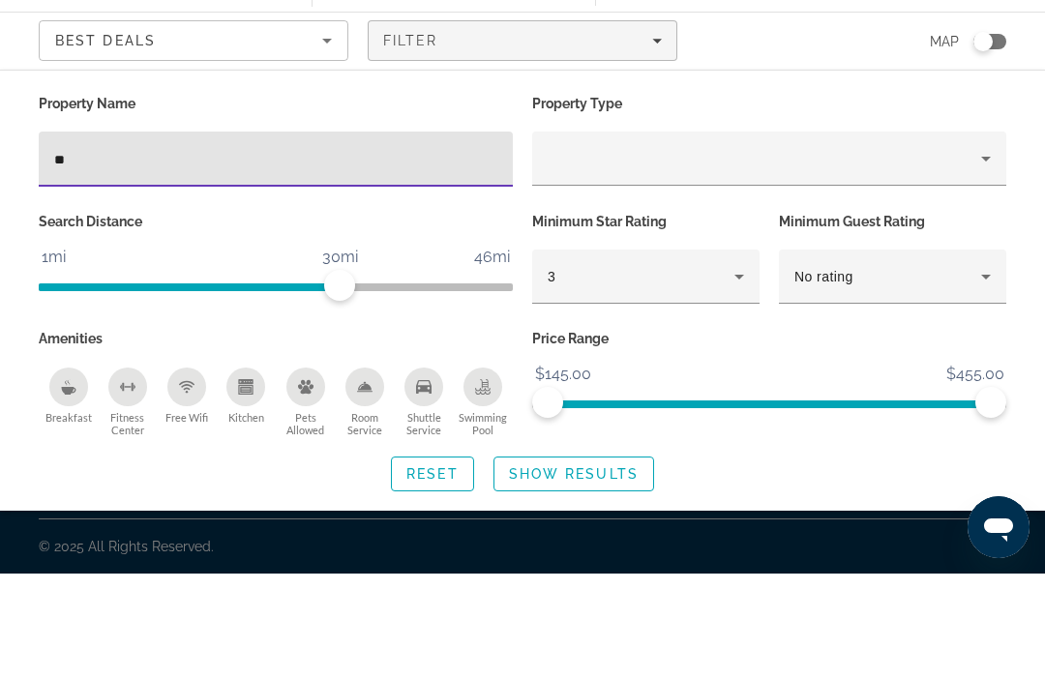
type input "*"
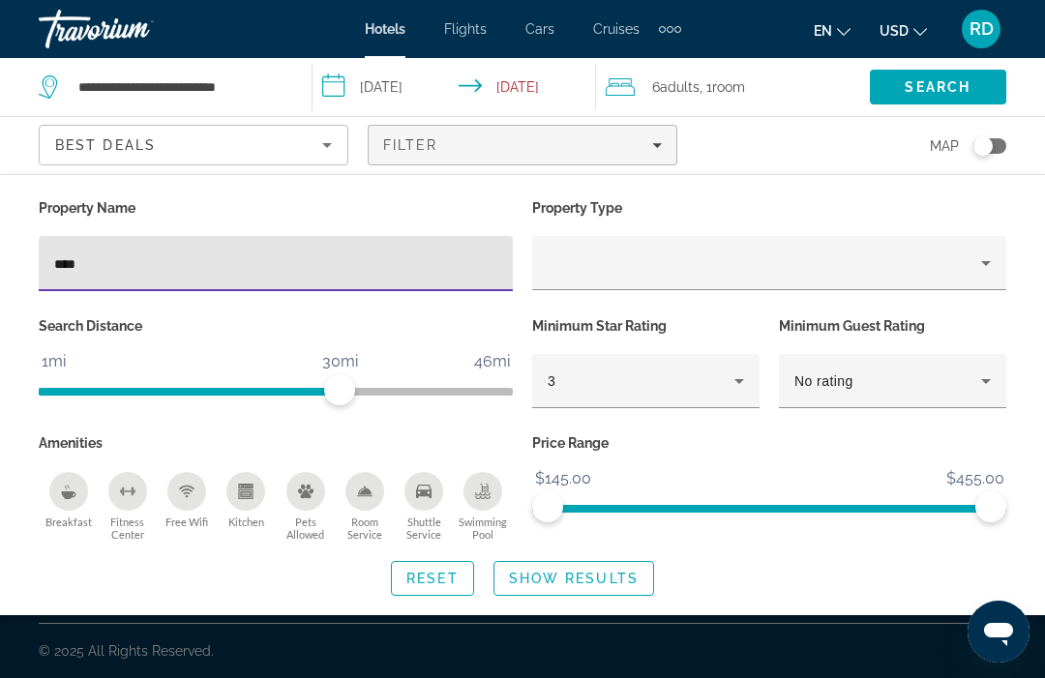
type input "****"
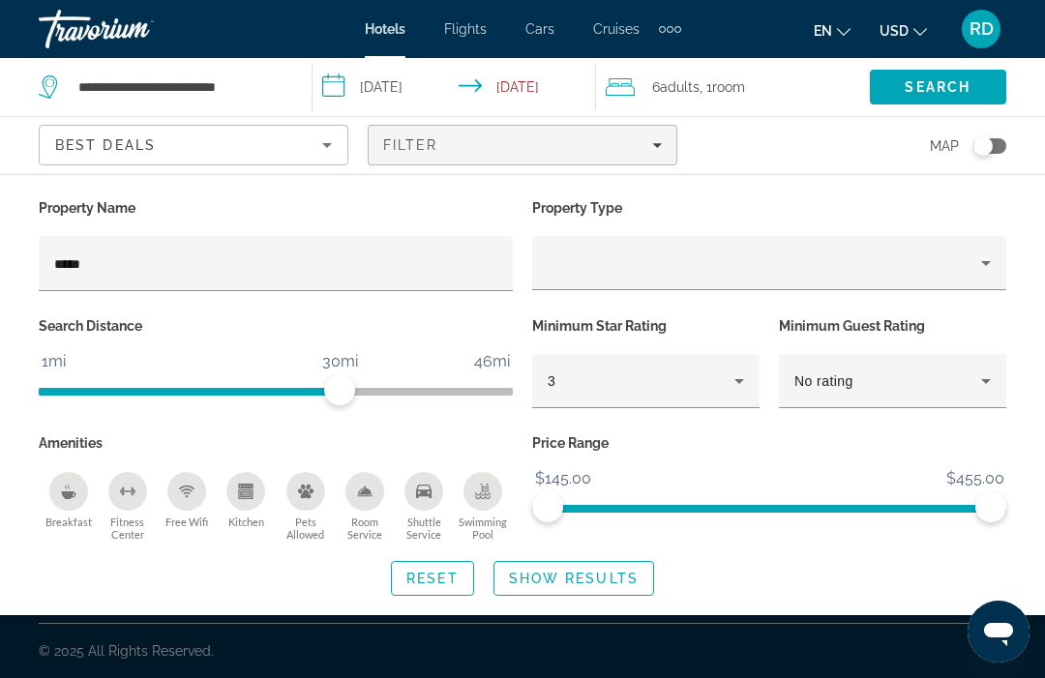
click at [591, 576] on span "Show Results" at bounding box center [574, 578] width 130 height 15
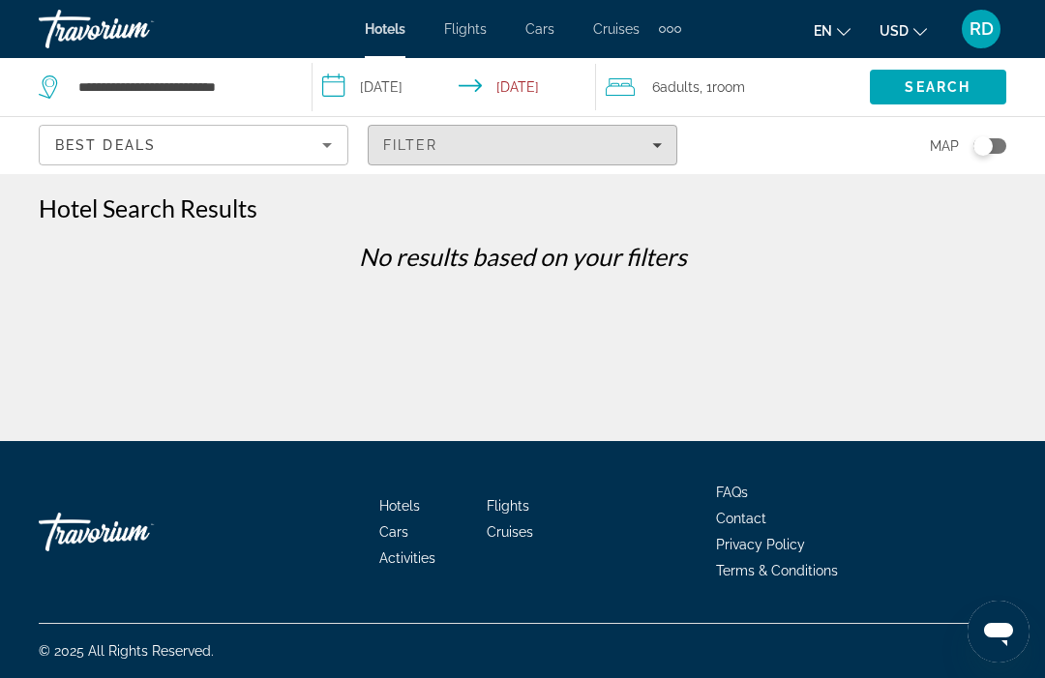
click at [645, 159] on span "Filters" at bounding box center [523, 145] width 308 height 46
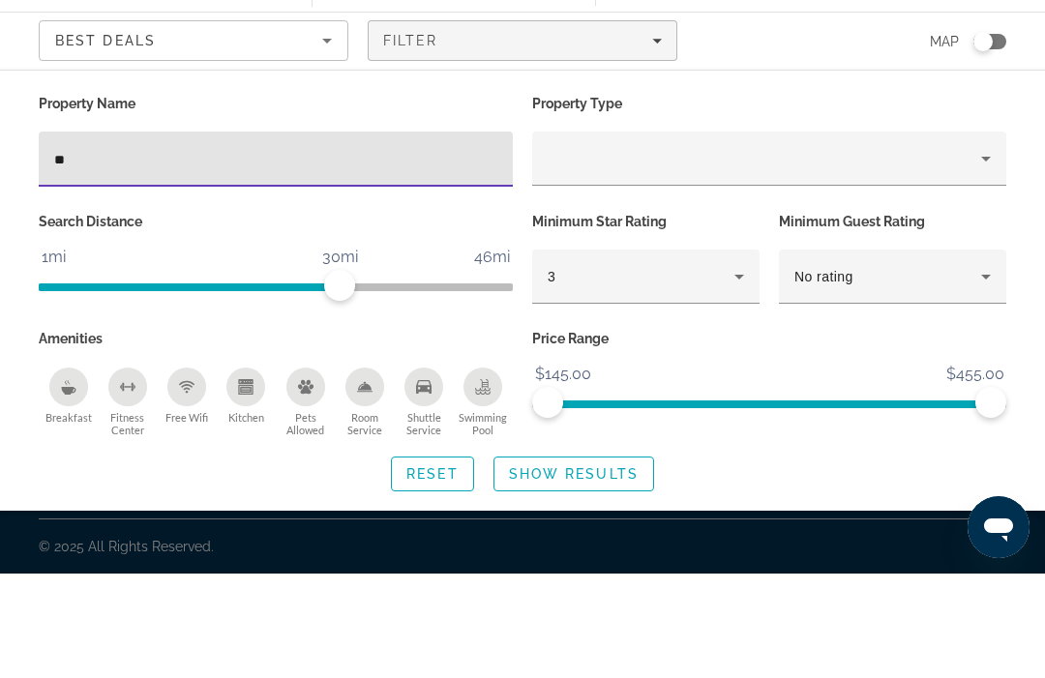
type input "*"
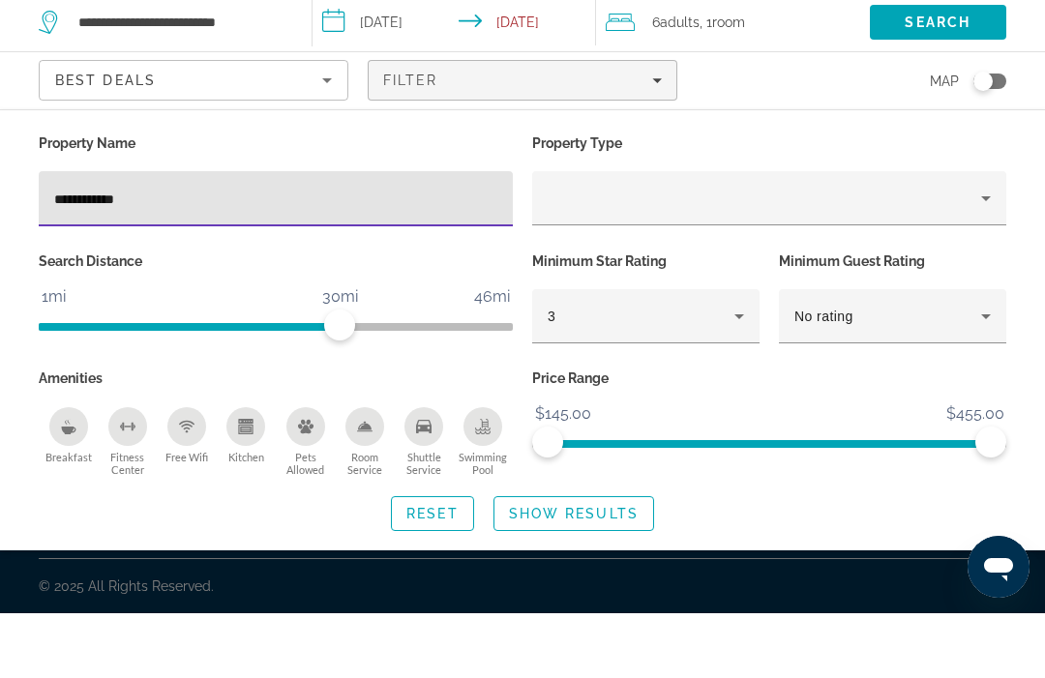
type input "**********"
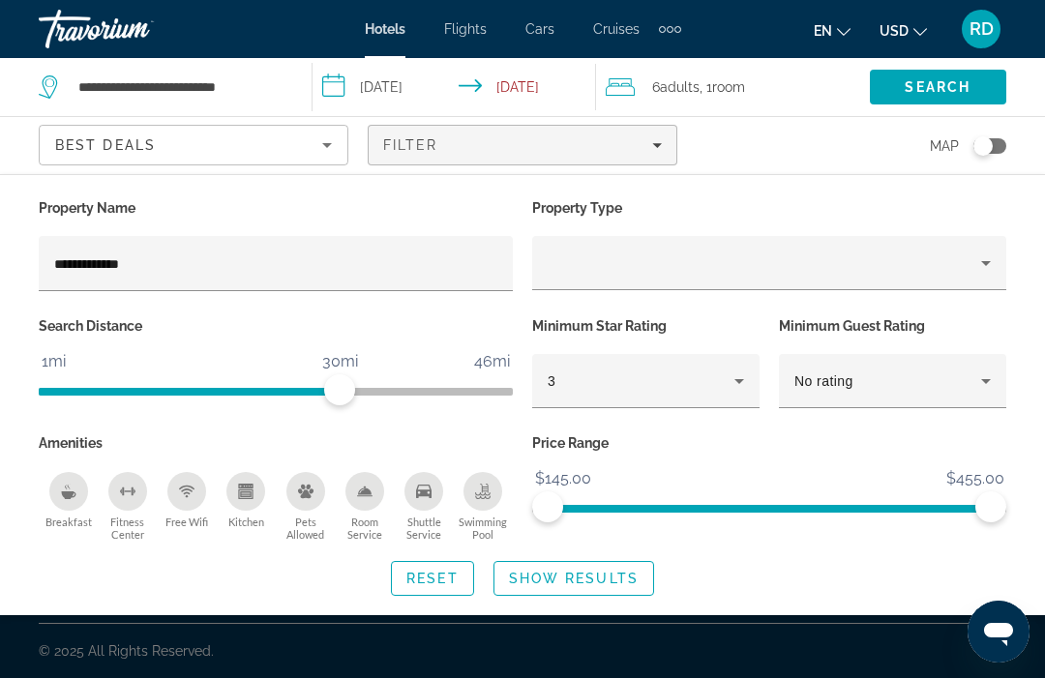
click at [561, 562] on span "Search widget" at bounding box center [573, 578] width 159 height 46
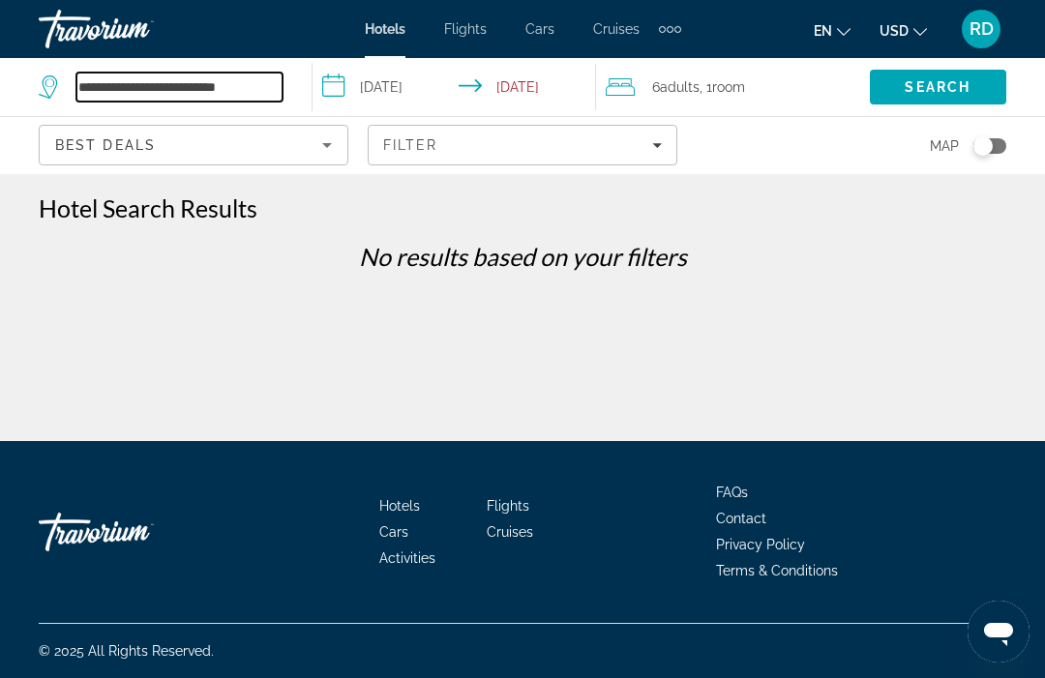
click at [281, 98] on input "**********" at bounding box center [179, 87] width 206 height 29
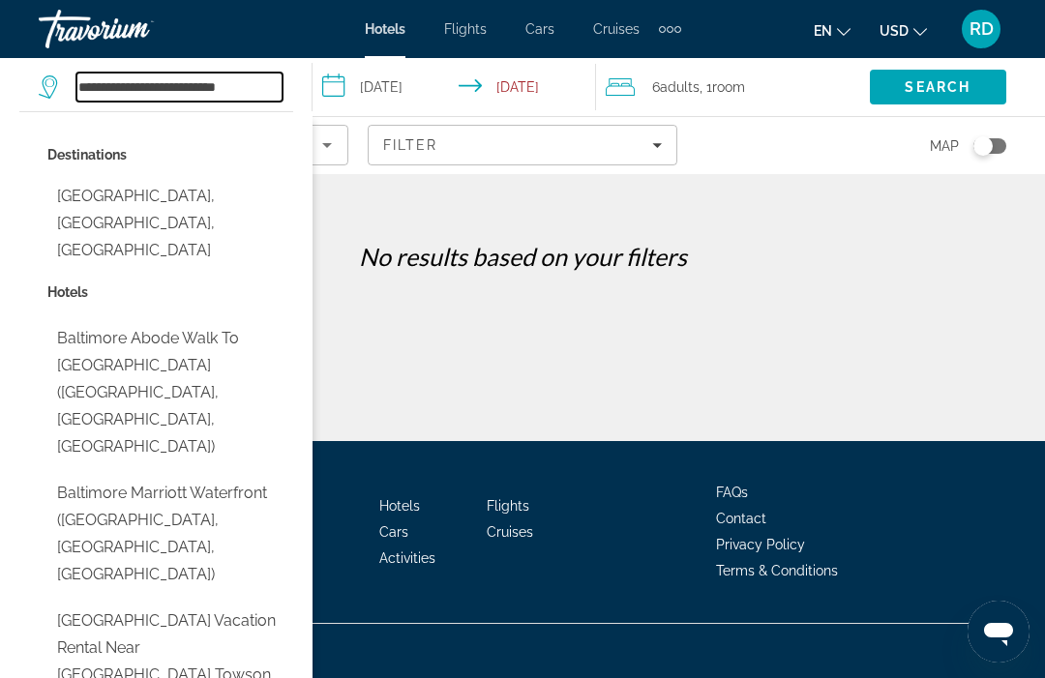
scroll to position [64, 0]
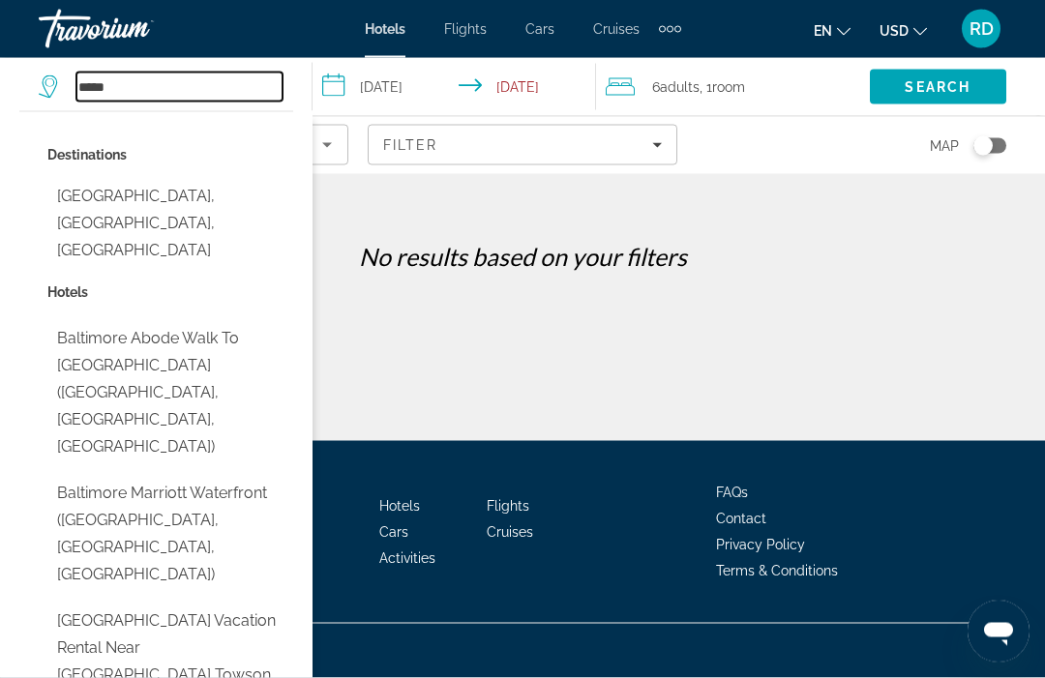
type input "****"
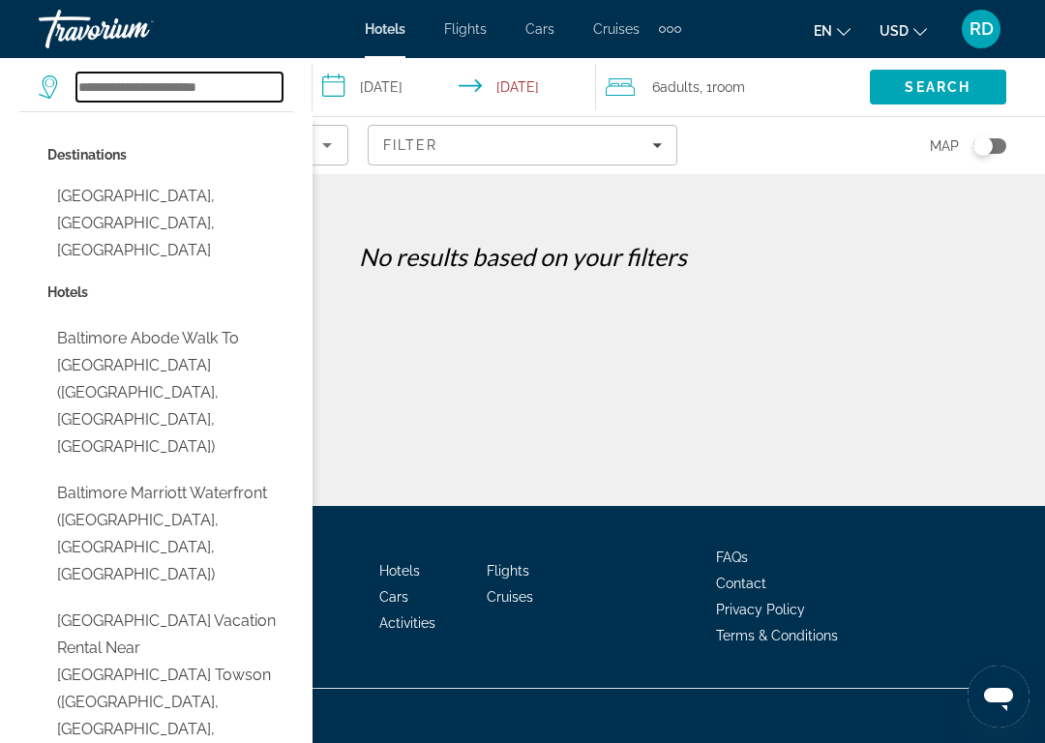
scroll to position [0, 0]
